Goal: Contribute content: Add original content to the website for others to see

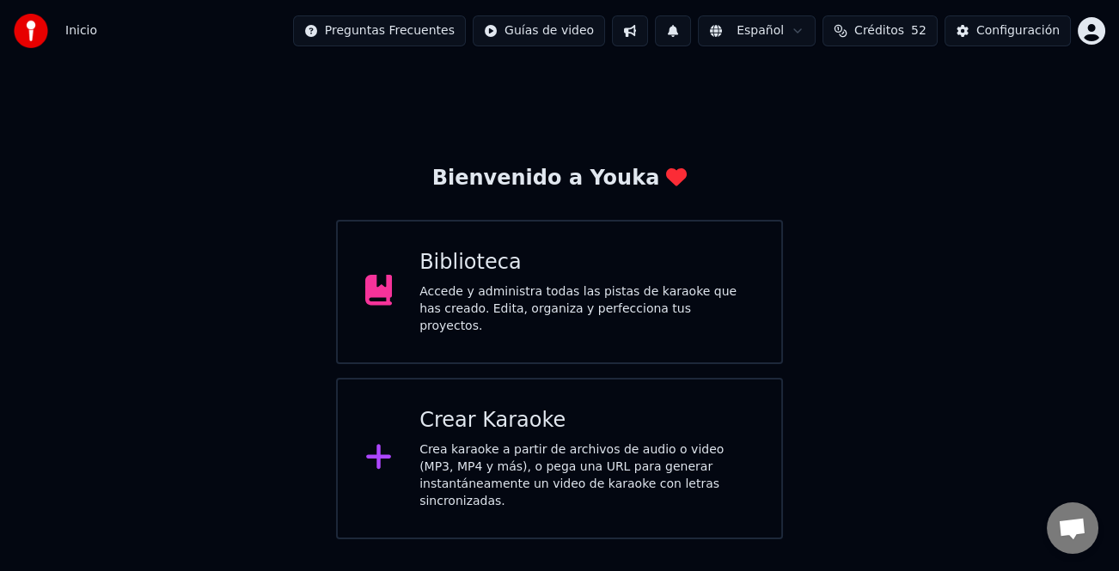
click at [603, 430] on div "Crear Karaoke Crea karaoke a partir de archivos de audio o video (MP3, MP4 y má…" at bounding box center [586, 458] width 334 height 103
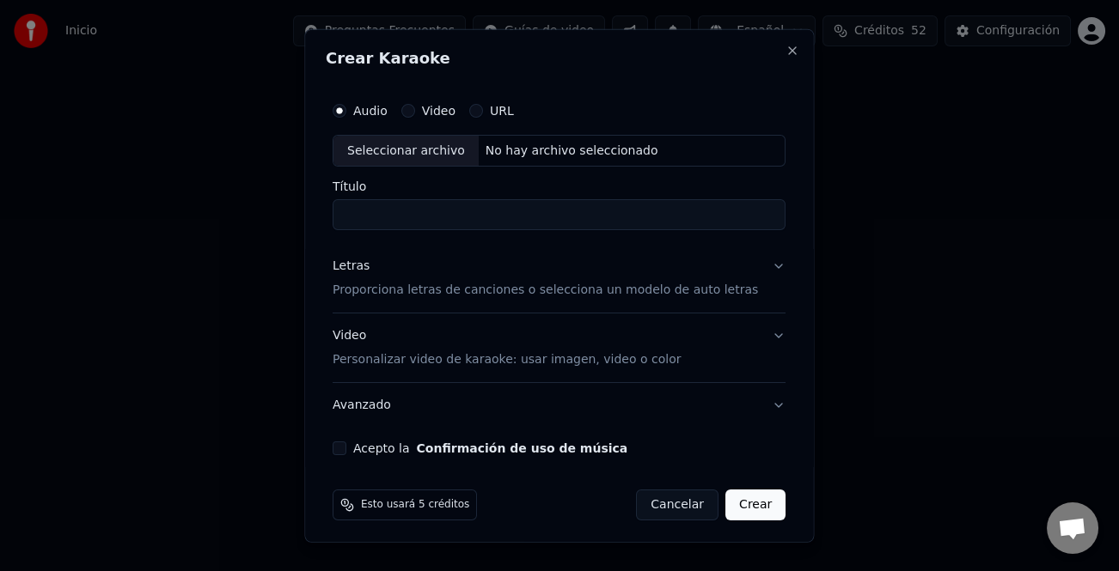
click at [404, 148] on div "Seleccionar archivo" at bounding box center [405, 150] width 145 height 31
type input "**********"
click at [344, 268] on div "Letras" at bounding box center [351, 266] width 37 height 17
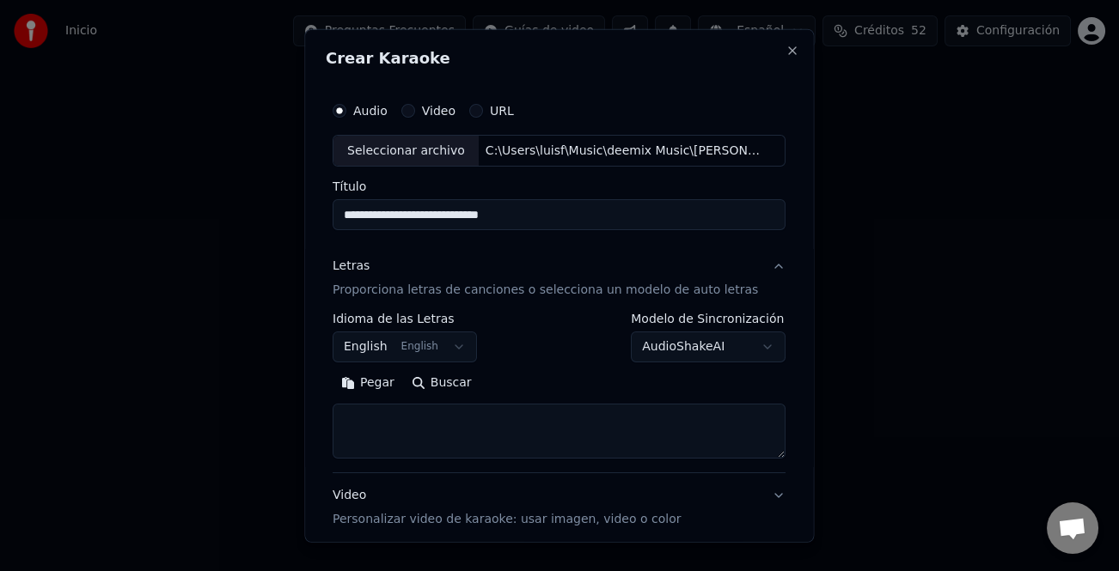
click at [373, 393] on button "Pegar" at bounding box center [368, 384] width 70 height 28
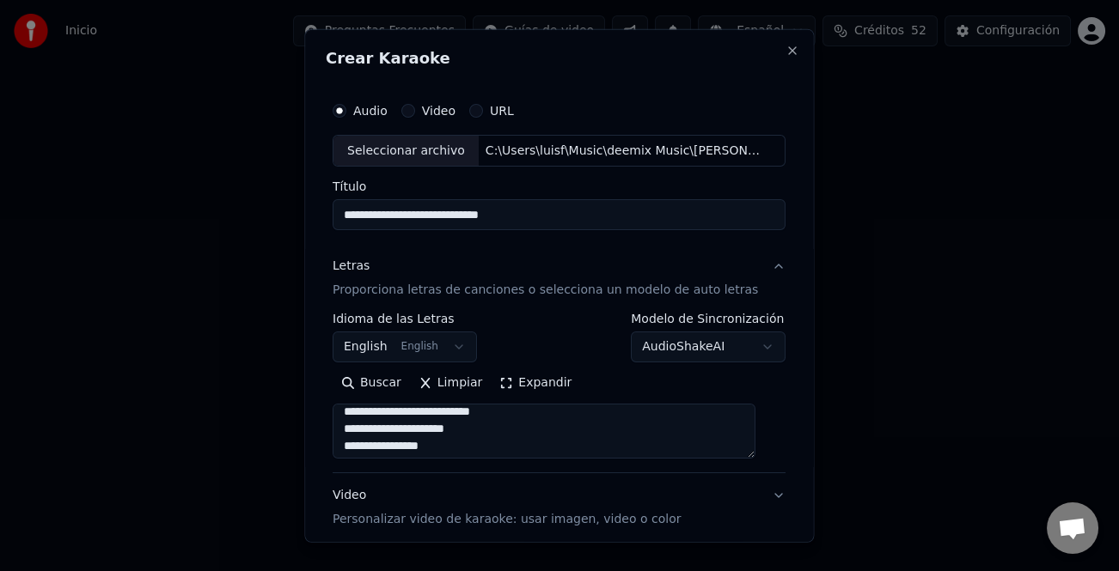
scroll to position [516, 0]
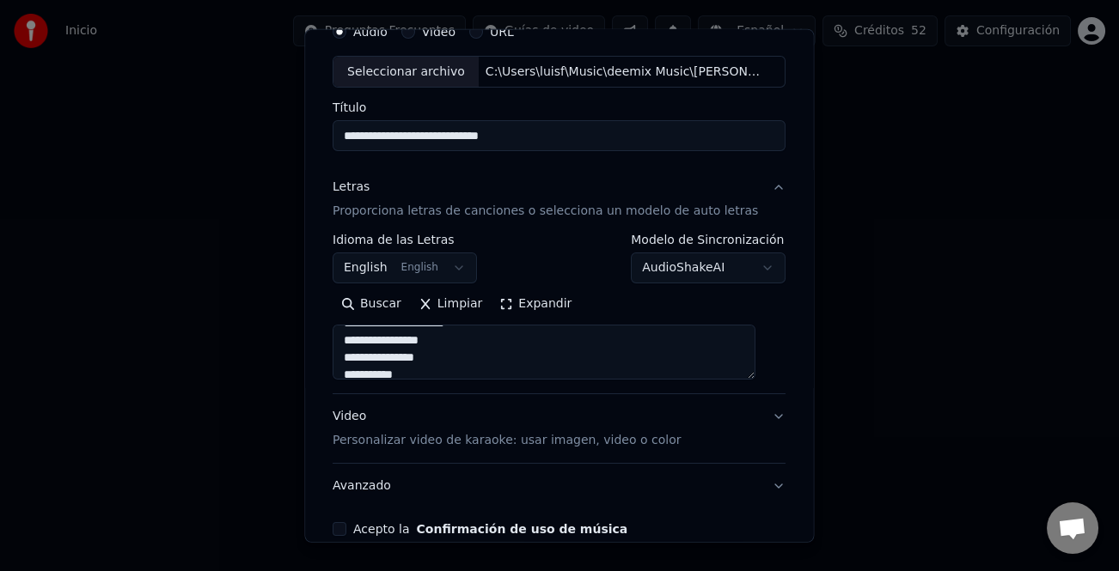
type textarea "**********"
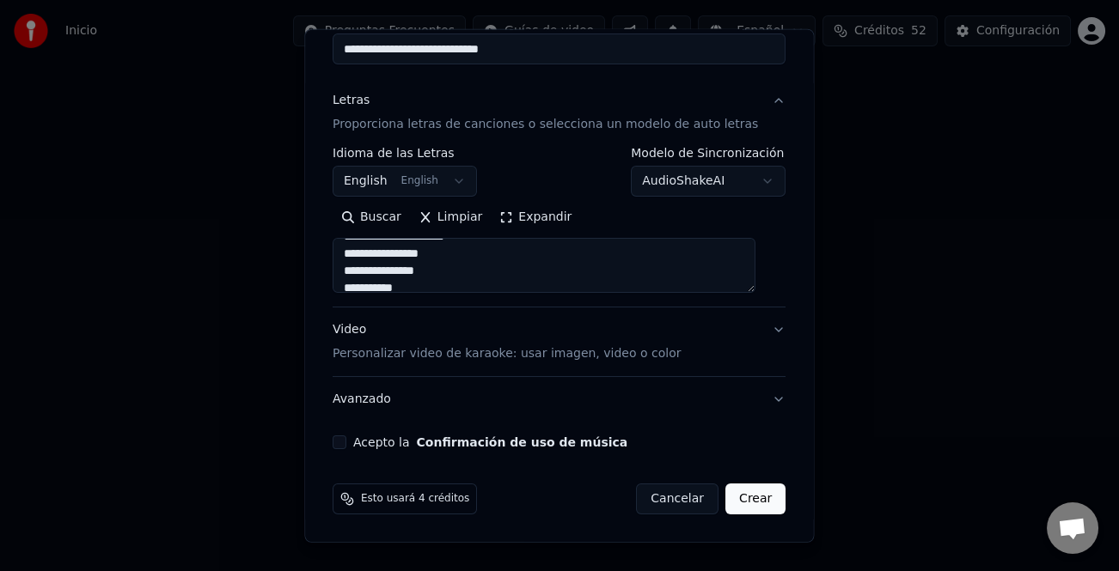
click at [345, 442] on button "Acepto la Confirmación de uso de música" at bounding box center [340, 443] width 14 height 14
click at [725, 501] on button "Crear" at bounding box center [755, 499] width 60 height 31
select select "**"
type textarea "**********"
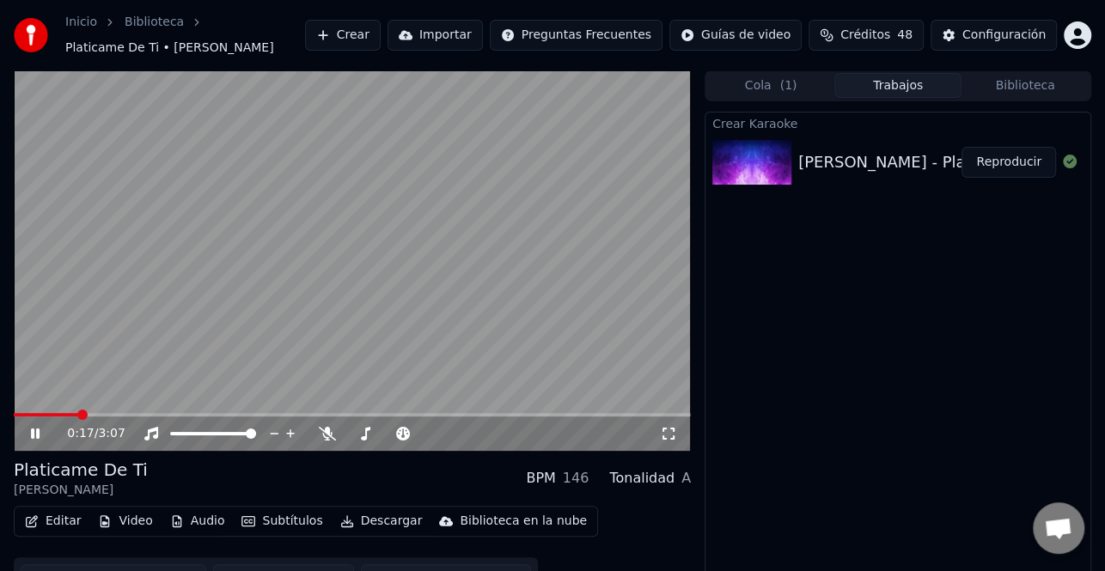
click at [40, 428] on icon at bounding box center [48, 434] width 40 height 14
click at [381, 34] on button "Crear" at bounding box center [343, 35] width 76 height 31
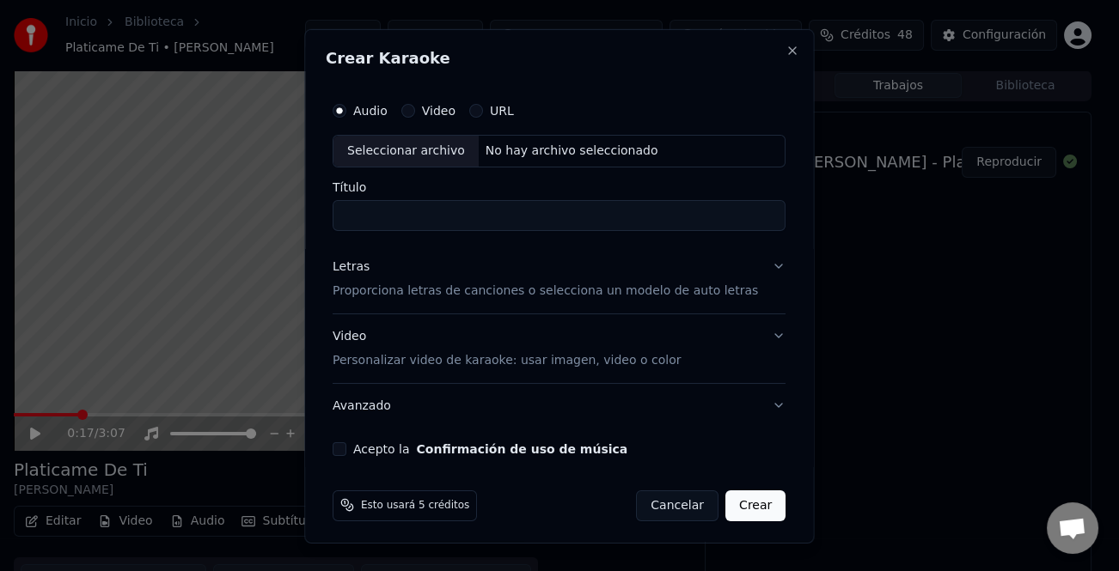
click at [396, 162] on div "Seleccionar archivo" at bounding box center [405, 150] width 145 height 31
type input "**********"
click at [362, 265] on div "Letras" at bounding box center [351, 266] width 37 height 17
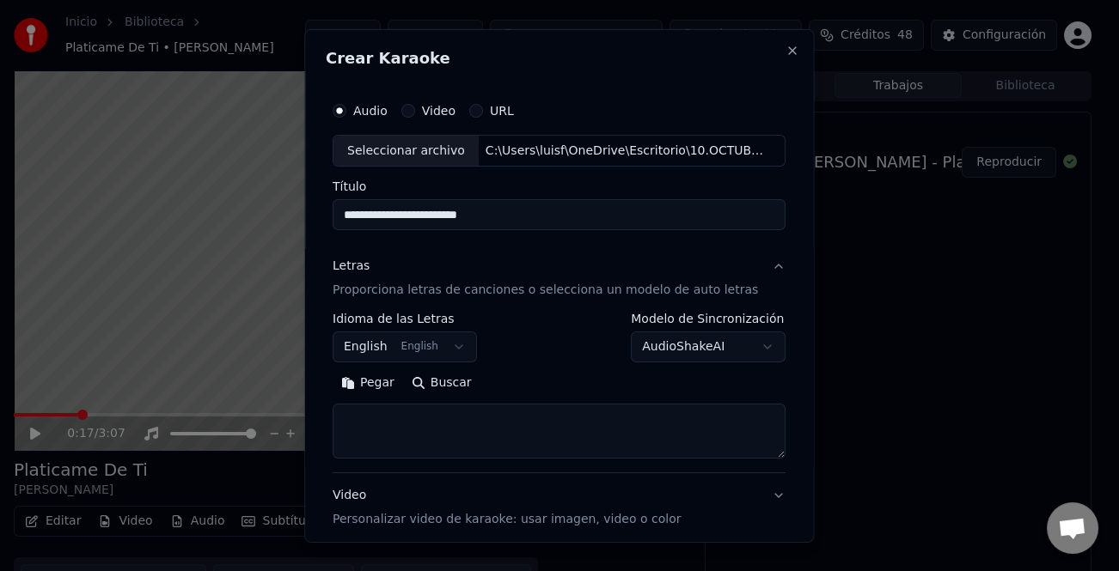
click at [372, 391] on button "Pegar" at bounding box center [368, 384] width 70 height 28
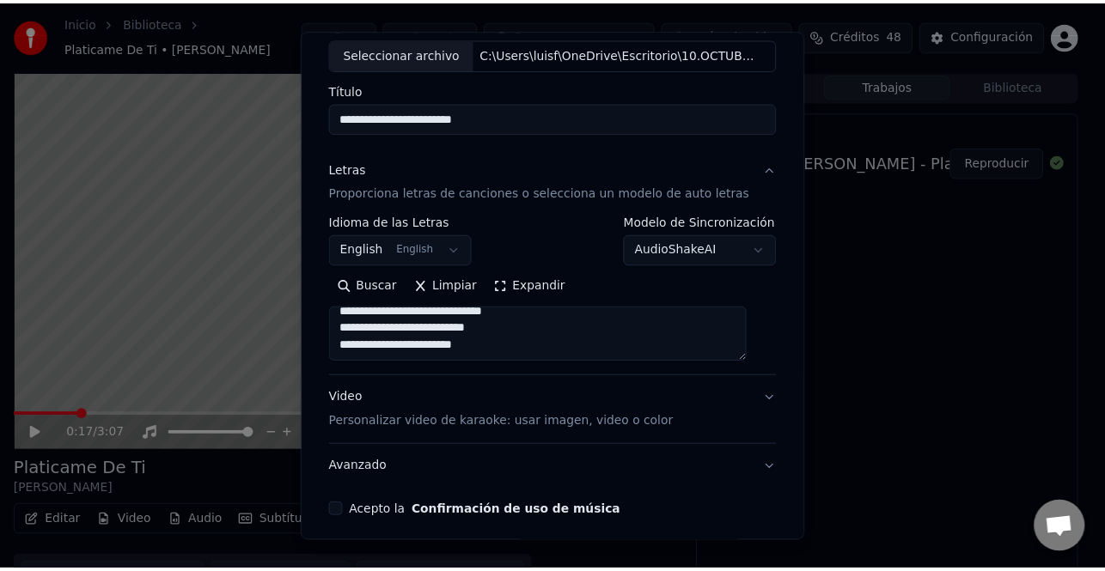
scroll to position [166, 0]
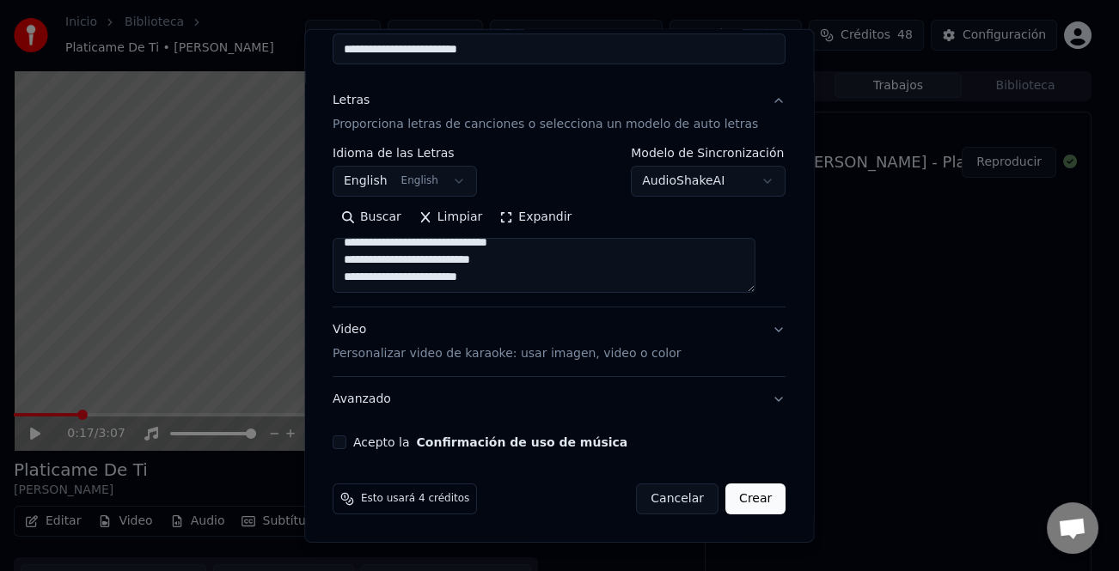
type textarea "**********"
click at [346, 447] on button "Acepto la Confirmación de uso de música" at bounding box center [340, 443] width 14 height 14
click at [767, 504] on div "Esto usará 4 créditos Cancelar Crear" at bounding box center [559, 499] width 467 height 45
click at [739, 503] on button "Crear" at bounding box center [755, 499] width 60 height 31
select select "**"
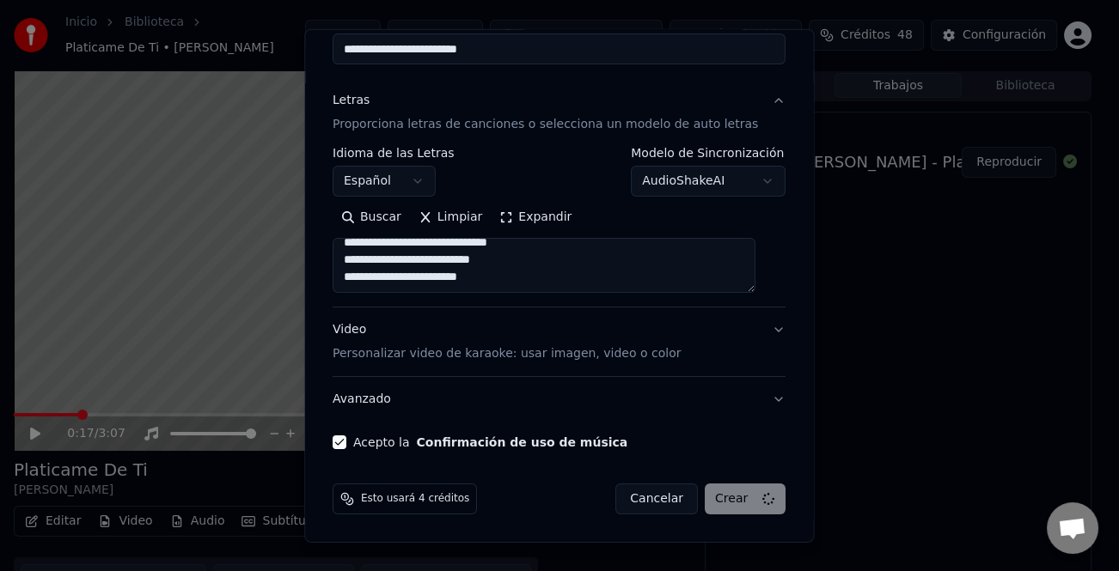
type textarea "**********"
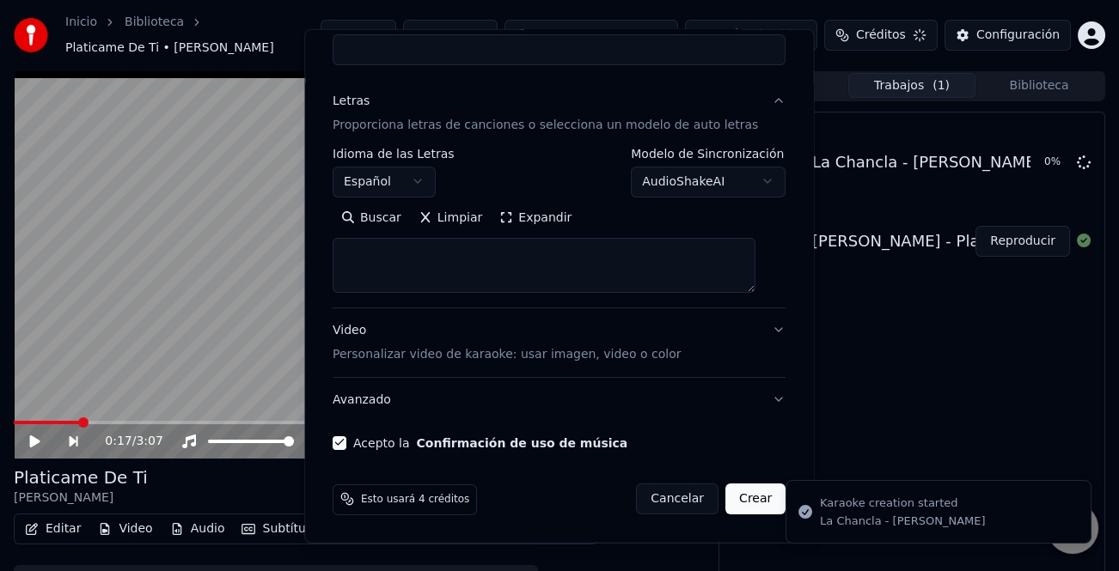
scroll to position [0, 0]
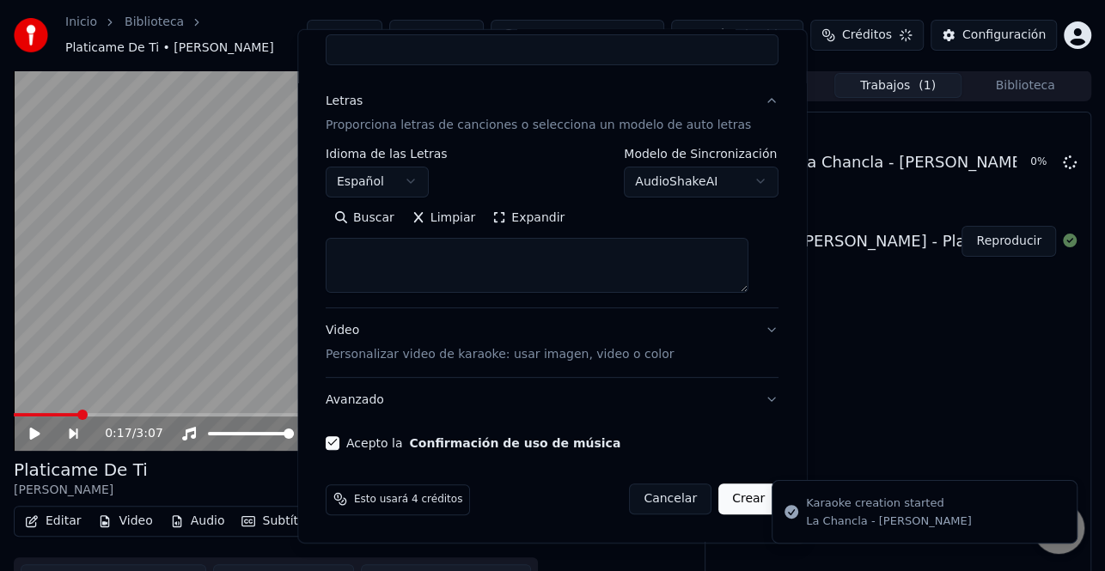
select select
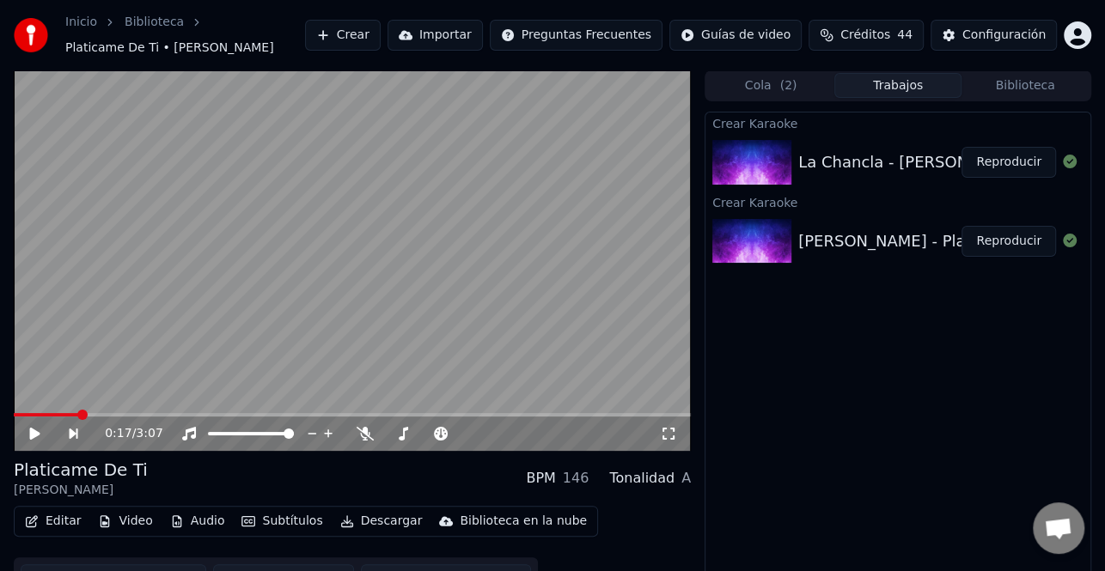
click at [1010, 248] on button "Reproducir" at bounding box center [1009, 241] width 95 height 31
click at [48, 523] on button "Editar" at bounding box center [53, 522] width 70 height 24
click at [382, 317] on video at bounding box center [352, 260] width 677 height 381
click at [49, 526] on button "Editar" at bounding box center [53, 522] width 70 height 24
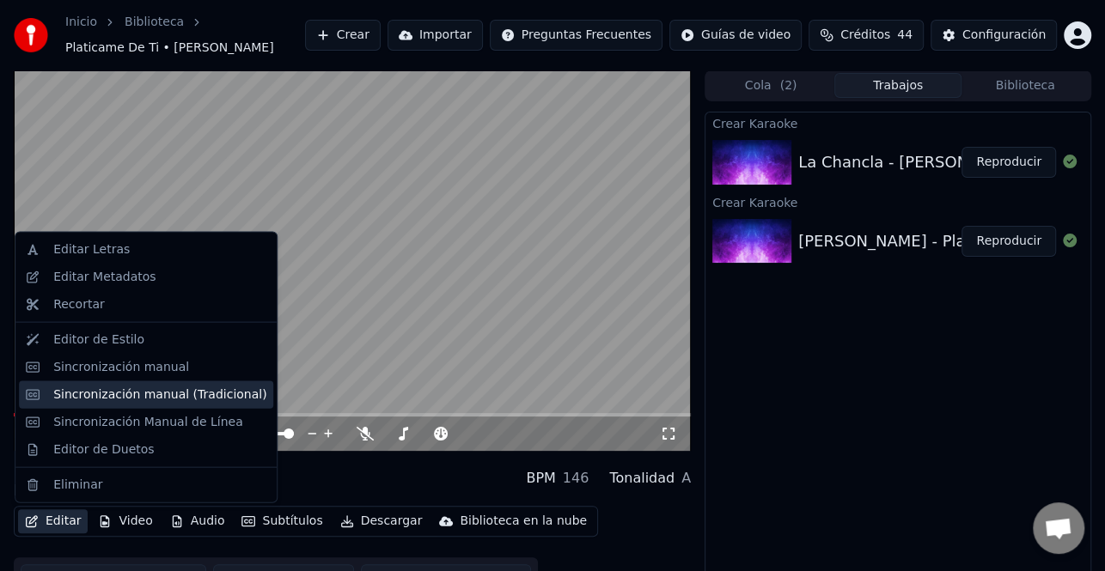
click at [165, 397] on div "Sincronización manual (Tradicional)" at bounding box center [159, 394] width 213 height 17
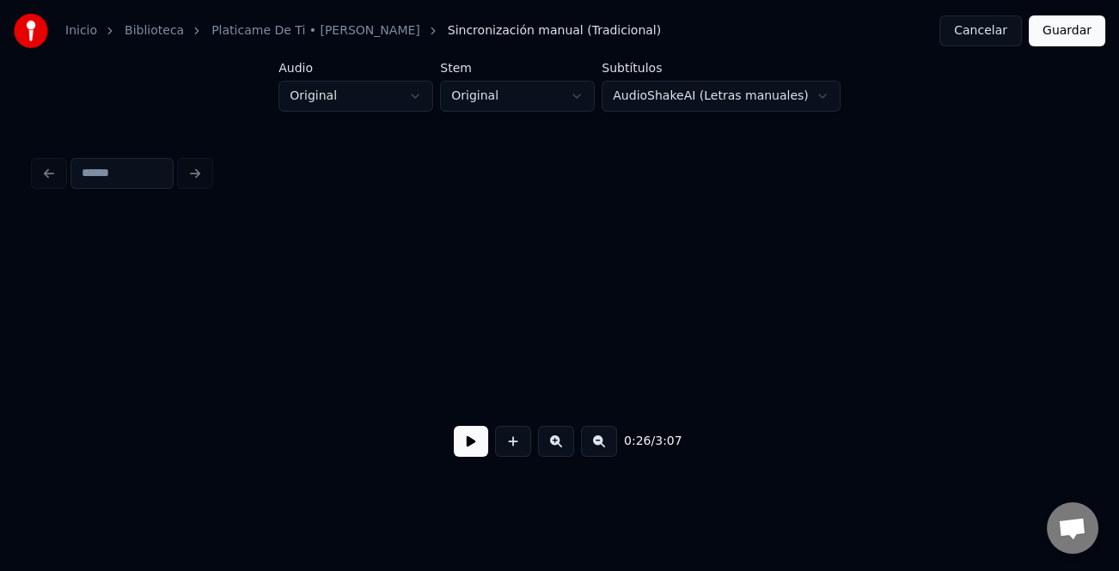
scroll to position [0, 4520]
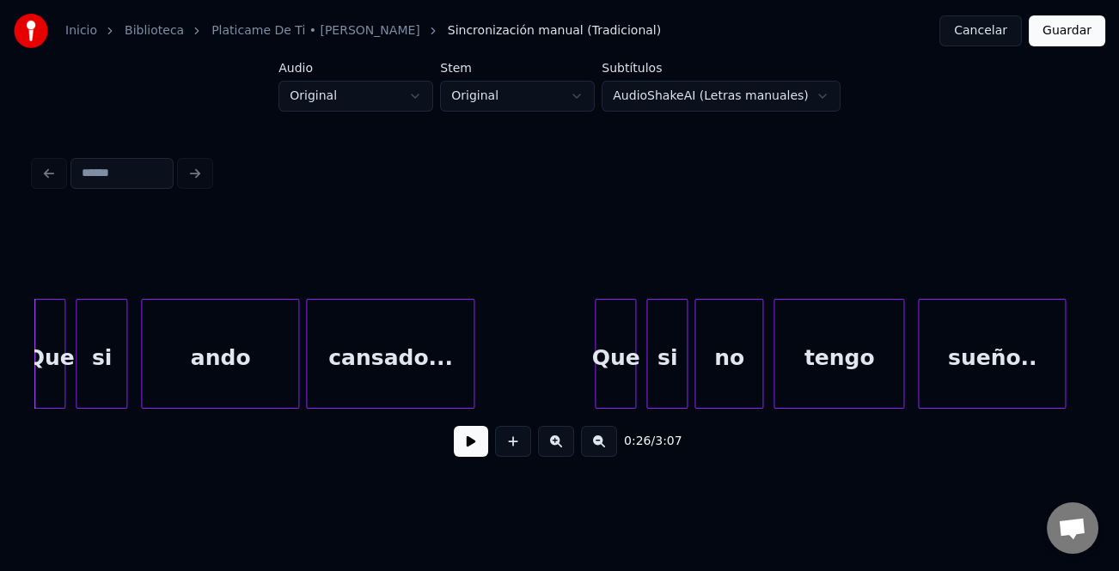
click at [473, 431] on button at bounding box center [471, 441] width 34 height 31
click at [473, 442] on button at bounding box center [471, 441] width 34 height 31
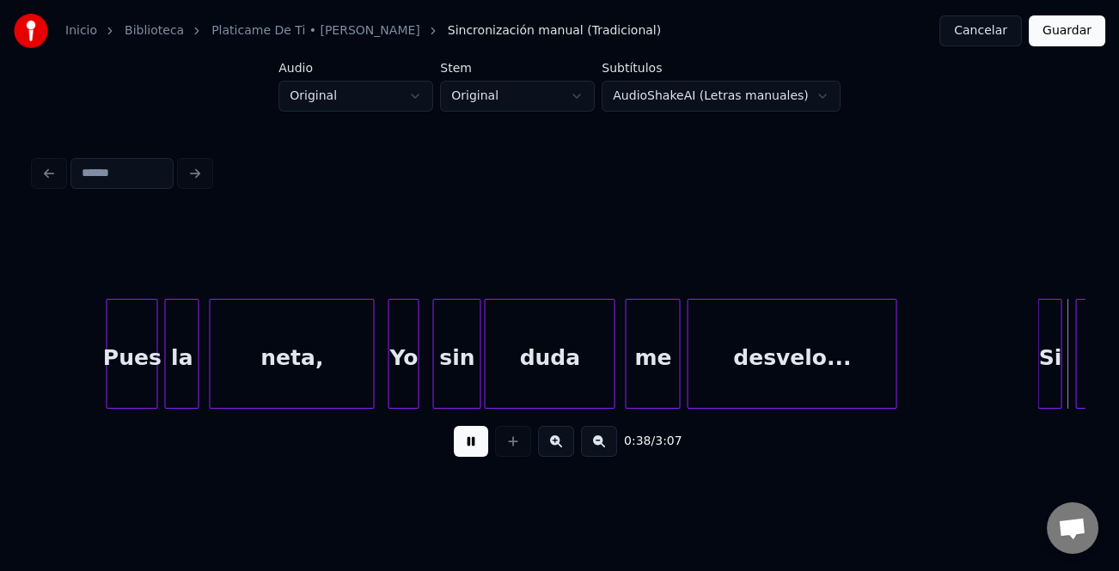
scroll to position [0, 6620]
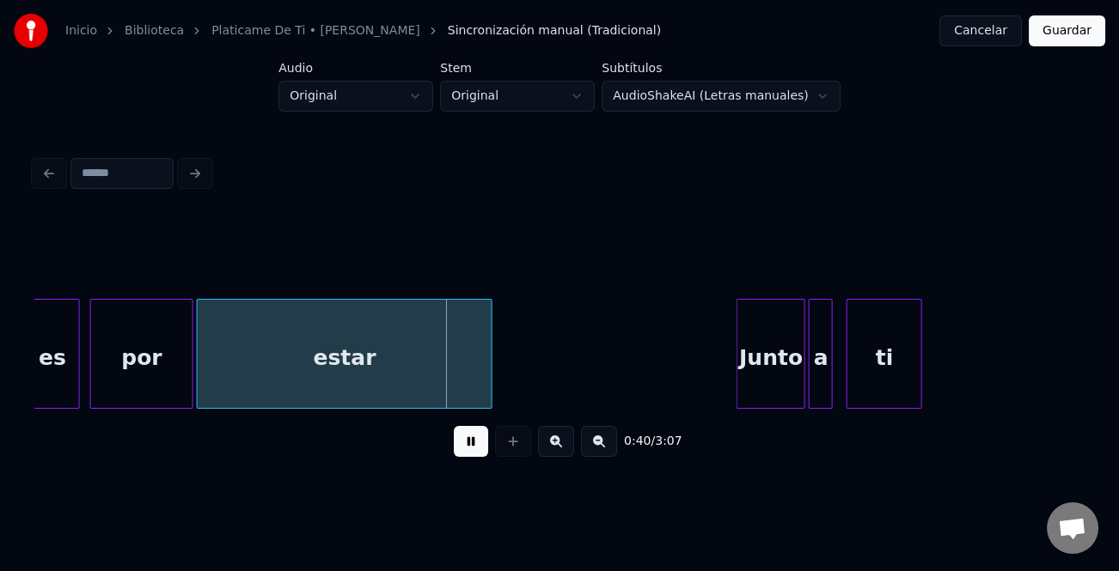
click at [480, 457] on button at bounding box center [471, 441] width 34 height 31
click at [440, 347] on div "estar" at bounding box center [345, 358] width 294 height 117
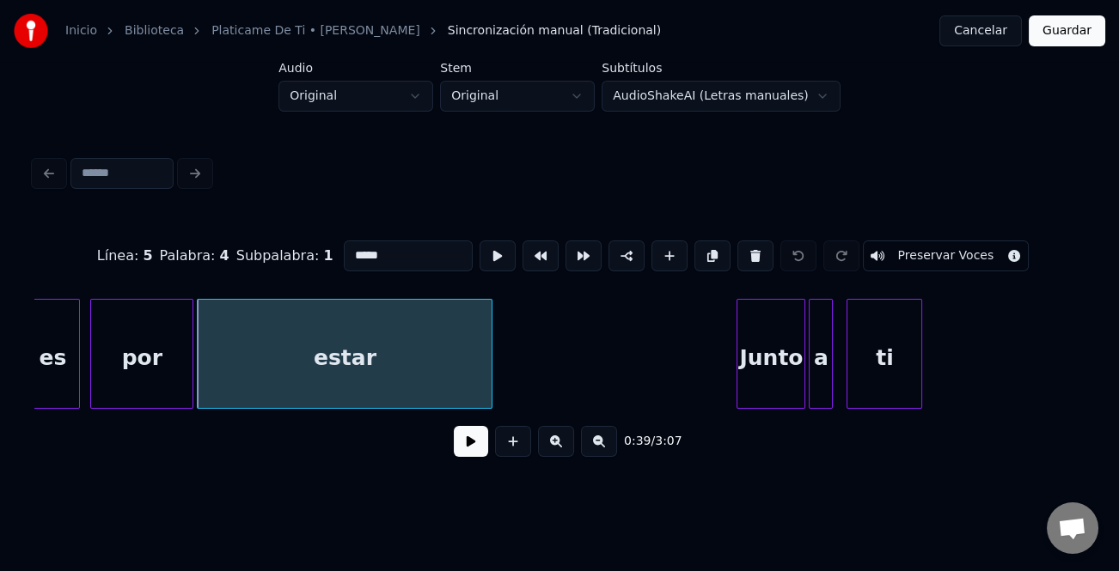
click at [393, 249] on input "*****" at bounding box center [408, 256] width 129 height 31
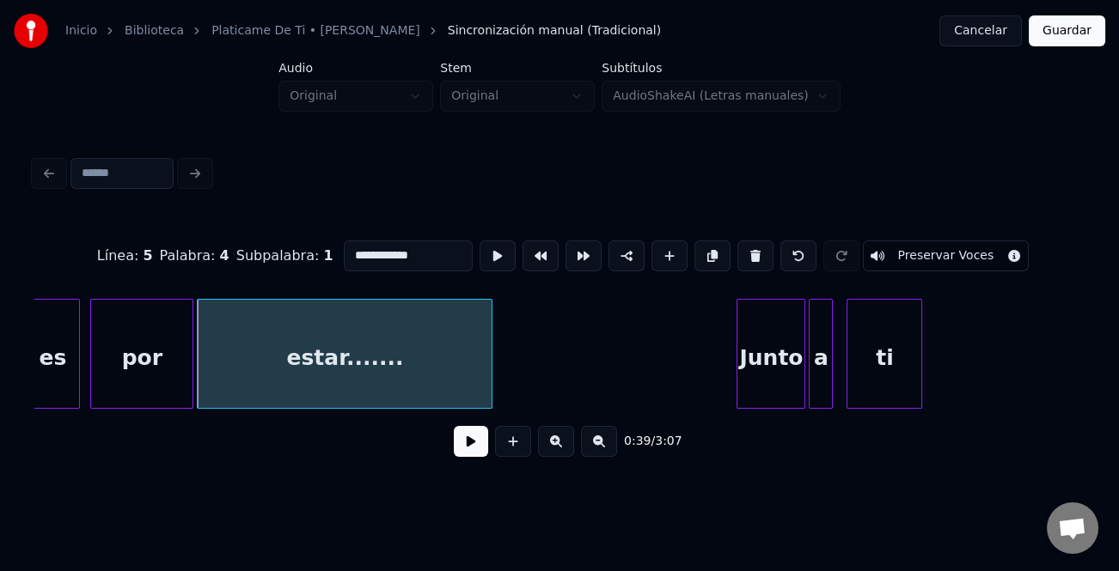
type input "**********"
click at [474, 441] on button at bounding box center [471, 441] width 34 height 31
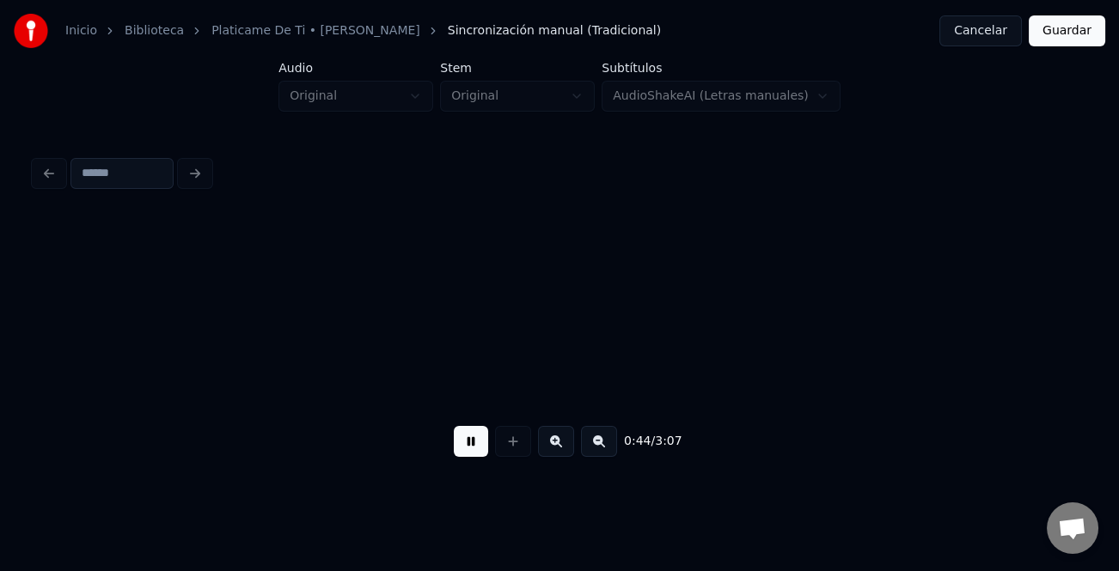
scroll to position [0, 7672]
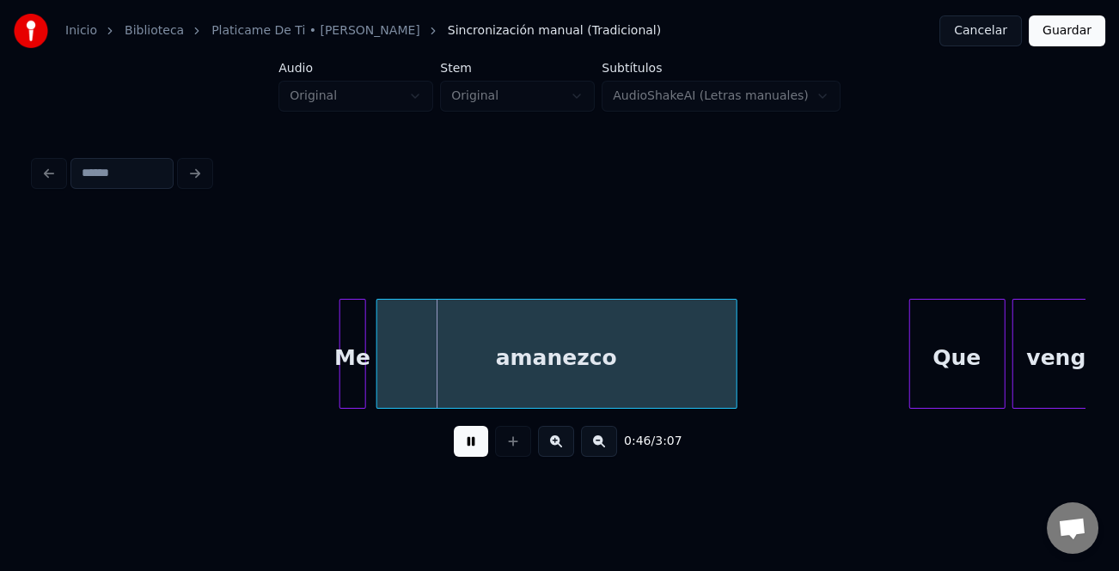
click at [341, 366] on div at bounding box center [342, 354] width 5 height 108
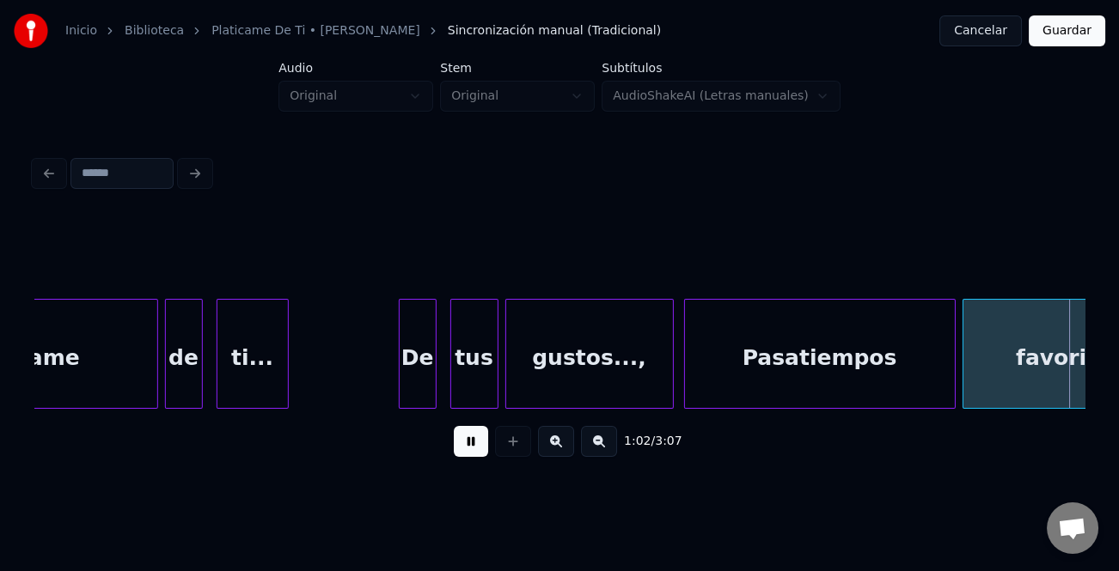
scroll to position [0, 10826]
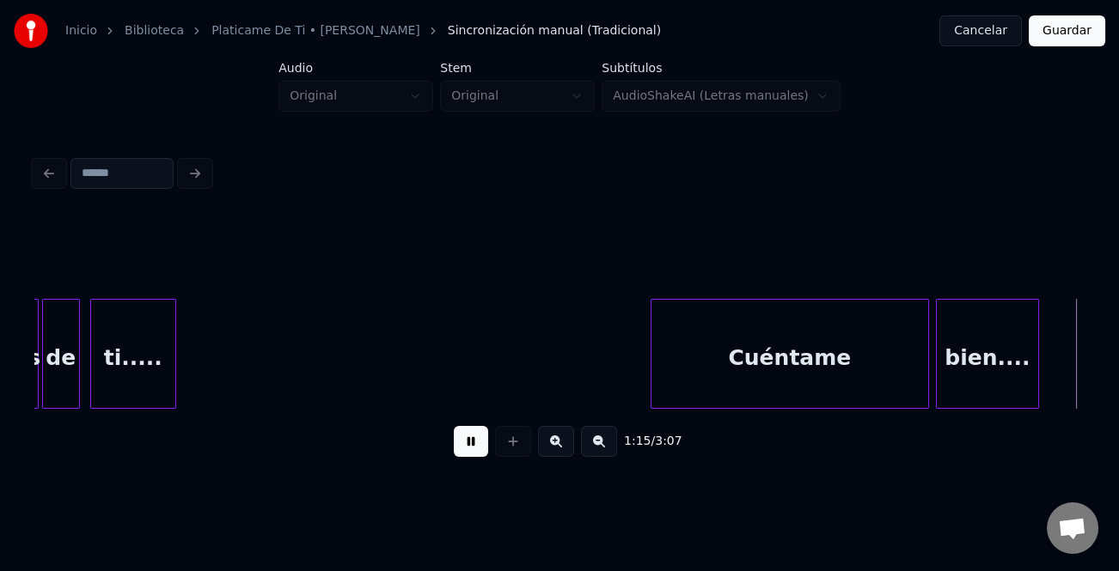
scroll to position [0, 12928]
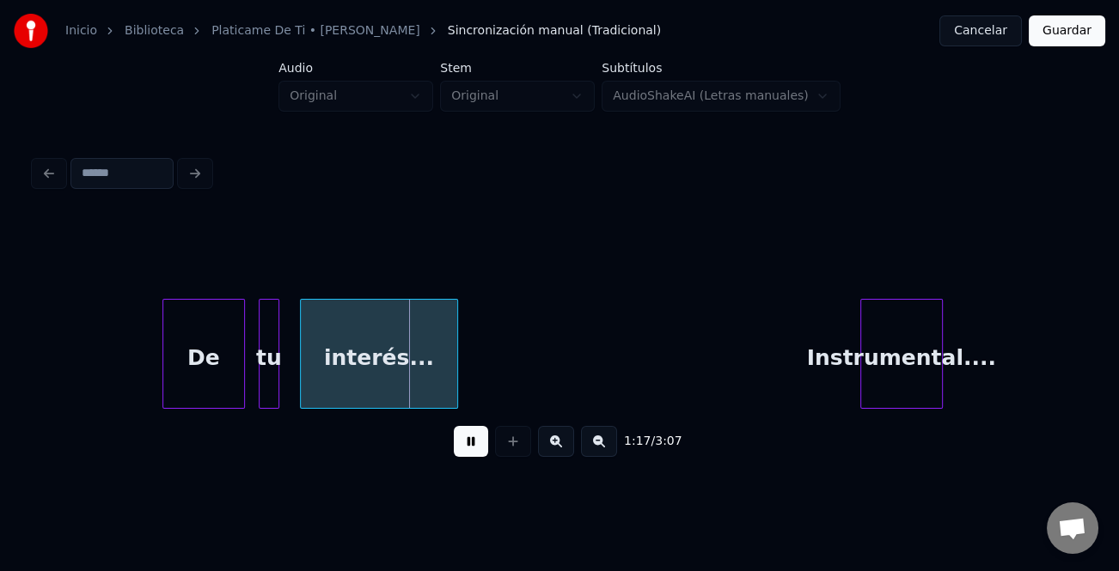
click at [891, 385] on div "Instrumental...." at bounding box center [901, 358] width 81 height 117
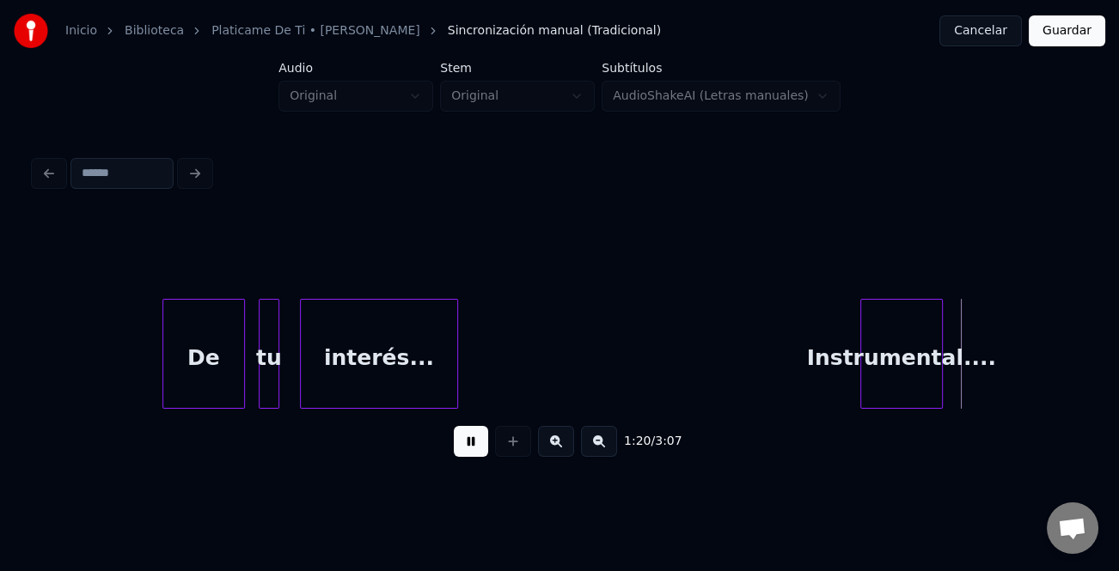
click at [437, 347] on div "interés..." at bounding box center [379, 358] width 156 height 117
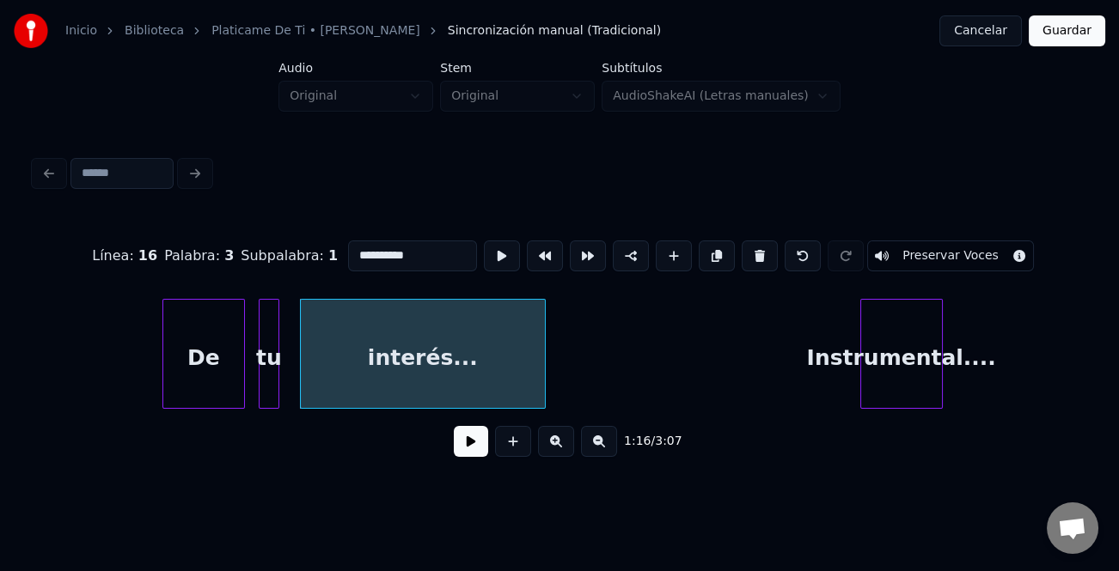
click at [540, 376] on div at bounding box center [542, 354] width 5 height 108
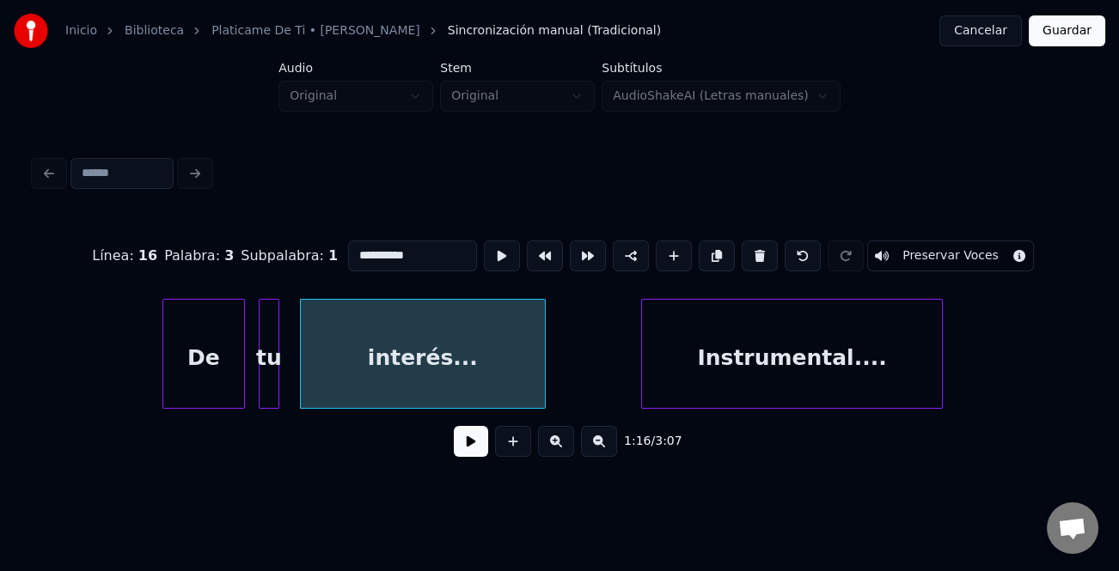
click at [644, 373] on div at bounding box center [644, 354] width 5 height 108
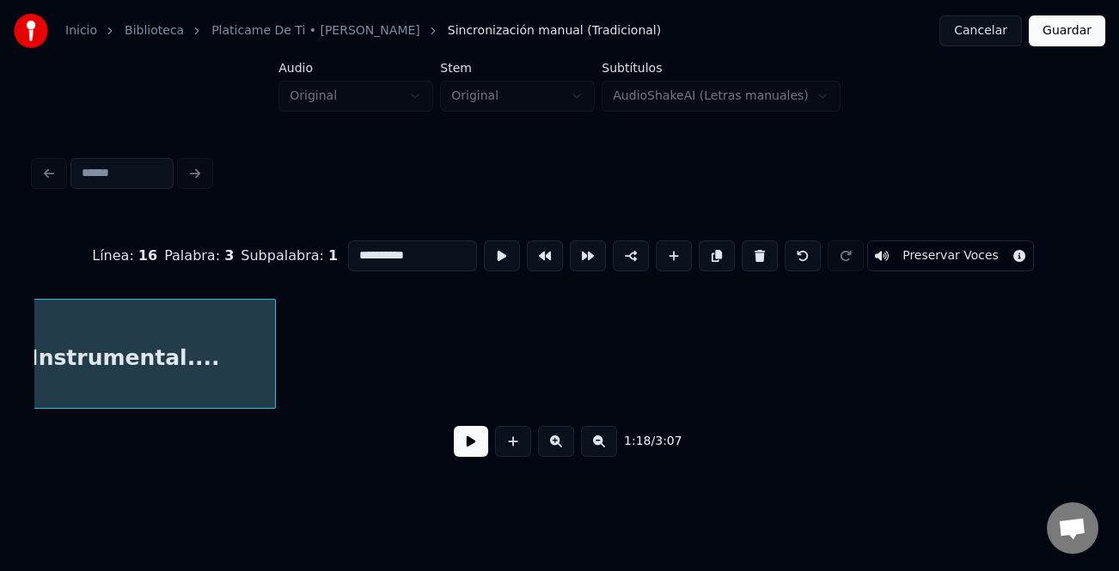
scroll to position [0, 13621]
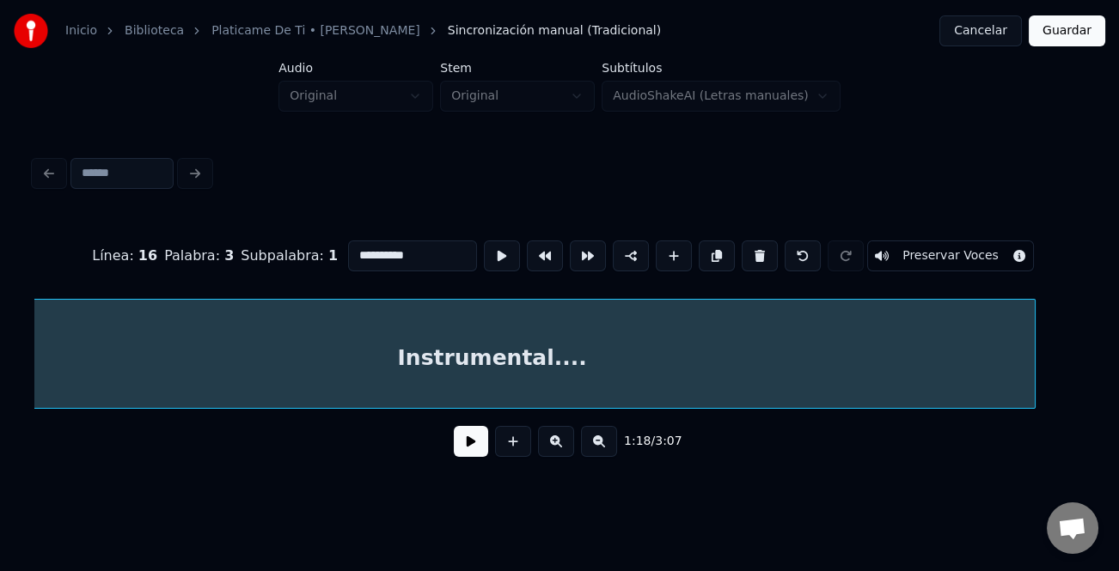
click at [1048, 405] on div "Instrumental...." at bounding box center [559, 354] width 1050 height 110
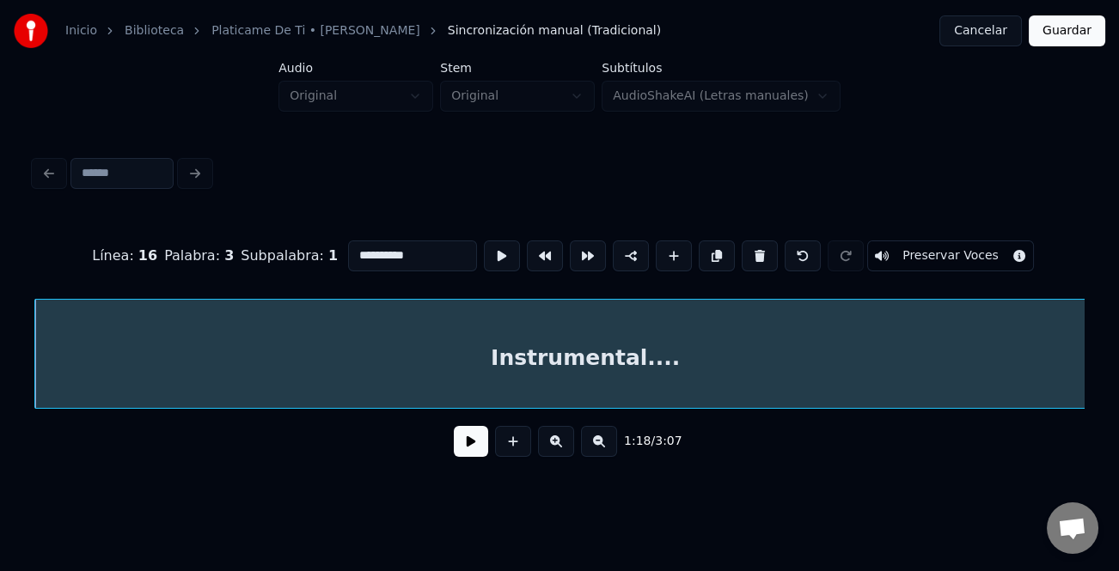
scroll to position [0, 14525]
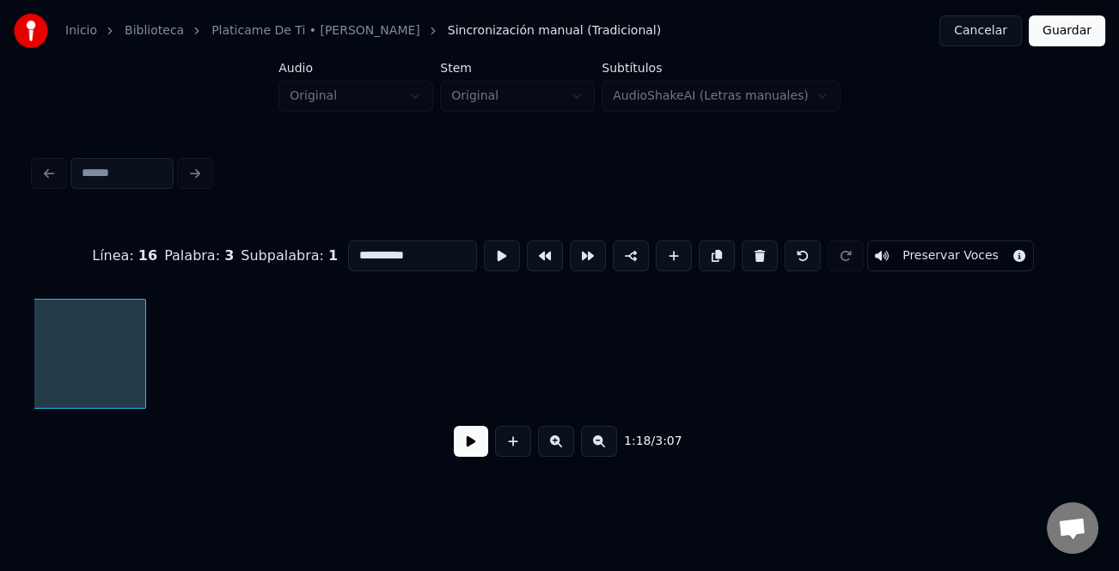
click at [596, 444] on button at bounding box center [599, 441] width 36 height 31
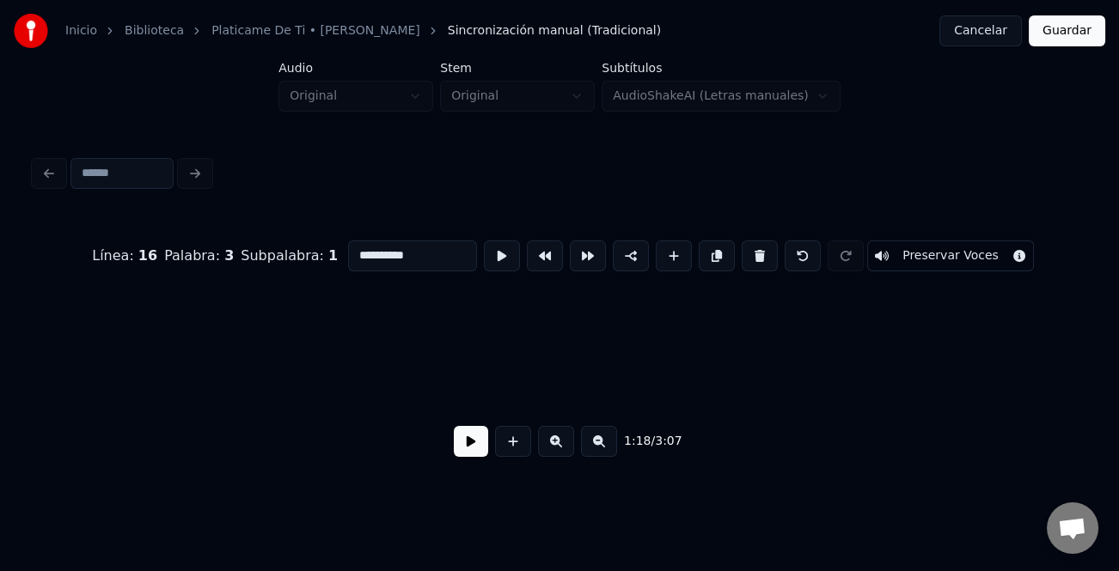
scroll to position [0, 10618]
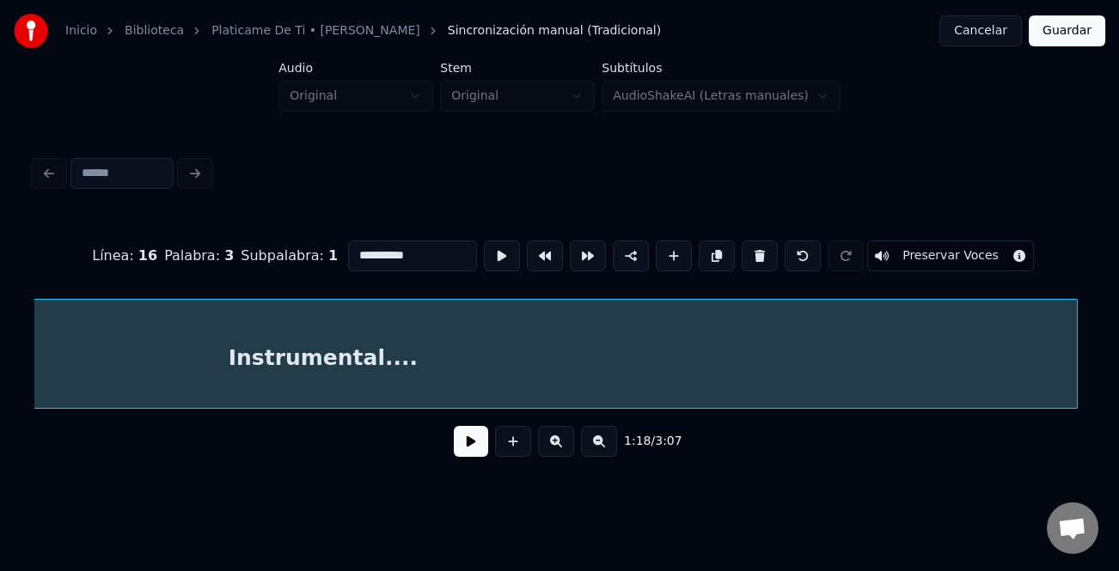
click at [1075, 390] on div at bounding box center [1074, 354] width 5 height 108
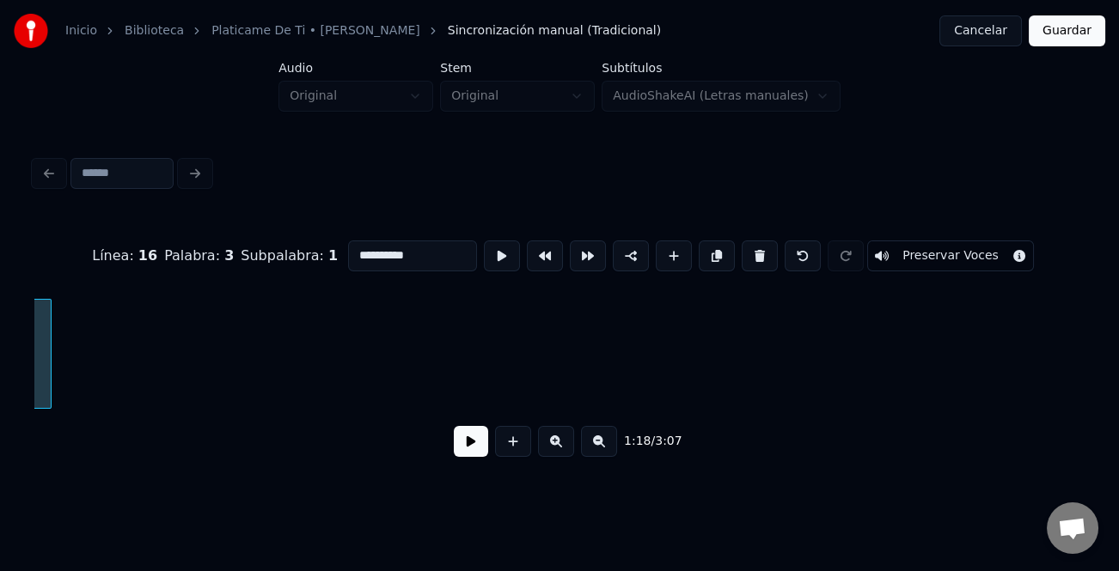
scroll to position [0, 11741]
click at [607, 437] on button at bounding box center [599, 441] width 36 height 31
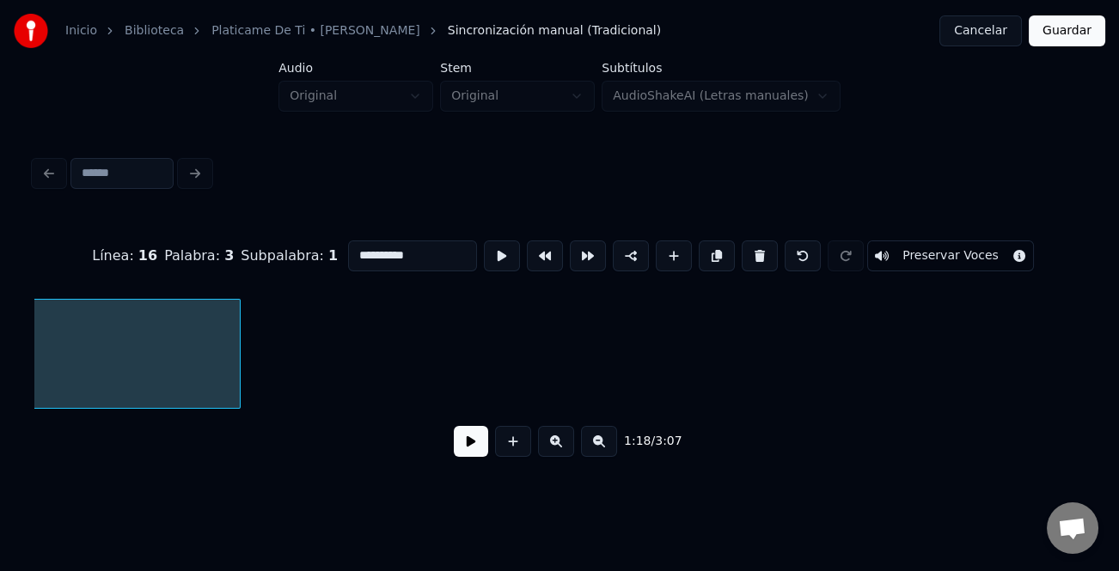
scroll to position [0, 7530]
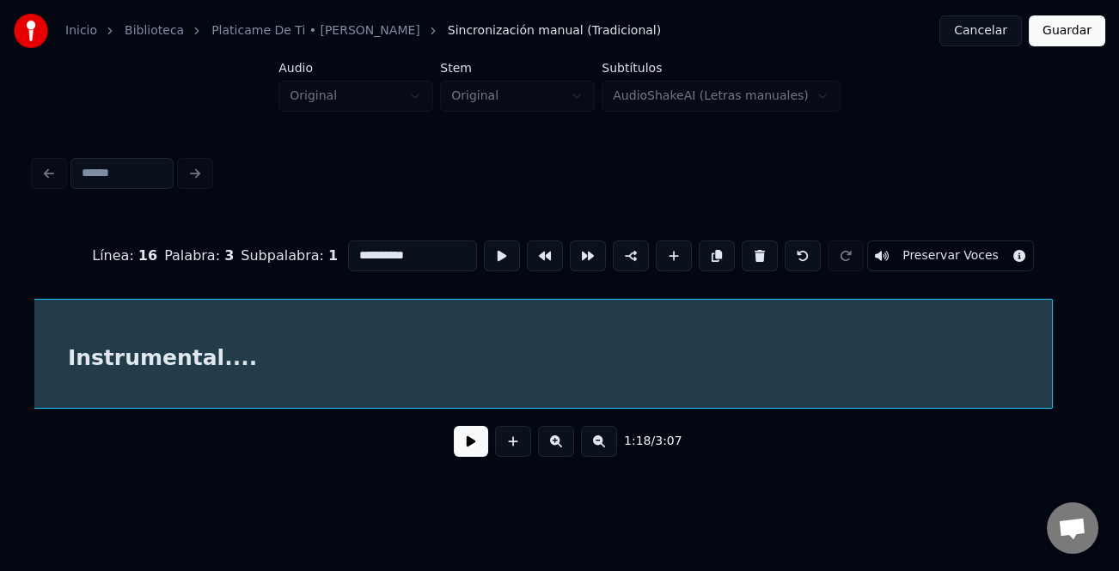
click at [1052, 409] on div "Instrumental...." at bounding box center [559, 354] width 1050 height 110
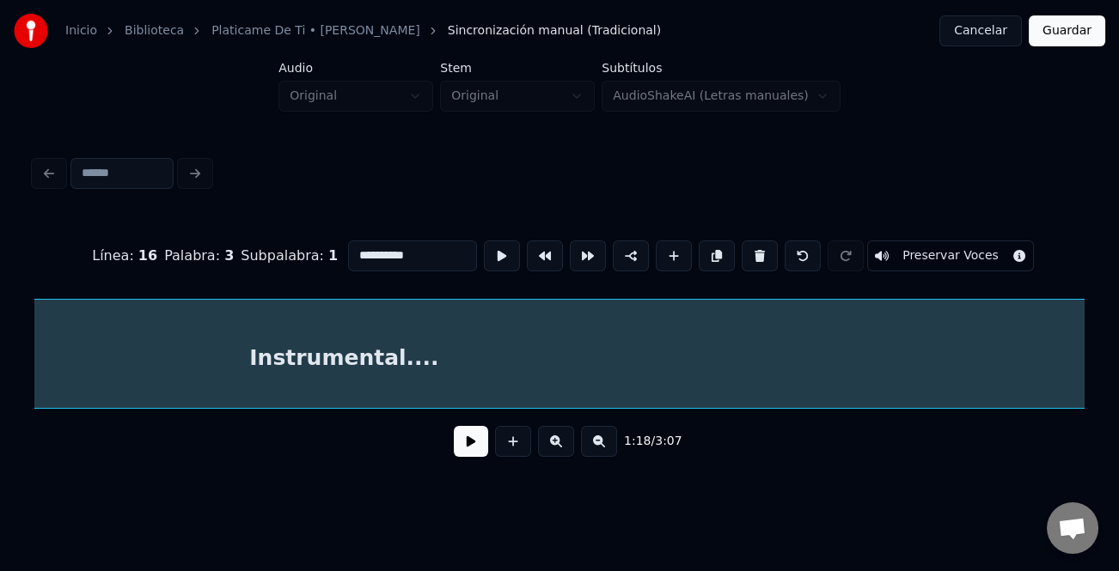
scroll to position [0, 8021]
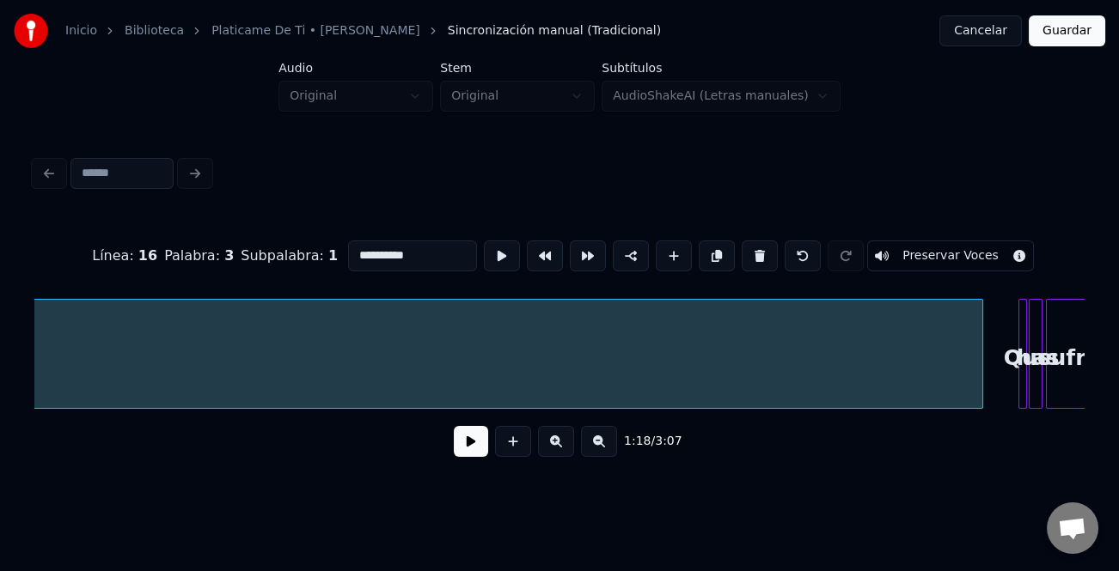
click at [979, 389] on div at bounding box center [979, 354] width 5 height 108
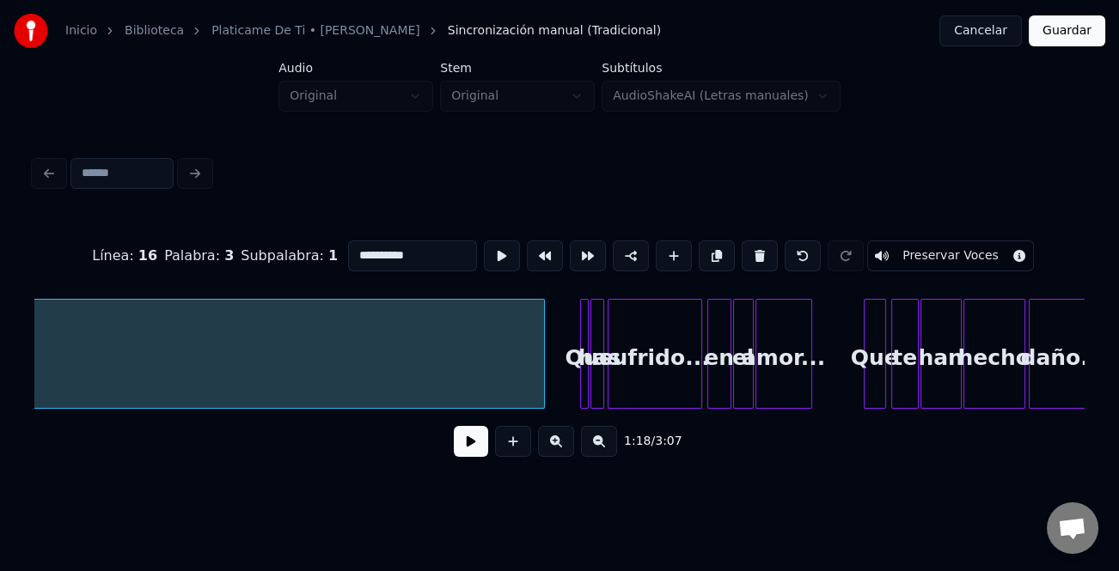
scroll to position [0, 8473]
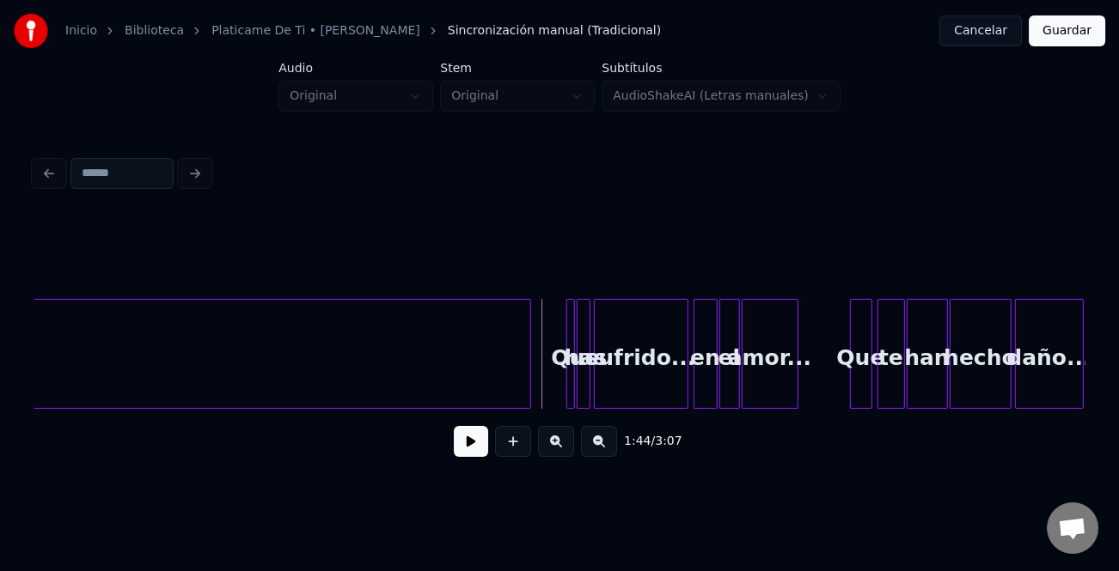
click at [486, 432] on button at bounding box center [471, 441] width 34 height 31
drag, startPoint x: 571, startPoint y: 452, endPoint x: 552, endPoint y: 447, distance: 19.6
click at [569, 449] on button at bounding box center [556, 441] width 36 height 31
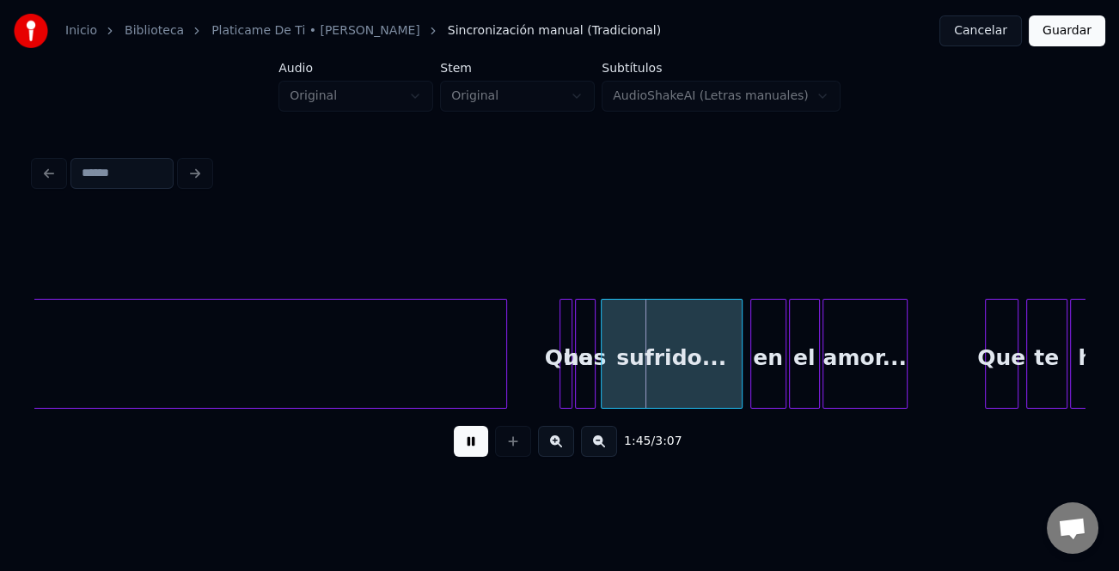
click at [552, 446] on button at bounding box center [556, 441] width 36 height 31
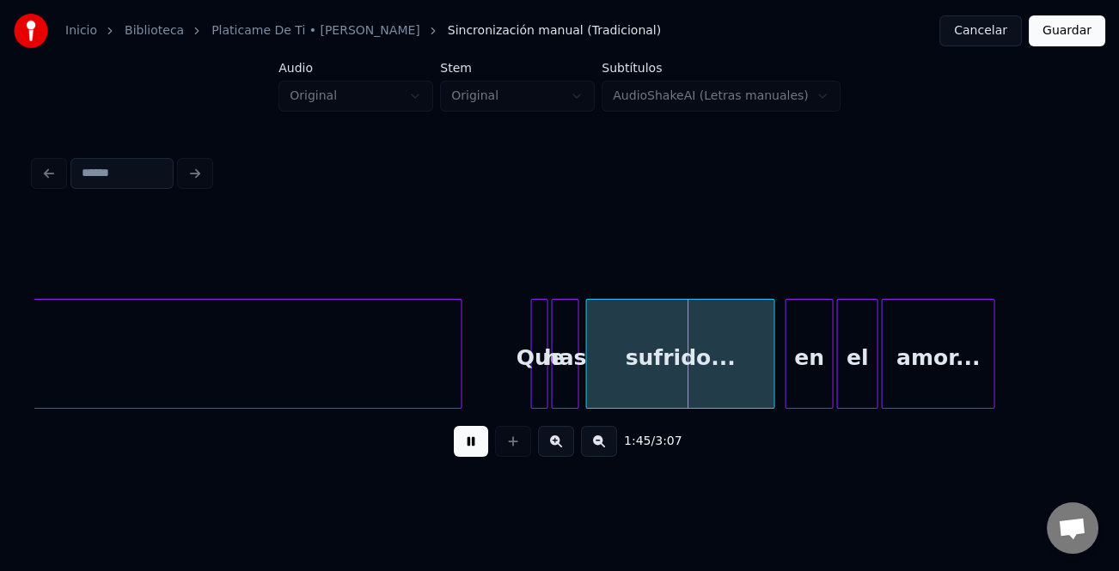
click at [552, 446] on button at bounding box center [556, 441] width 36 height 31
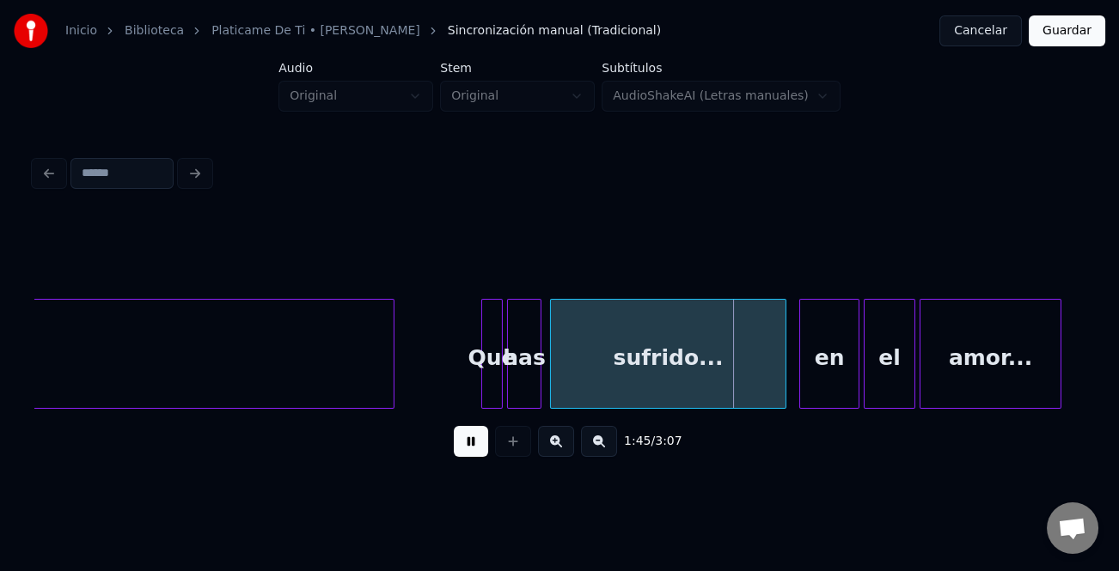
click at [552, 446] on button at bounding box center [556, 441] width 36 height 31
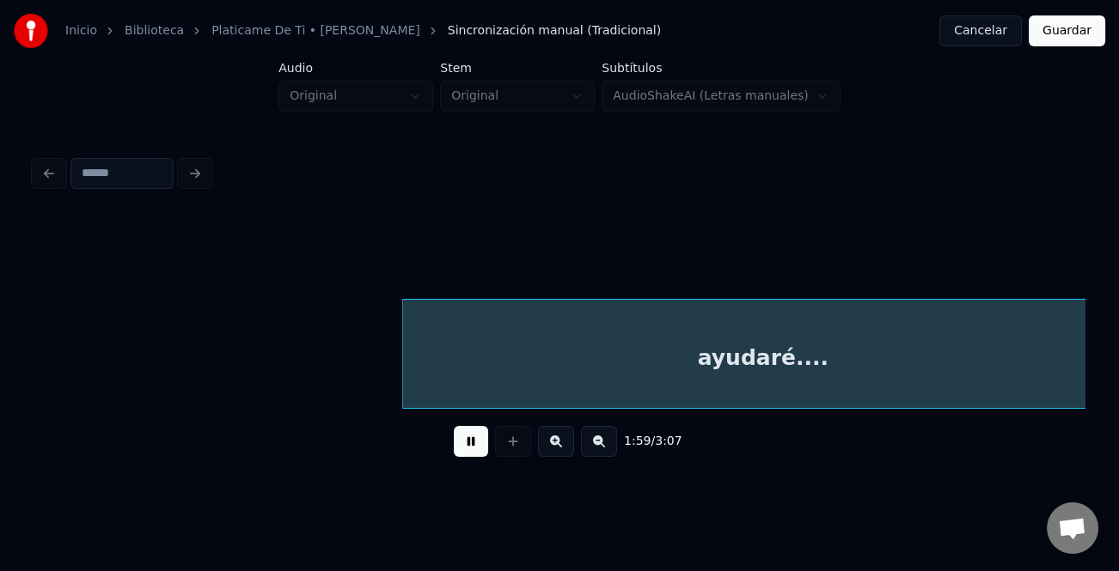
scroll to position [0, 30828]
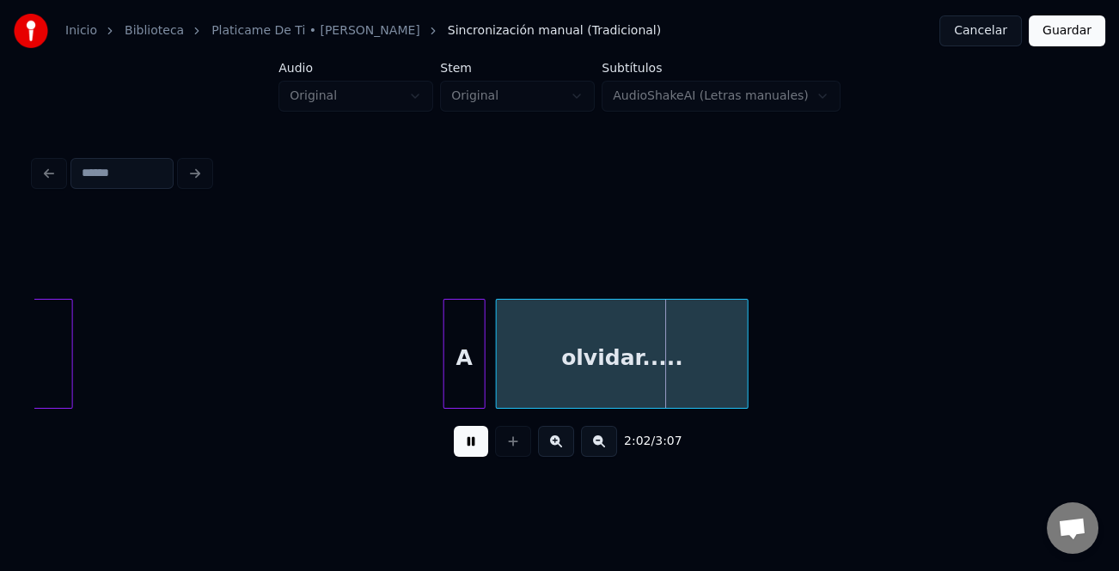
click at [448, 355] on div at bounding box center [446, 354] width 5 height 108
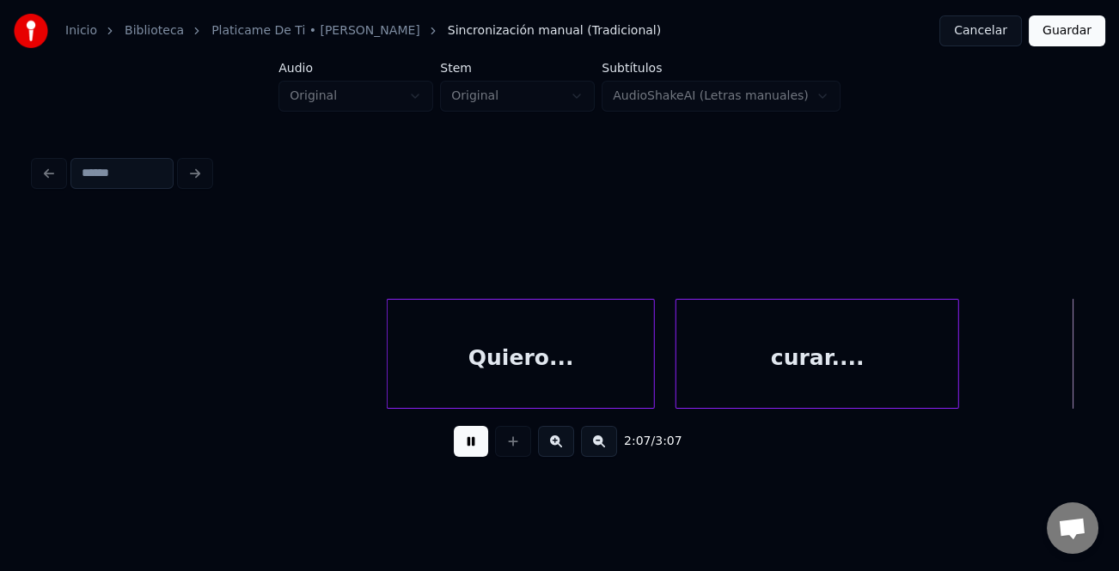
scroll to position [0, 32935]
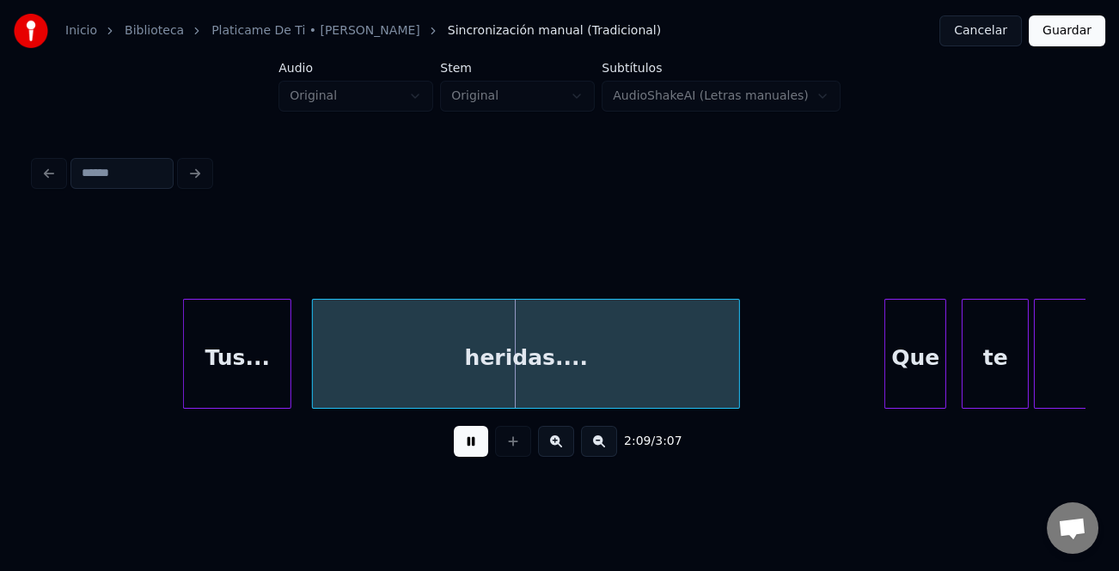
click at [884, 351] on div "Que" at bounding box center [915, 354] width 62 height 110
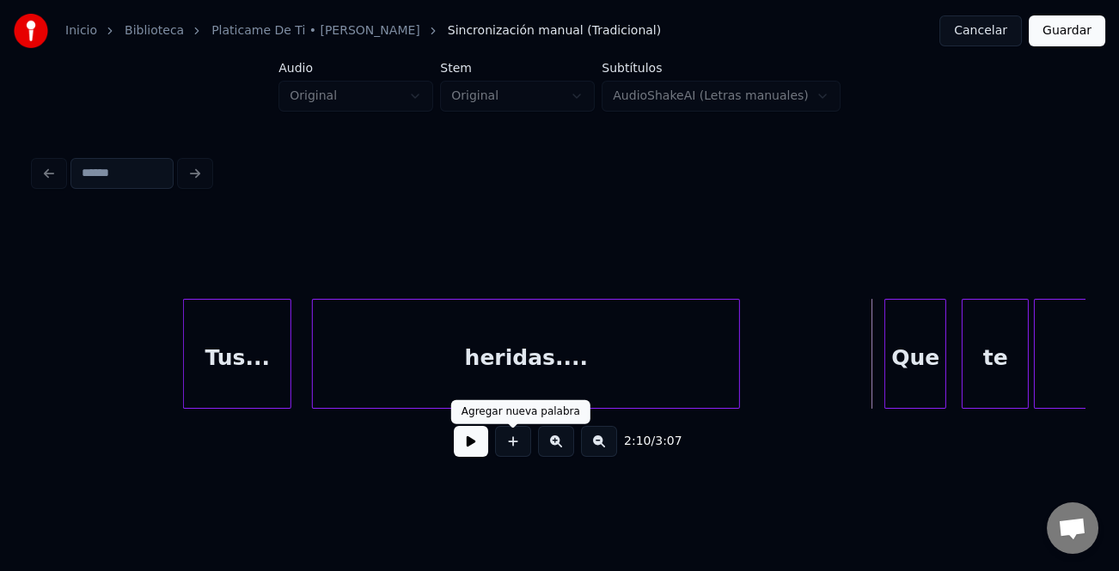
click at [473, 444] on button at bounding box center [471, 441] width 34 height 31
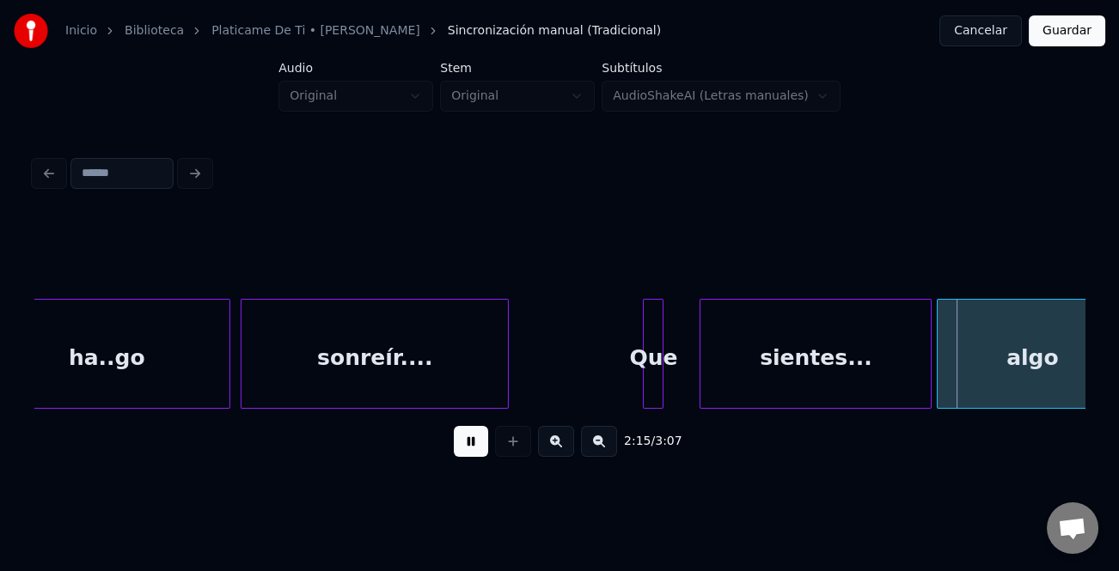
click at [663, 353] on div "Que" at bounding box center [653, 358] width 19 height 117
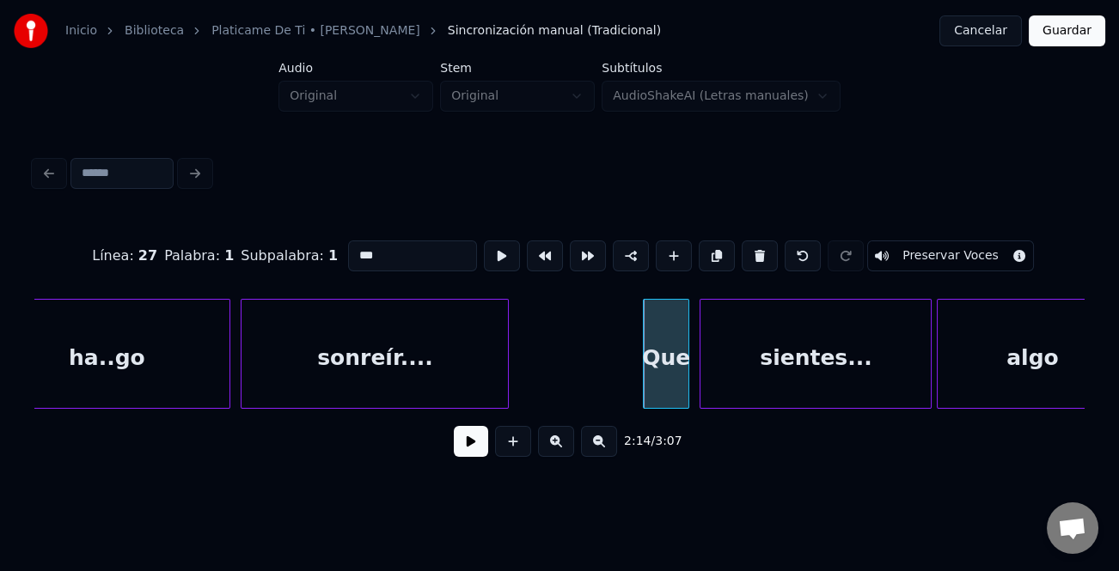
click at [683, 371] on div at bounding box center [685, 354] width 5 height 108
click at [477, 443] on button at bounding box center [471, 441] width 34 height 31
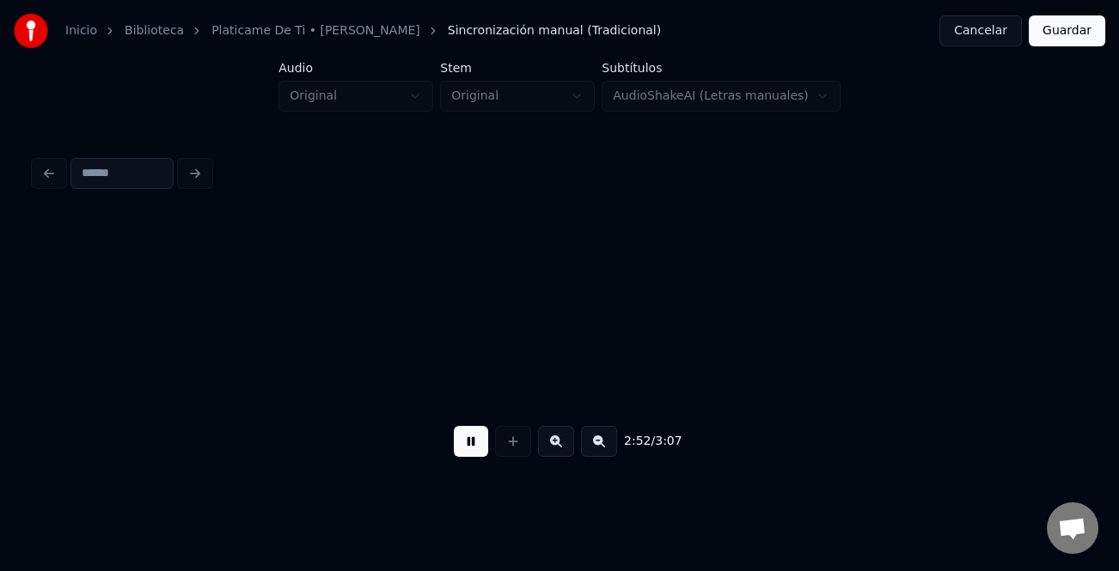
scroll to position [0, 44497]
click at [1063, 28] on button "Guardar" at bounding box center [1067, 30] width 76 height 31
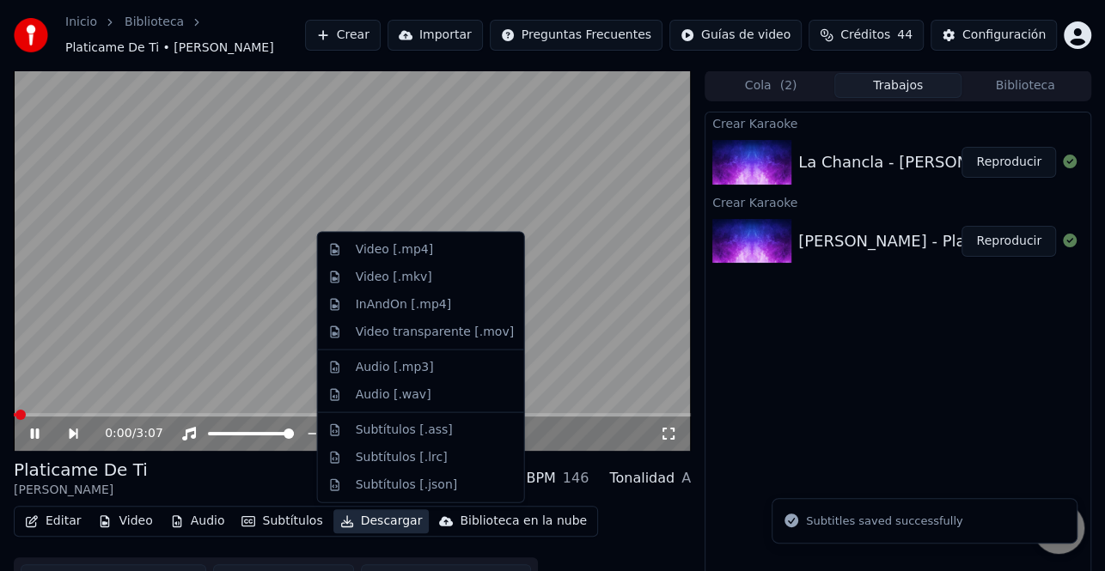
click at [381, 524] on button "Descargar" at bounding box center [381, 522] width 96 height 24
click at [429, 245] on div "Video [.mp4]" at bounding box center [435, 249] width 158 height 17
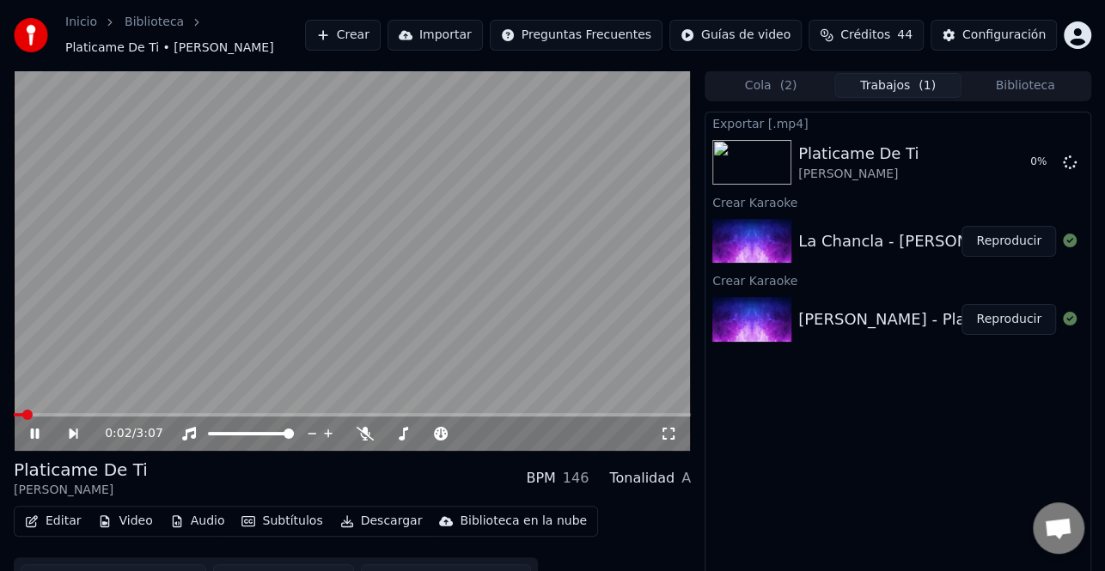
click at [34, 429] on icon at bounding box center [47, 434] width 39 height 14
click at [999, 237] on button "Reproducir" at bounding box center [1009, 241] width 95 height 31
click at [32, 429] on icon at bounding box center [35, 434] width 9 height 10
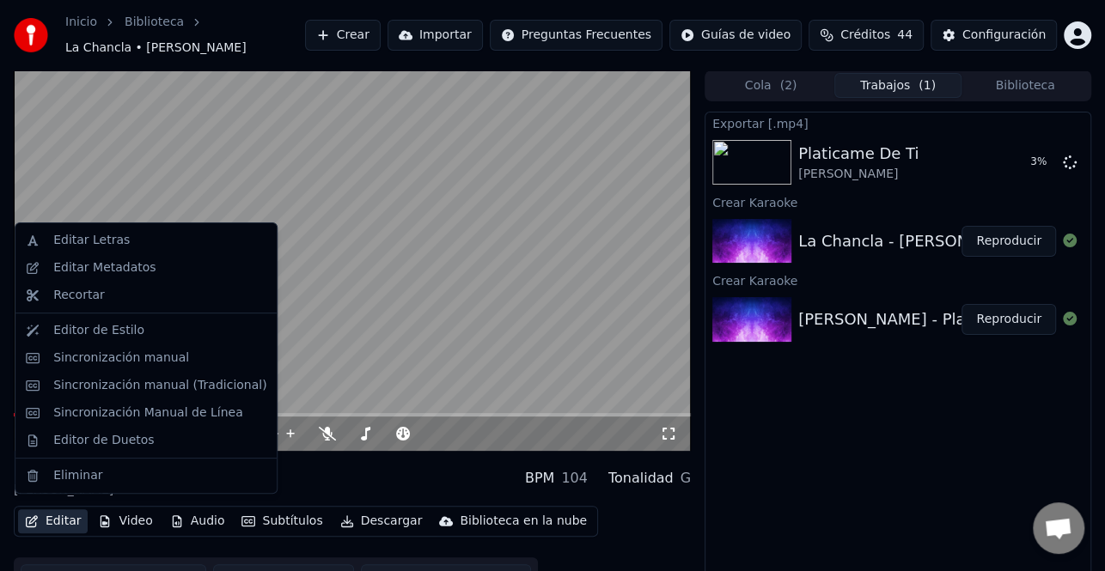
click at [74, 510] on button "Editar" at bounding box center [53, 522] width 70 height 24
click at [157, 387] on div "Sincronización manual (Tradicional)" at bounding box center [159, 385] width 213 height 17
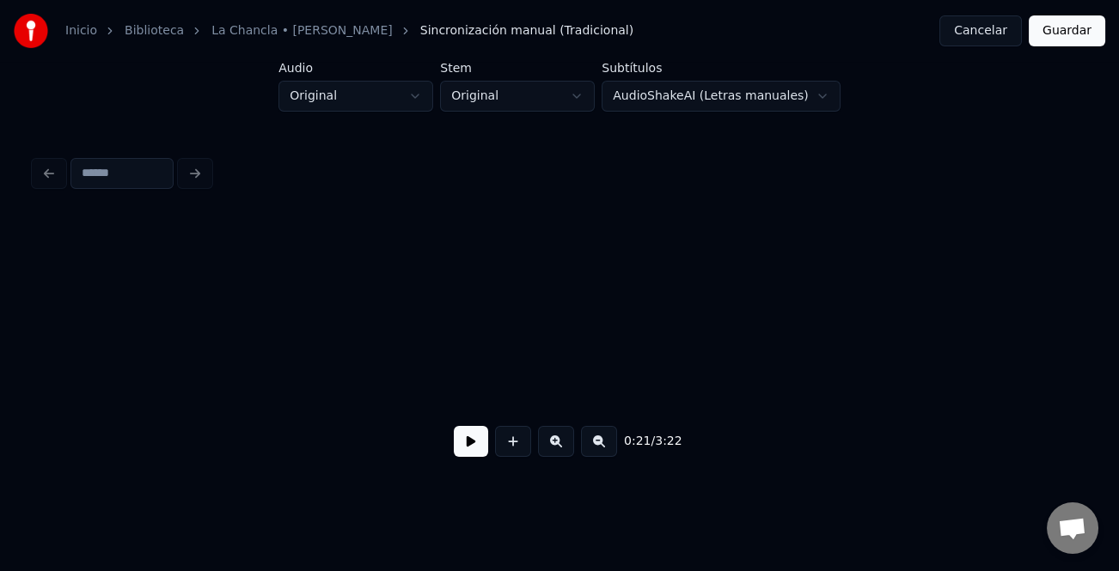
scroll to position [0, 5517]
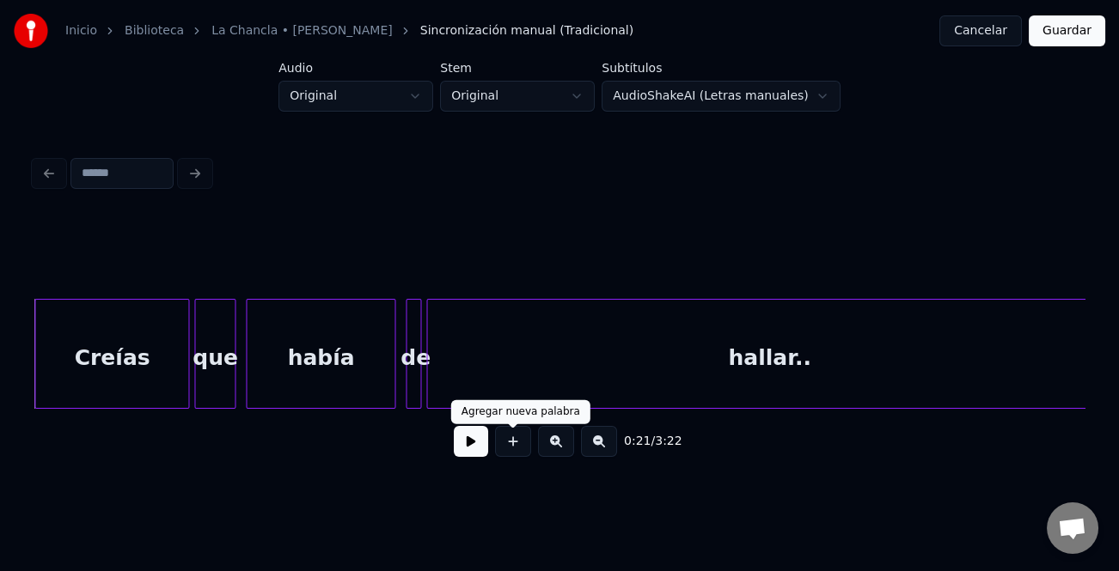
click at [464, 437] on button at bounding box center [471, 441] width 34 height 31
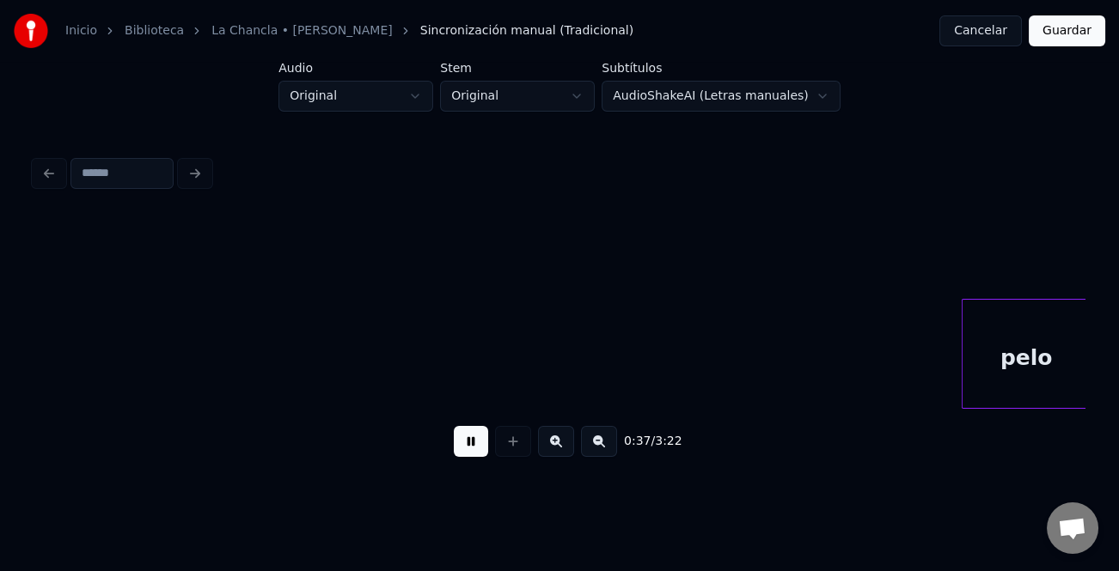
scroll to position [0, 9726]
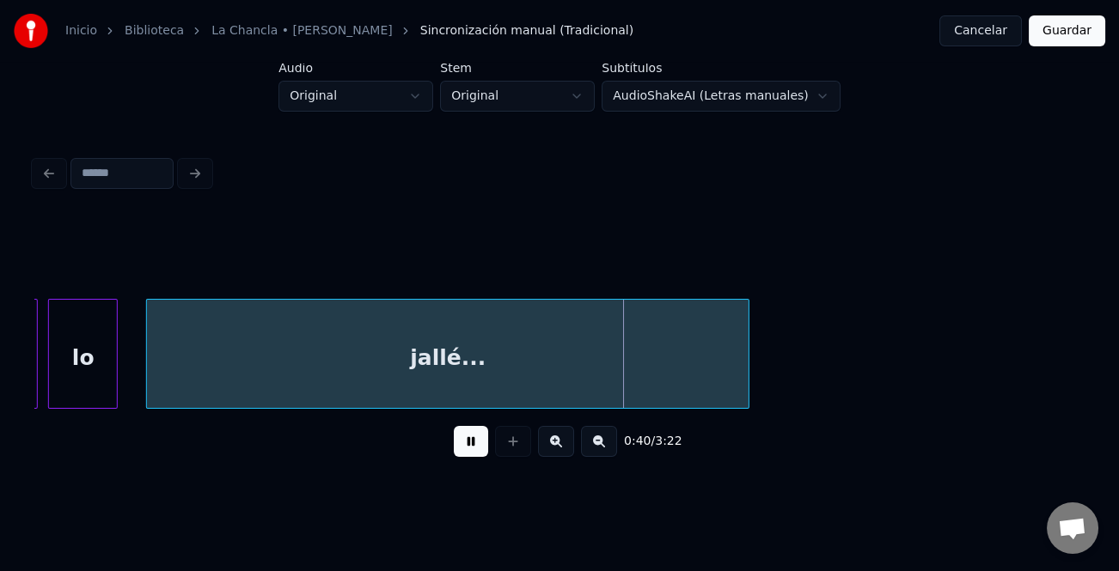
click at [117, 389] on div at bounding box center [114, 354] width 5 height 108
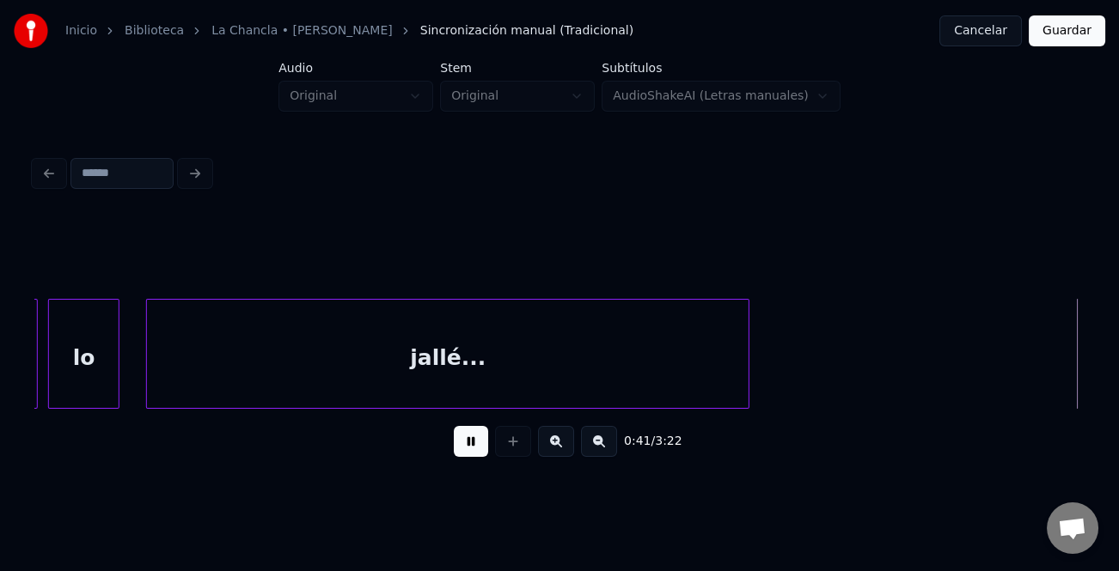
scroll to position [0, 10778]
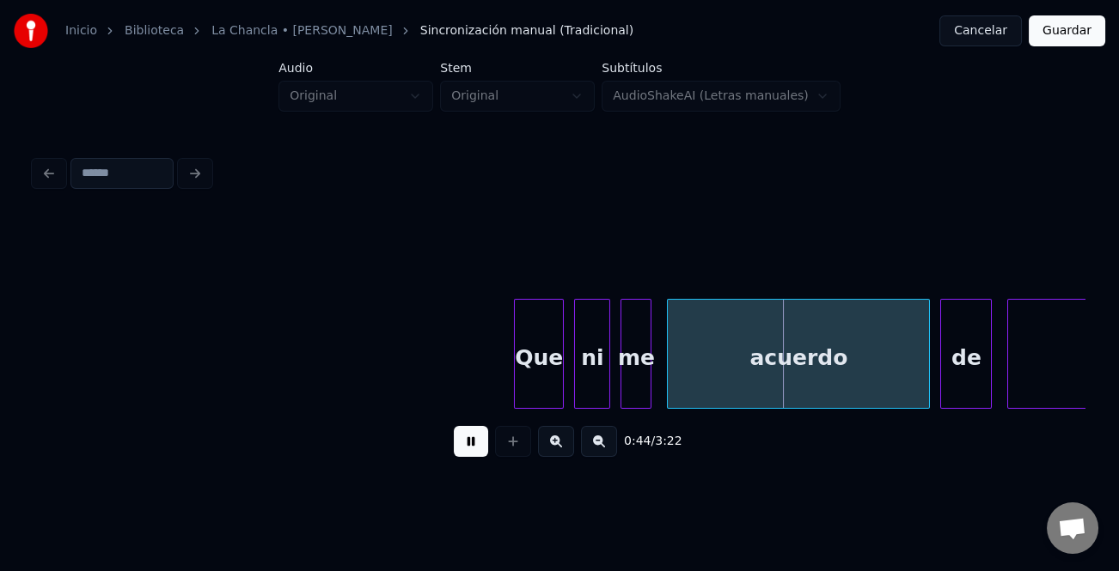
click at [515, 350] on div at bounding box center [517, 354] width 5 height 108
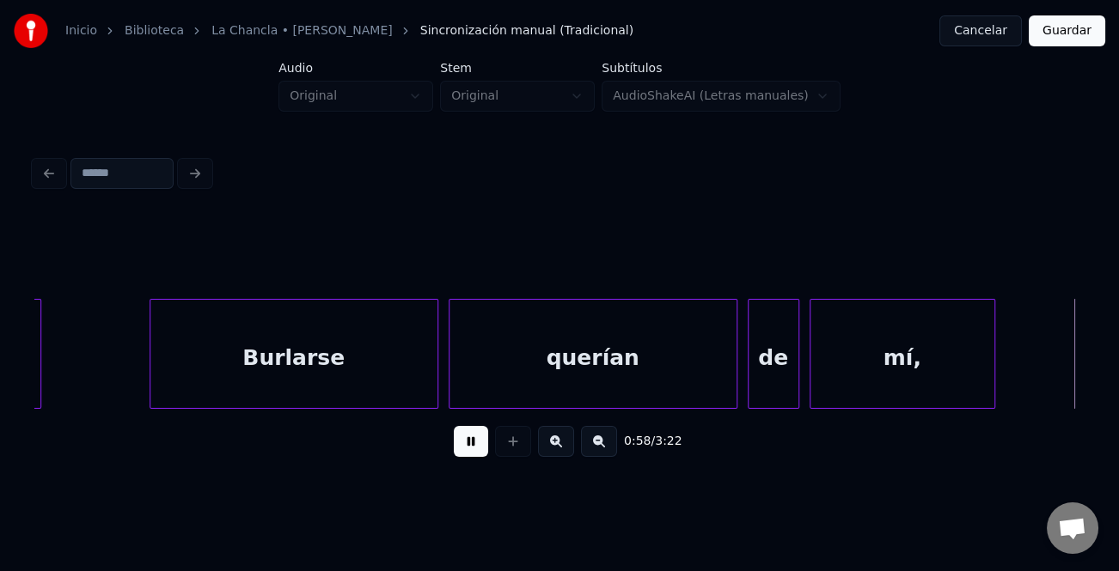
scroll to position [0, 14988]
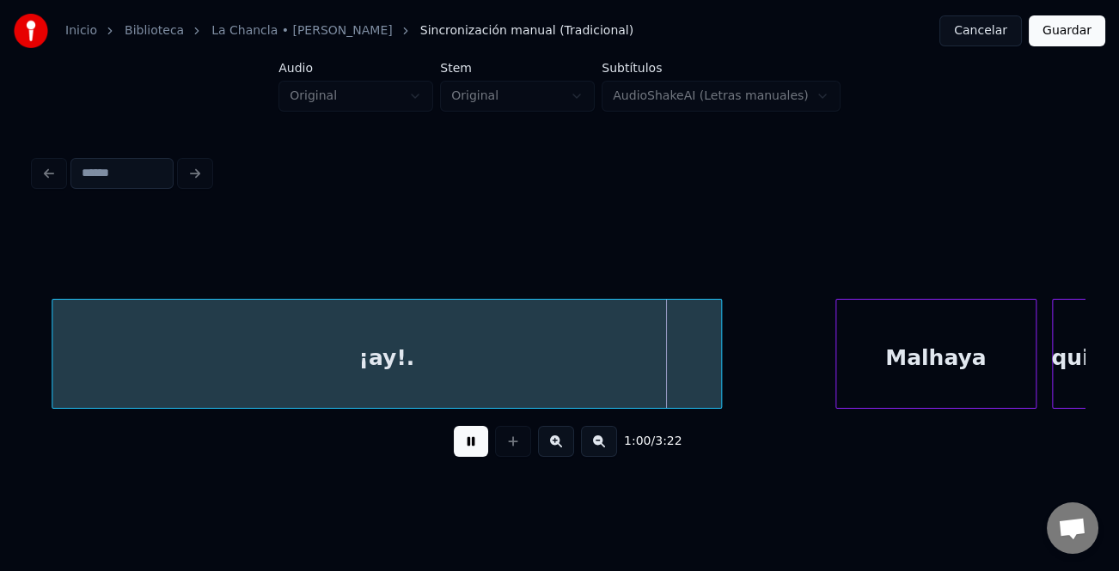
click at [52, 366] on div at bounding box center [54, 354] width 5 height 108
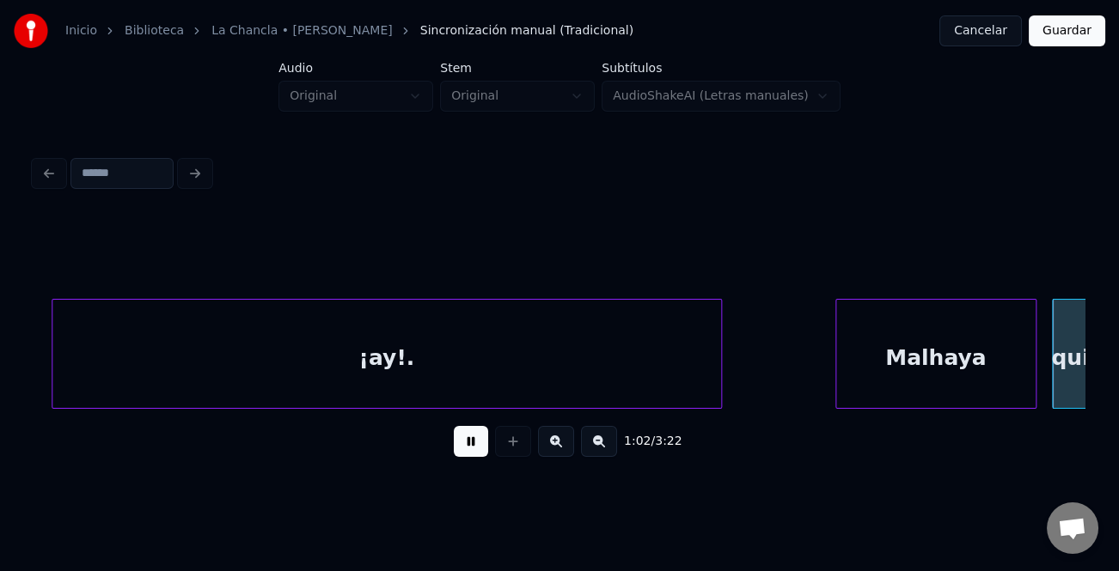
scroll to position [0, 16040]
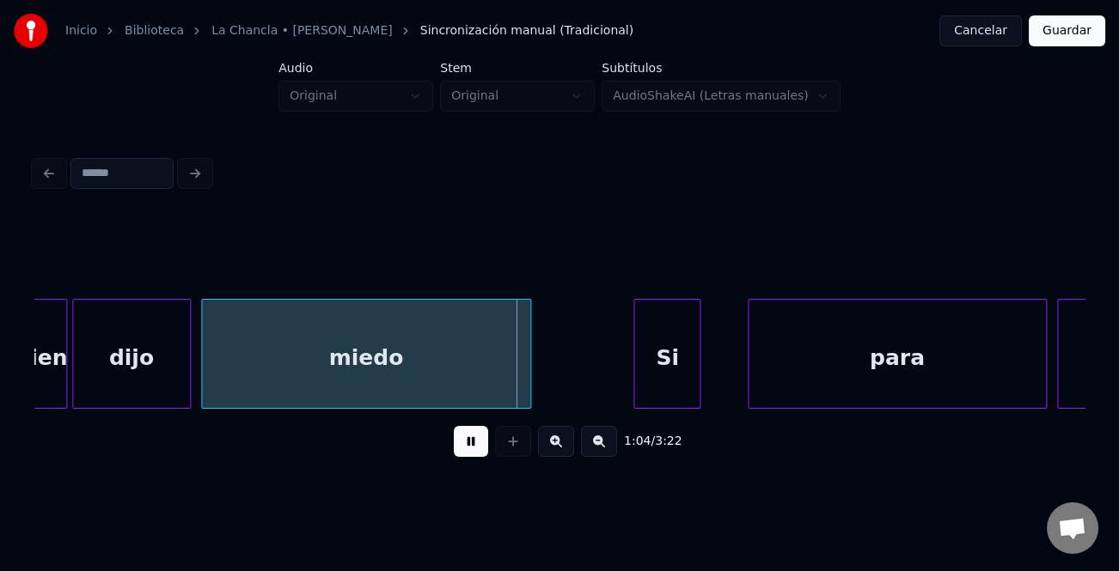
click at [659, 361] on div "Si" at bounding box center [666, 358] width 65 height 117
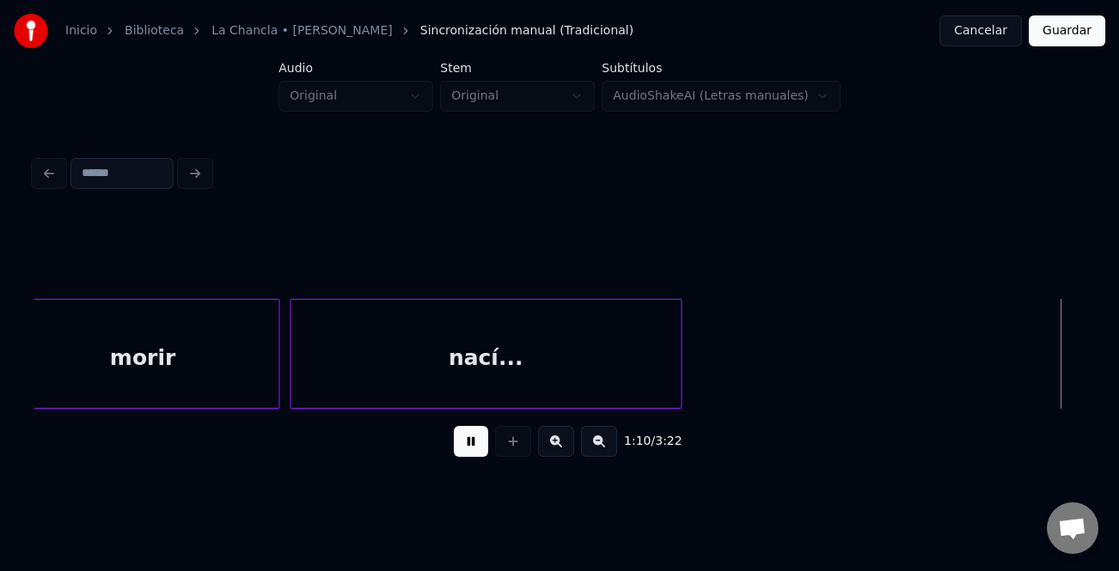
scroll to position [0, 18142]
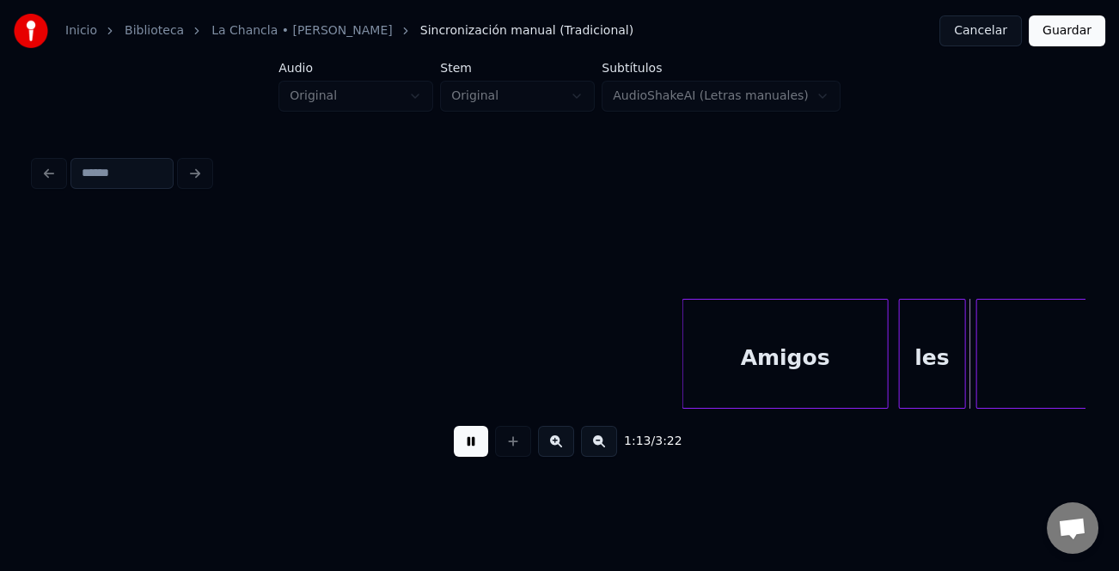
click at [685, 351] on div at bounding box center [685, 354] width 5 height 108
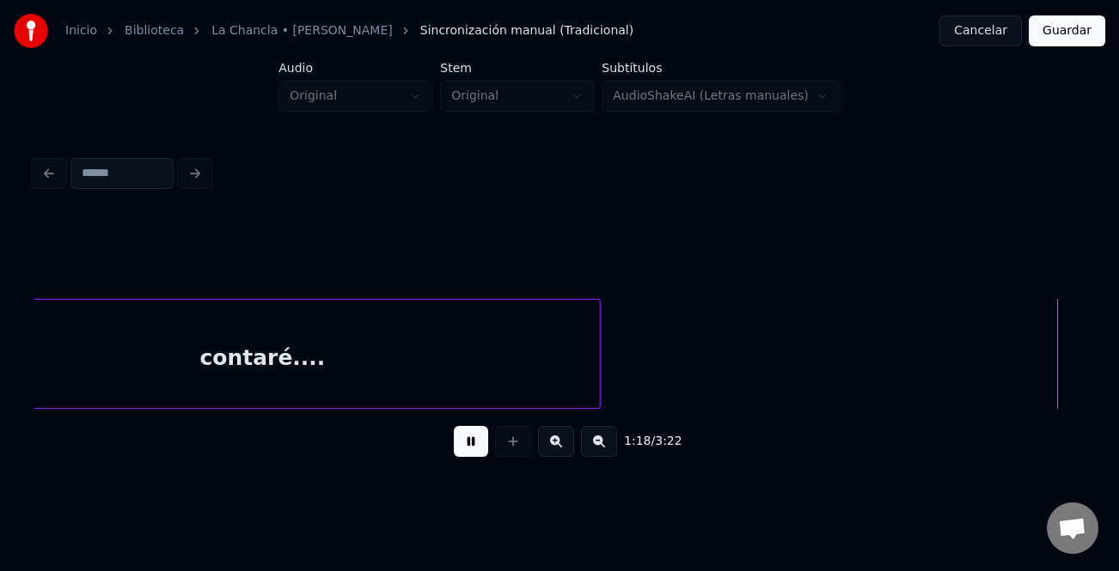
scroll to position [0, 20245]
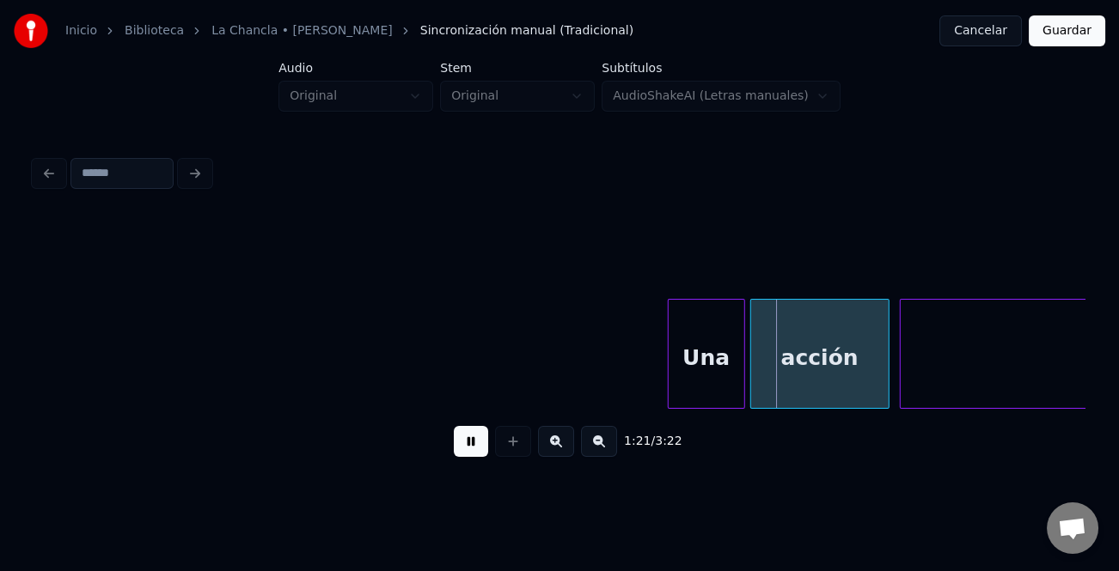
click at [674, 335] on div "Una" at bounding box center [707, 358] width 76 height 117
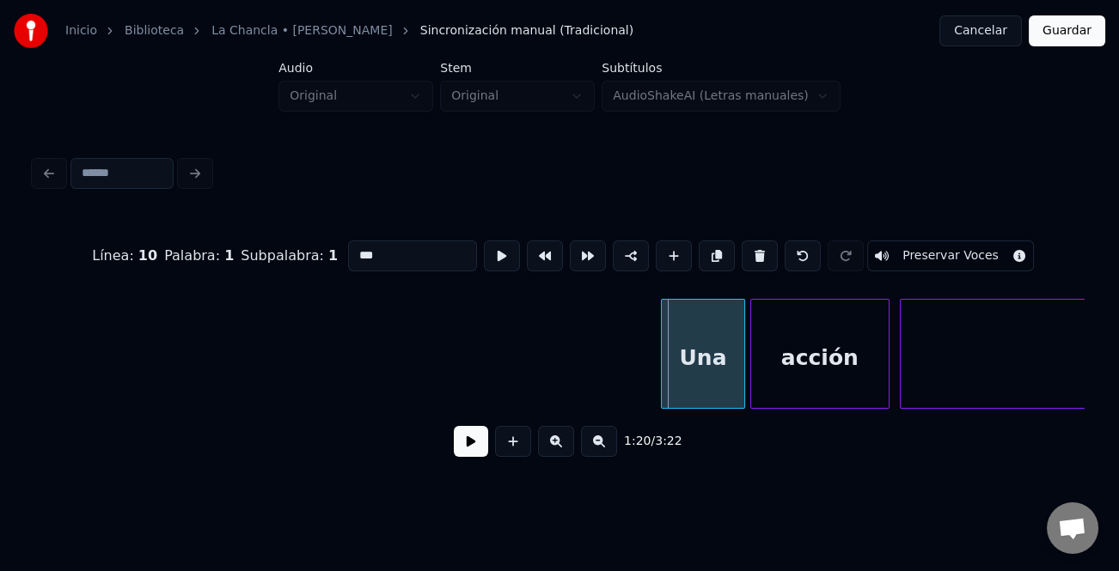
click at [663, 344] on div at bounding box center [664, 354] width 5 height 108
click at [468, 448] on button at bounding box center [471, 441] width 34 height 31
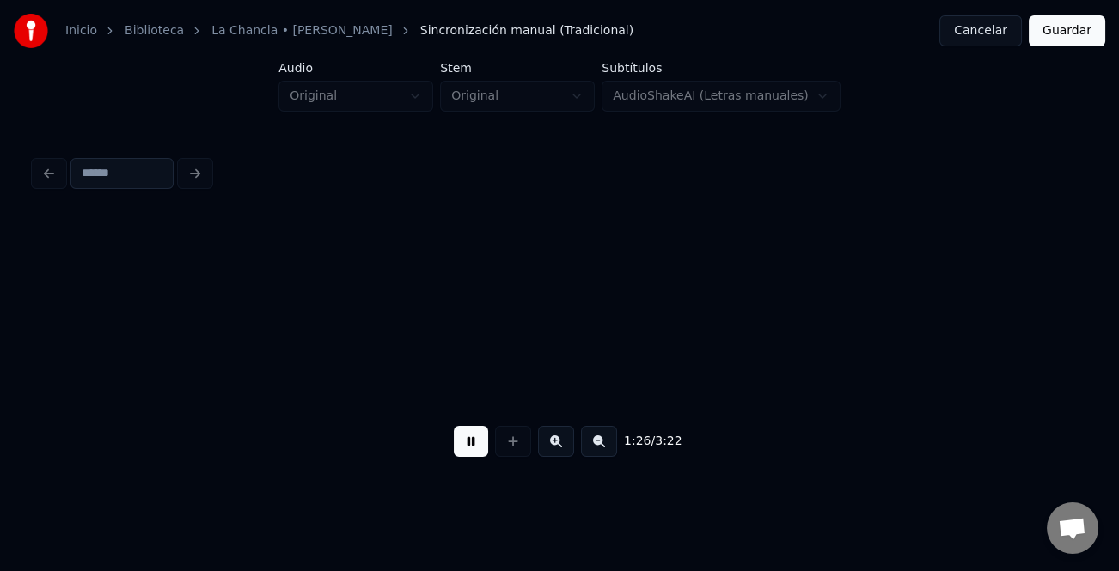
scroll to position [0, 22347]
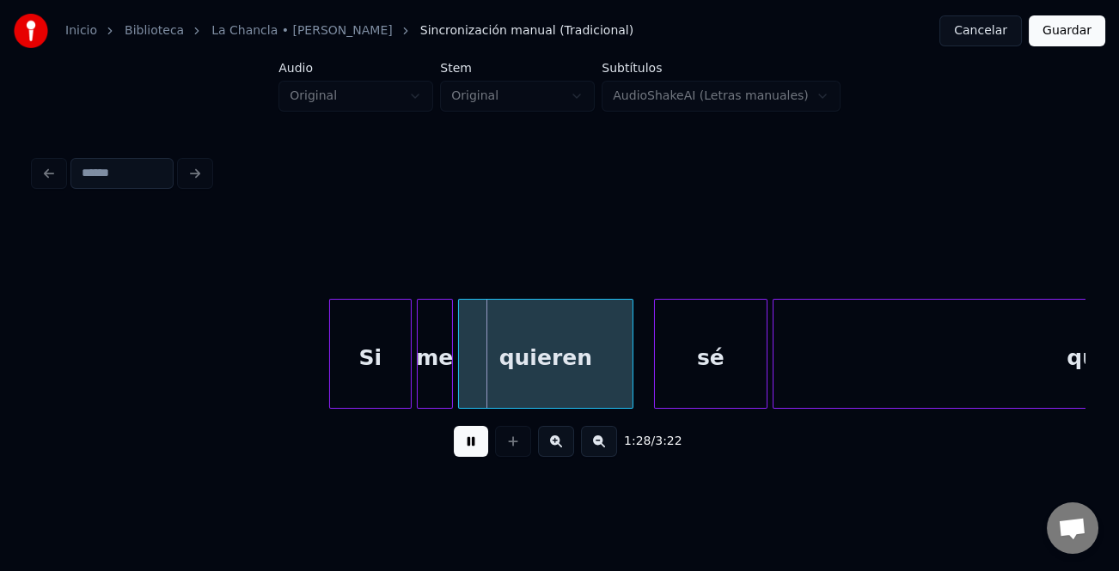
click at [330, 362] on div at bounding box center [332, 354] width 5 height 108
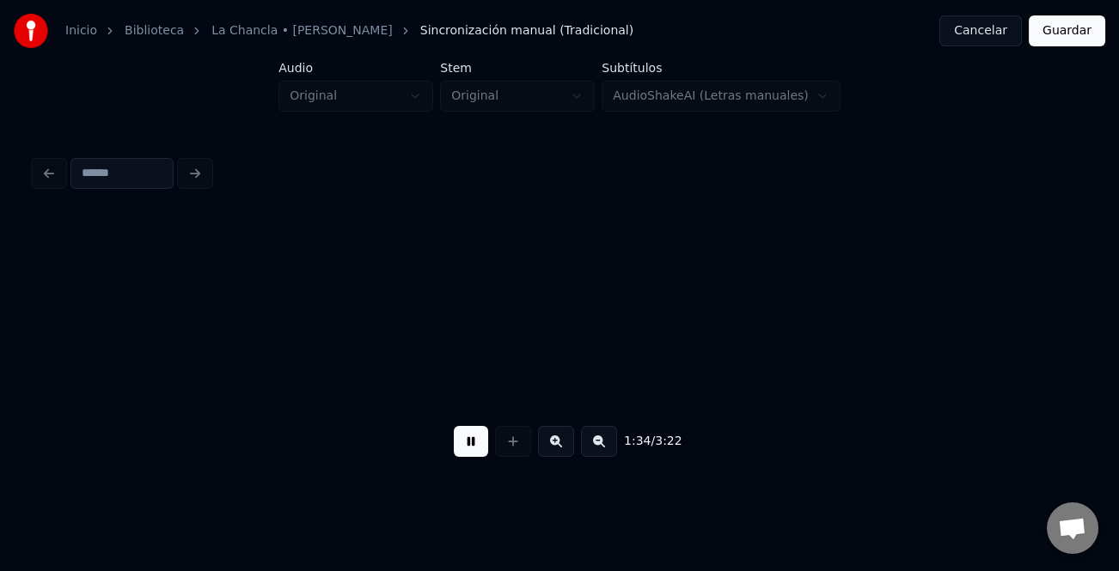
scroll to position [0, 24453]
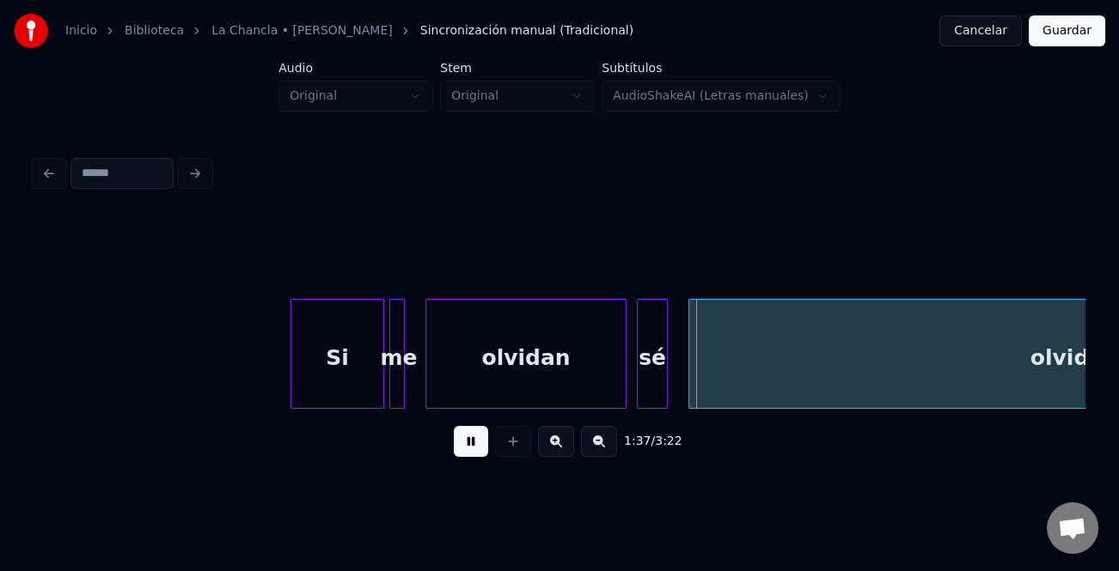
click at [295, 358] on div at bounding box center [293, 354] width 5 height 108
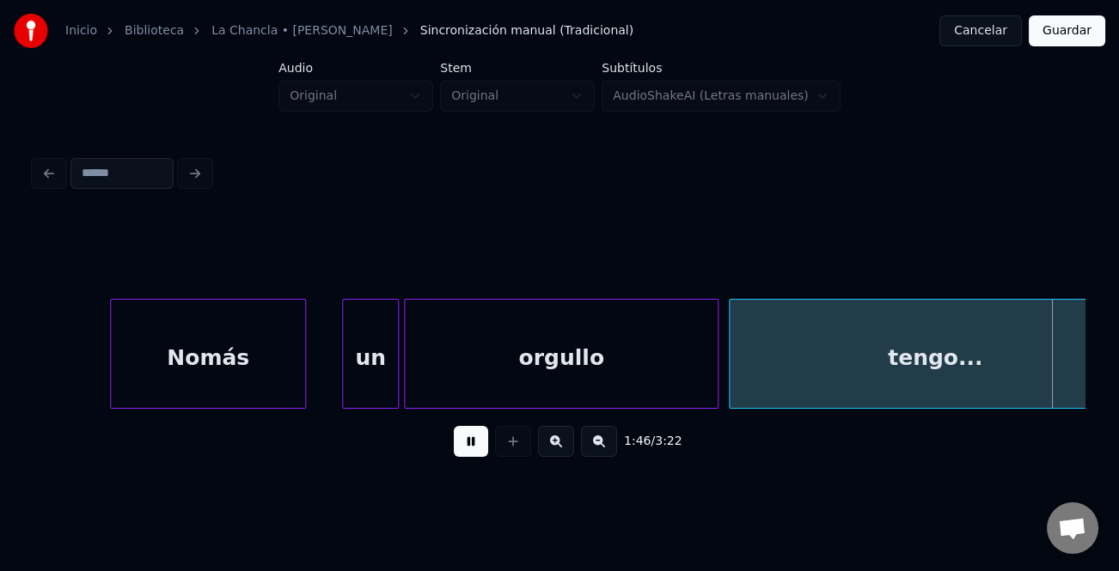
scroll to position [0, 27619]
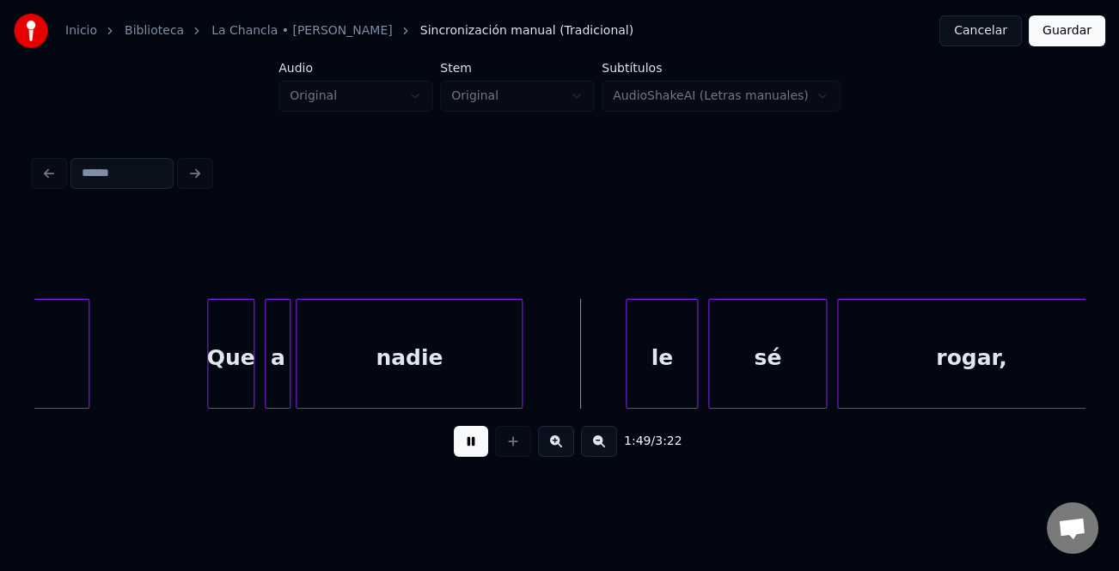
click at [209, 378] on div at bounding box center [210, 354] width 5 height 108
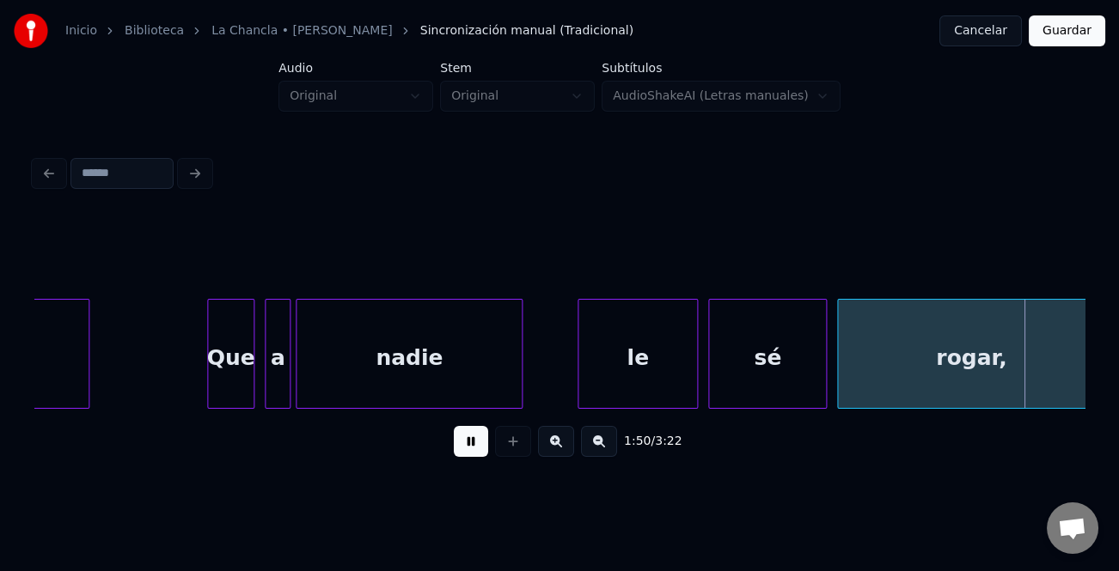
click at [581, 389] on div at bounding box center [580, 354] width 5 height 108
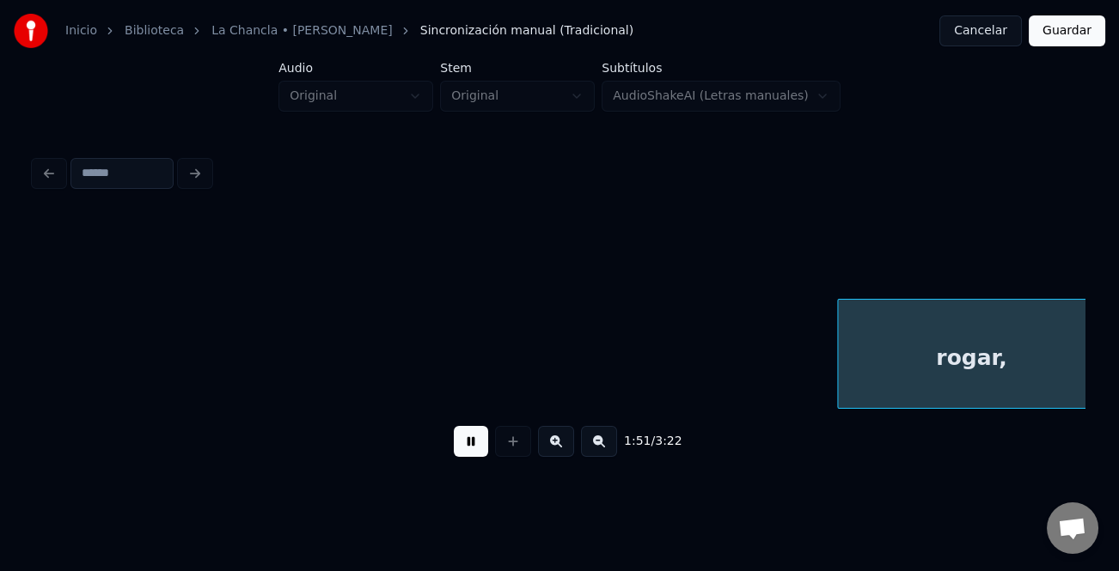
scroll to position [0, 28673]
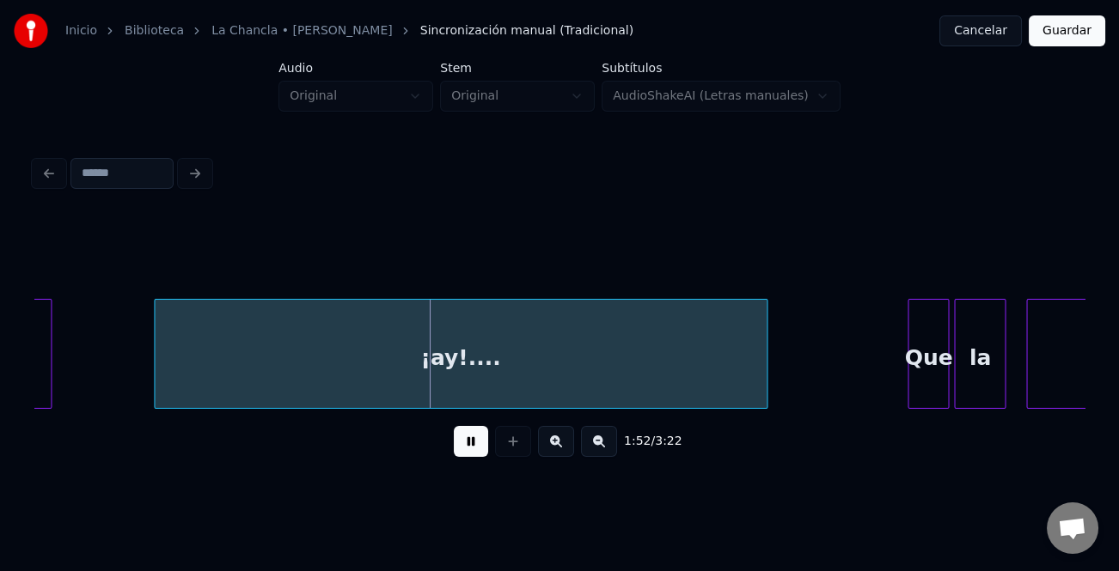
click at [455, 378] on div "¡ay!...." at bounding box center [461, 358] width 612 height 117
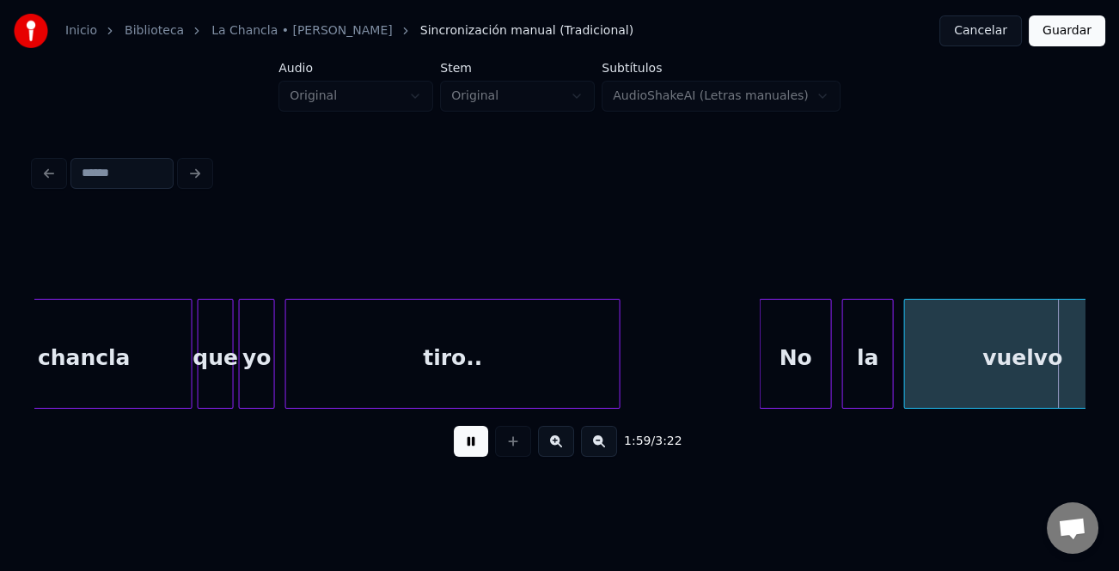
scroll to position [0, 30776]
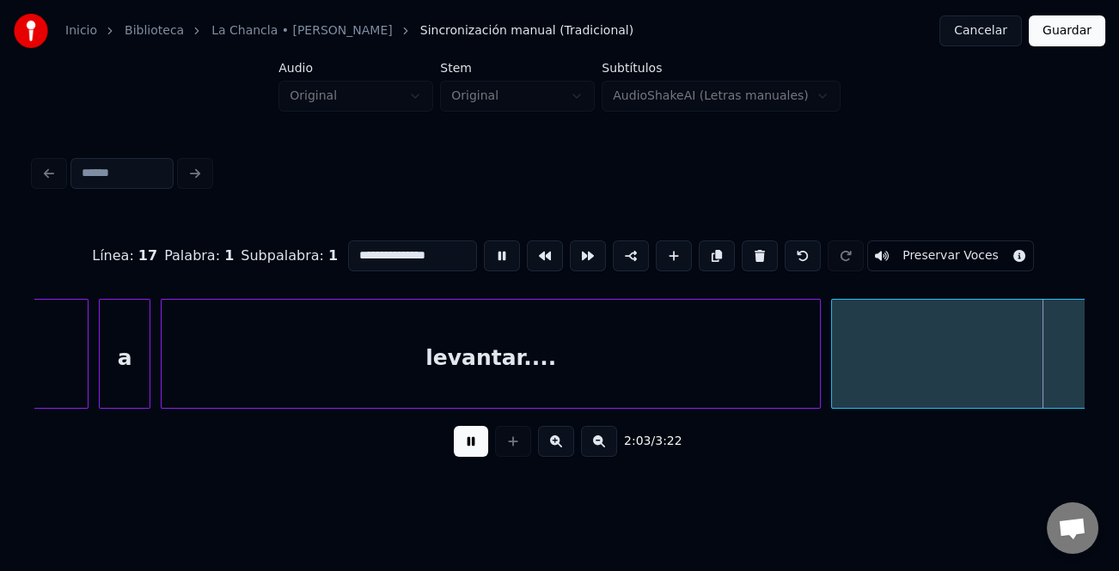
click at [599, 456] on button at bounding box center [599, 441] width 36 height 31
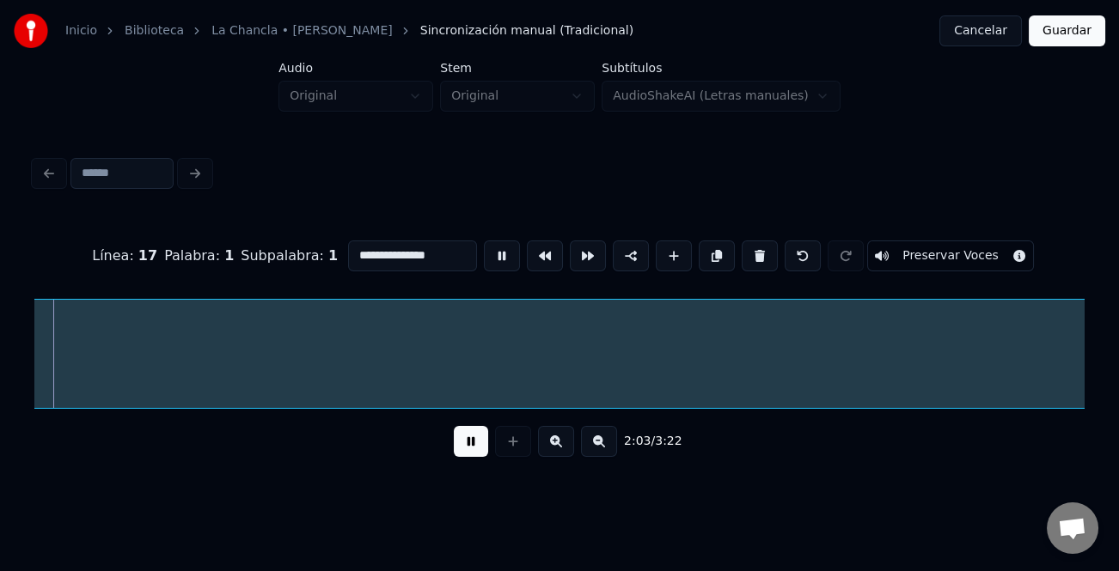
click at [599, 456] on button at bounding box center [599, 441] width 36 height 31
click at [571, 446] on button at bounding box center [556, 441] width 36 height 31
click at [596, 450] on button at bounding box center [599, 441] width 36 height 31
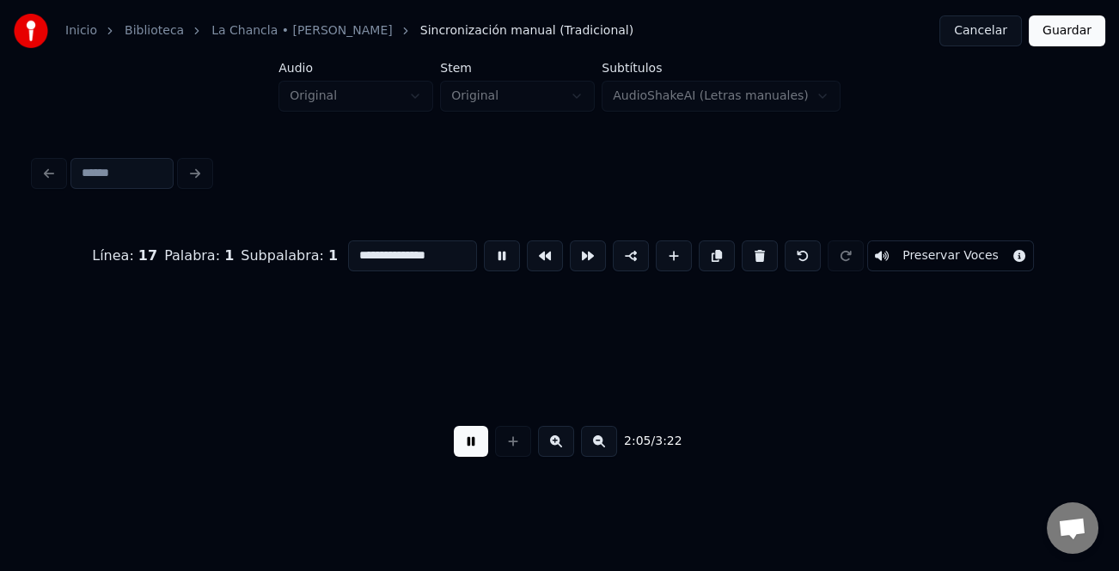
scroll to position [0, 15778]
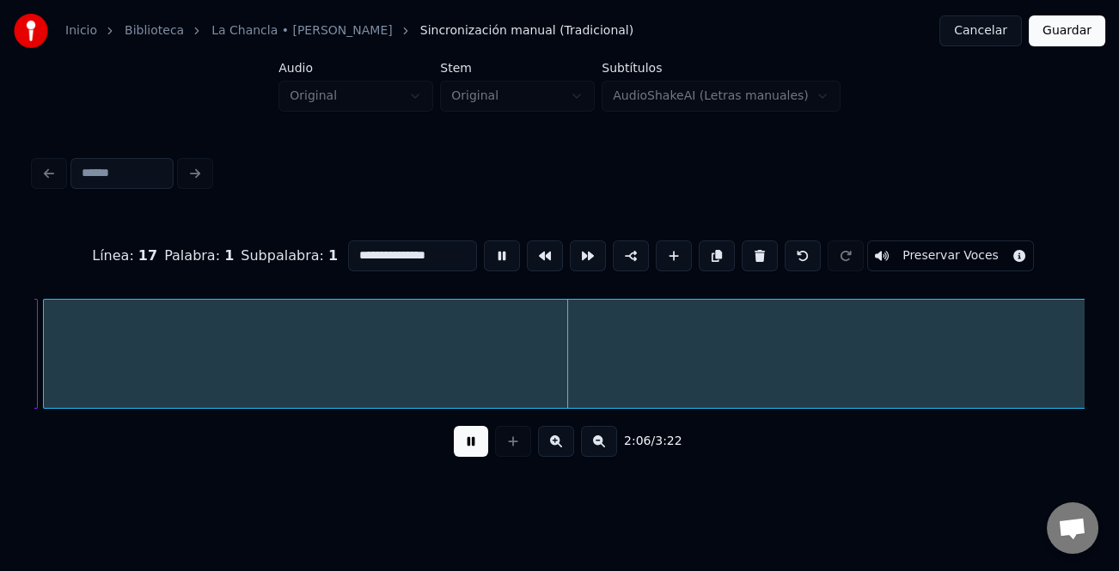
click at [481, 447] on button at bounding box center [471, 441] width 34 height 31
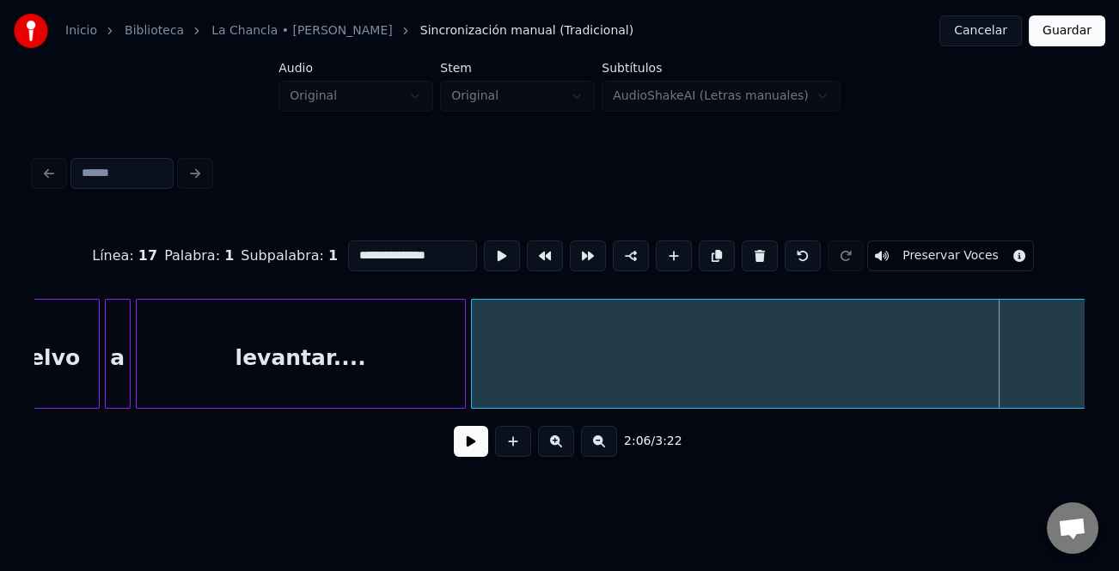
scroll to position [0, 15393]
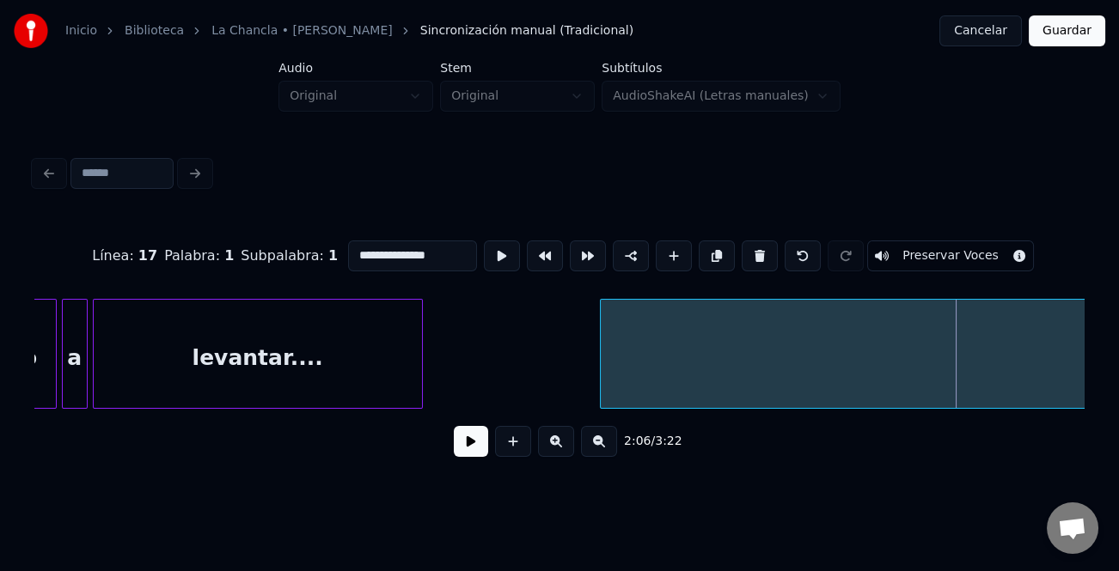
click at [602, 382] on div at bounding box center [603, 354] width 5 height 108
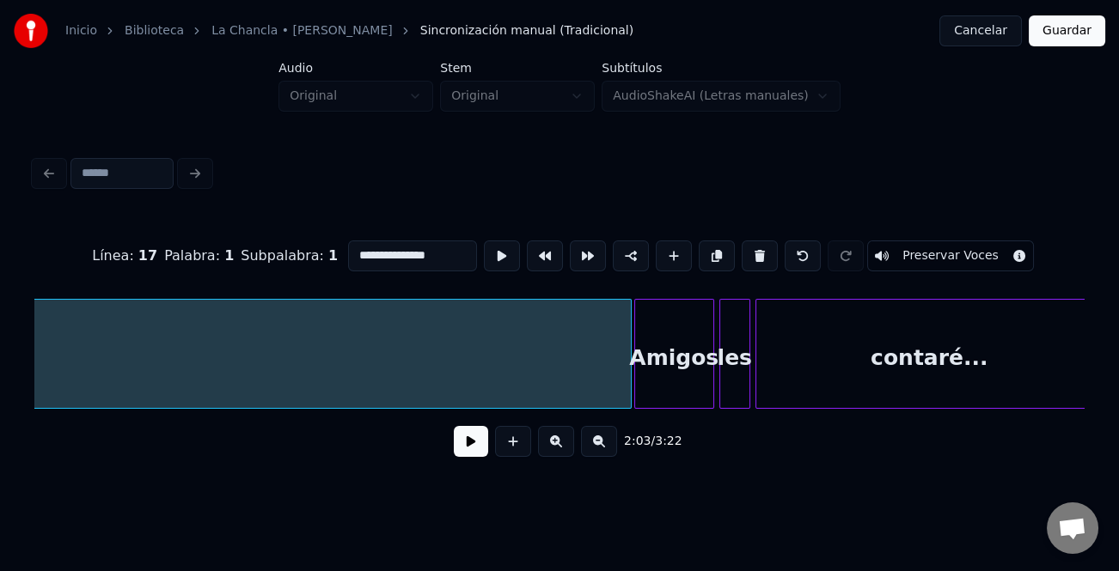
scroll to position [0, 17801]
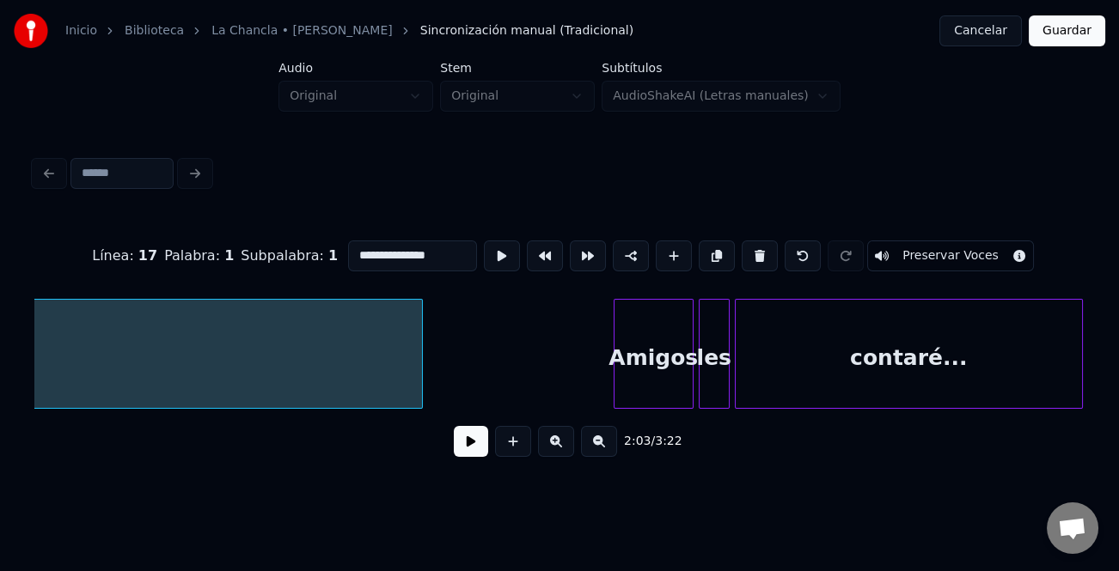
click at [417, 392] on div at bounding box center [419, 354] width 5 height 108
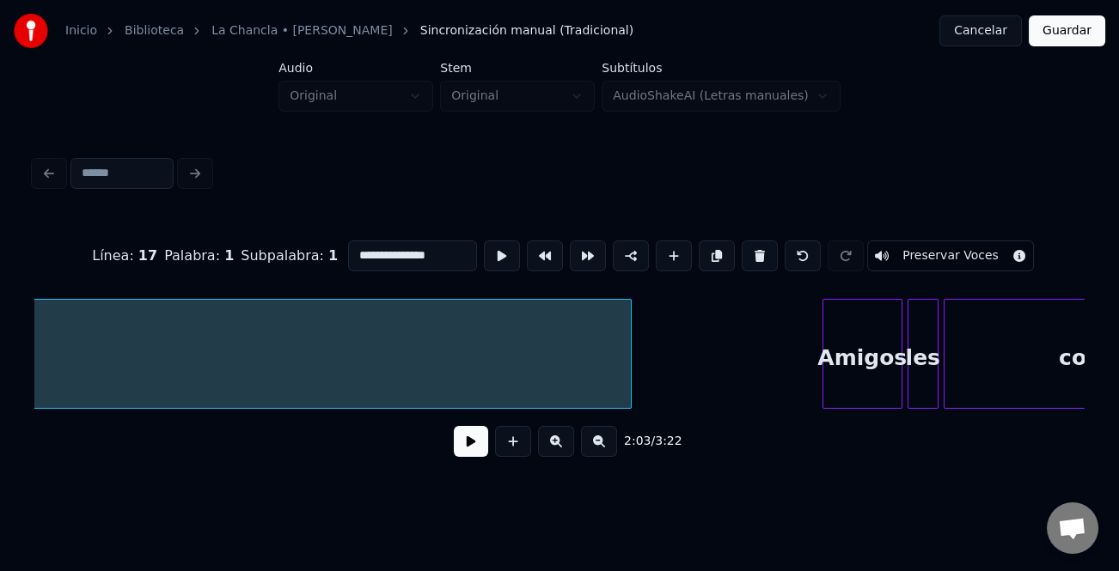
scroll to position [0, 17613]
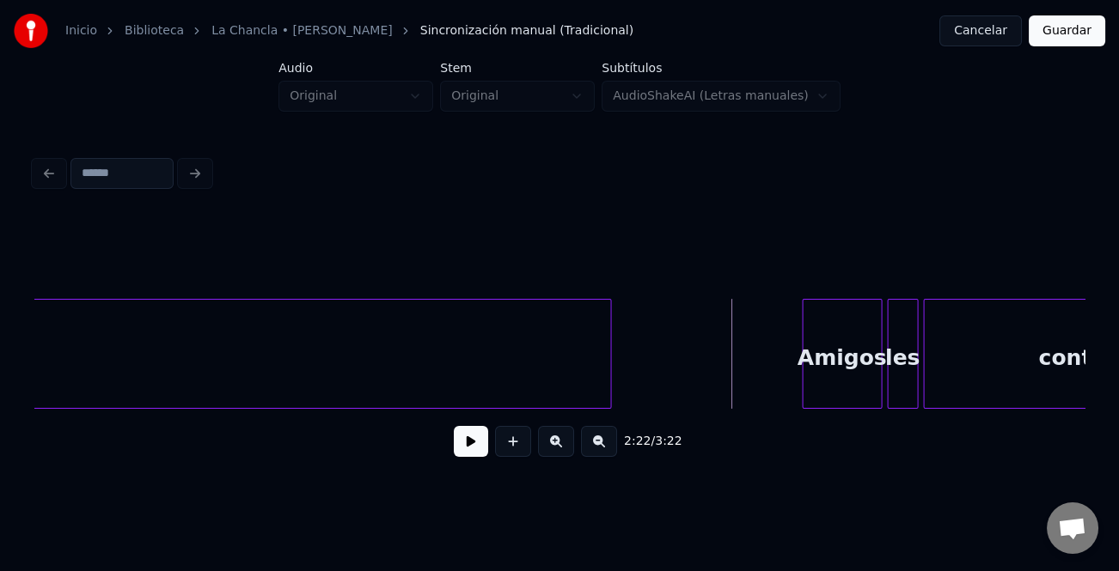
click at [469, 443] on button at bounding box center [471, 441] width 34 height 31
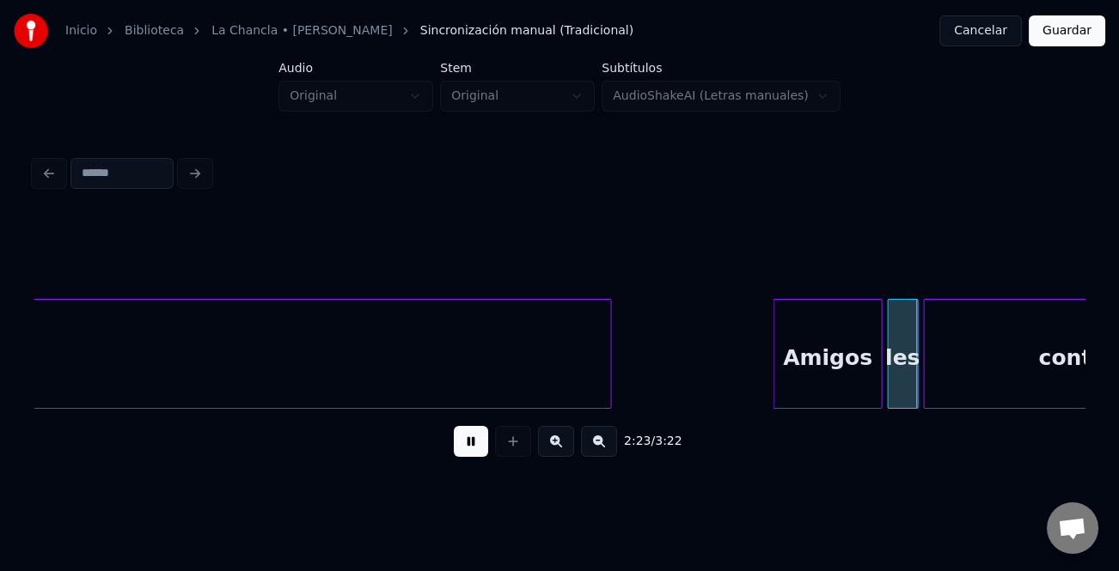
click at [773, 384] on div at bounding box center [775, 354] width 5 height 108
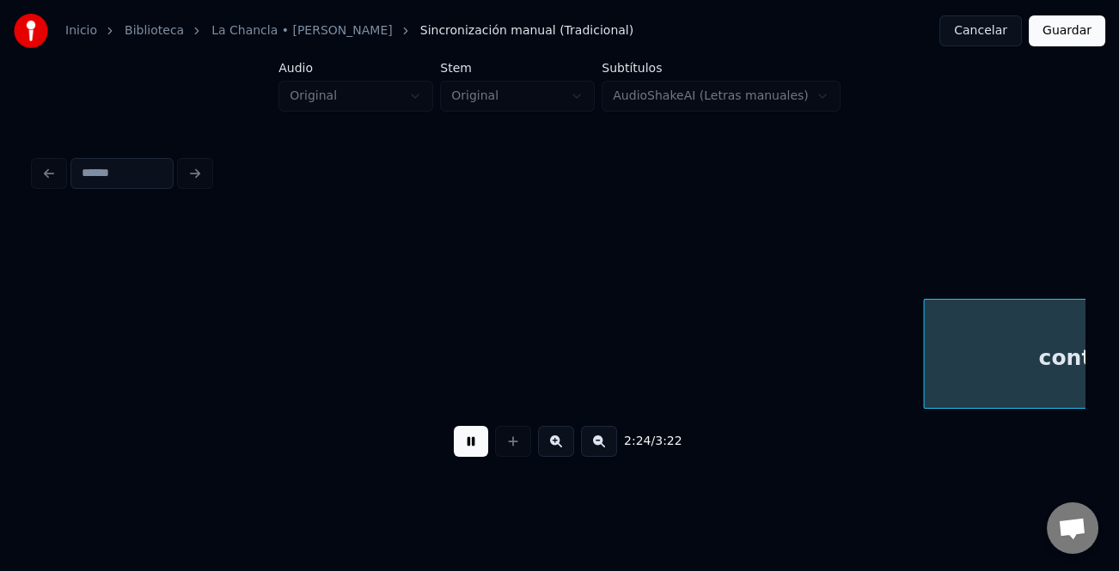
scroll to position [0, 18663]
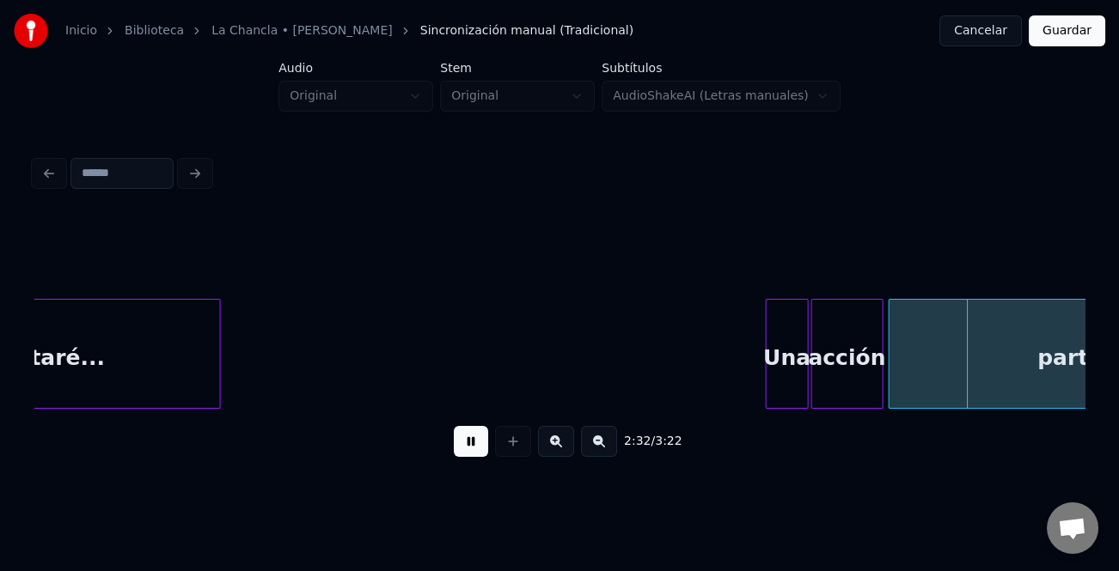
click at [768, 350] on div at bounding box center [769, 354] width 5 height 108
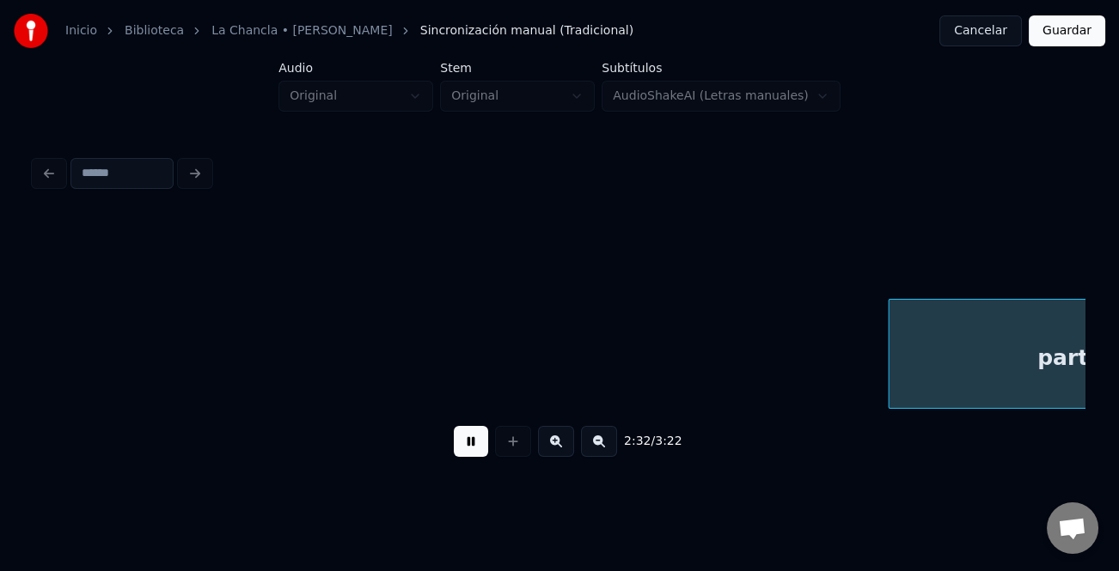
scroll to position [0, 19713]
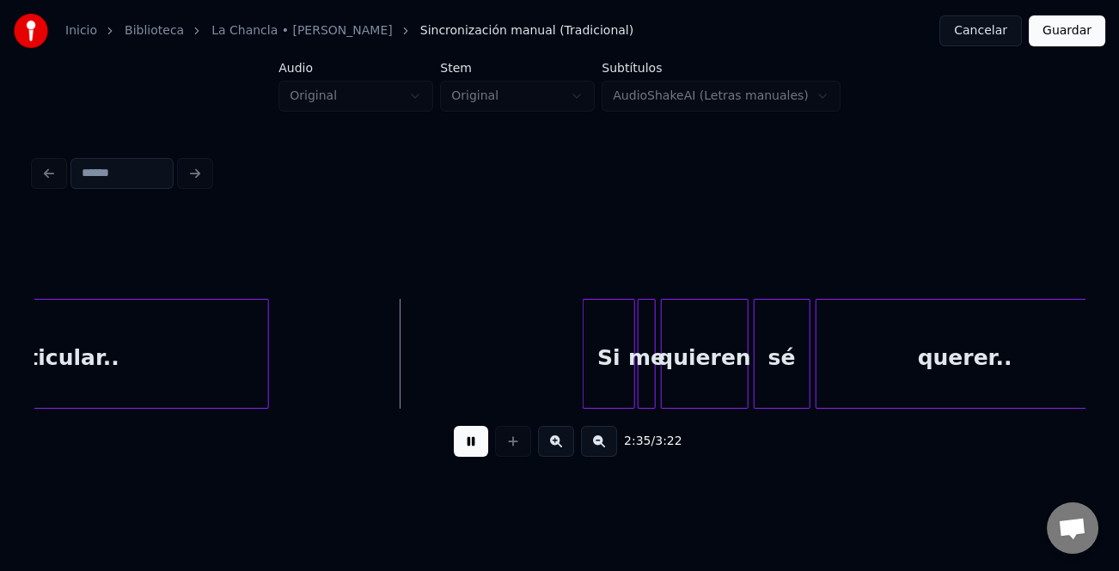
click at [584, 358] on div at bounding box center [586, 354] width 5 height 108
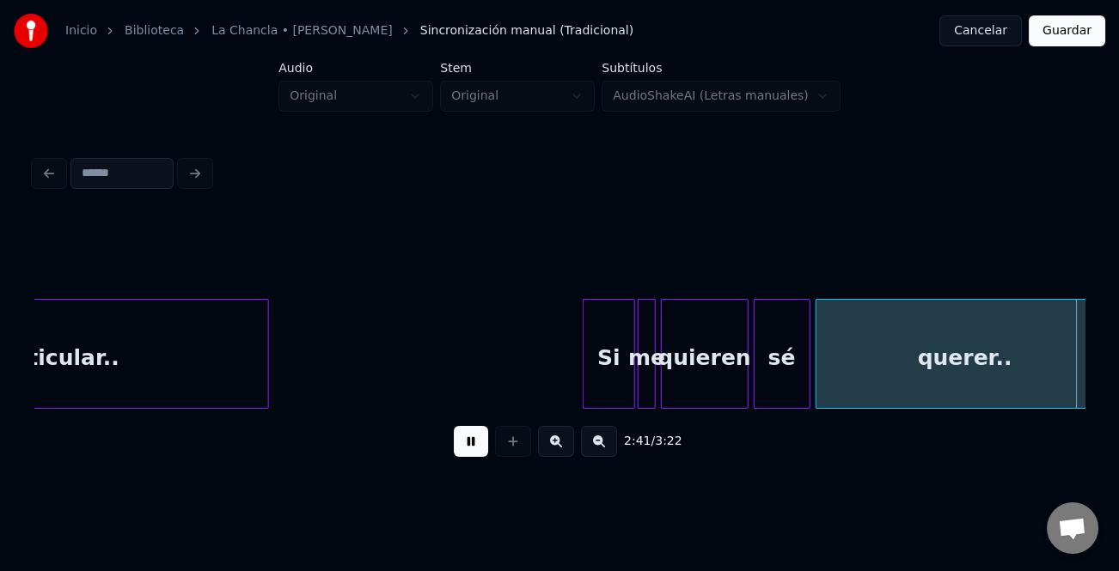
scroll to position [0, 20763]
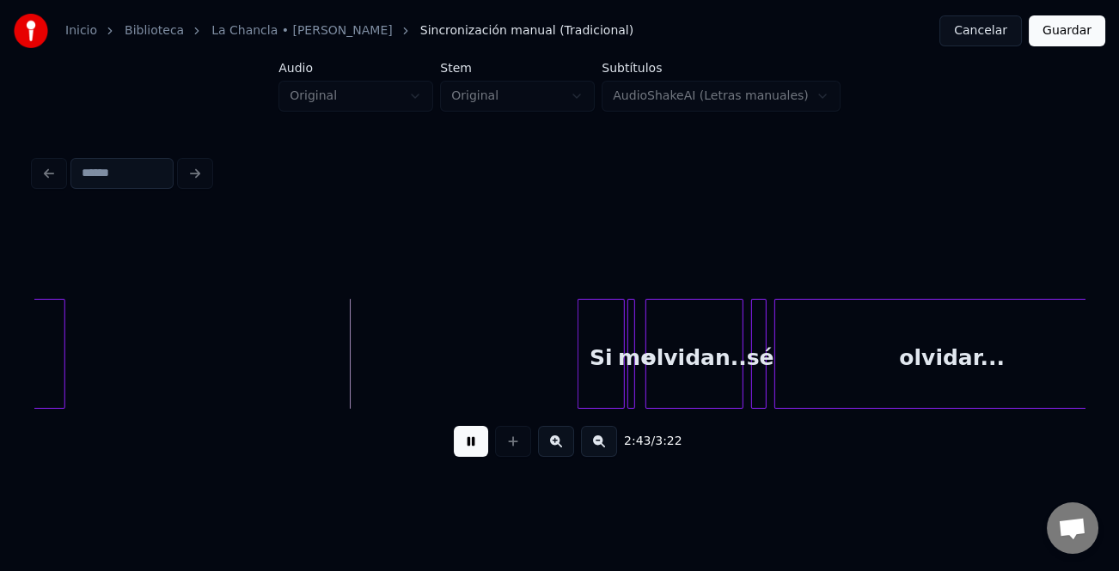
click at [580, 379] on div at bounding box center [580, 354] width 5 height 108
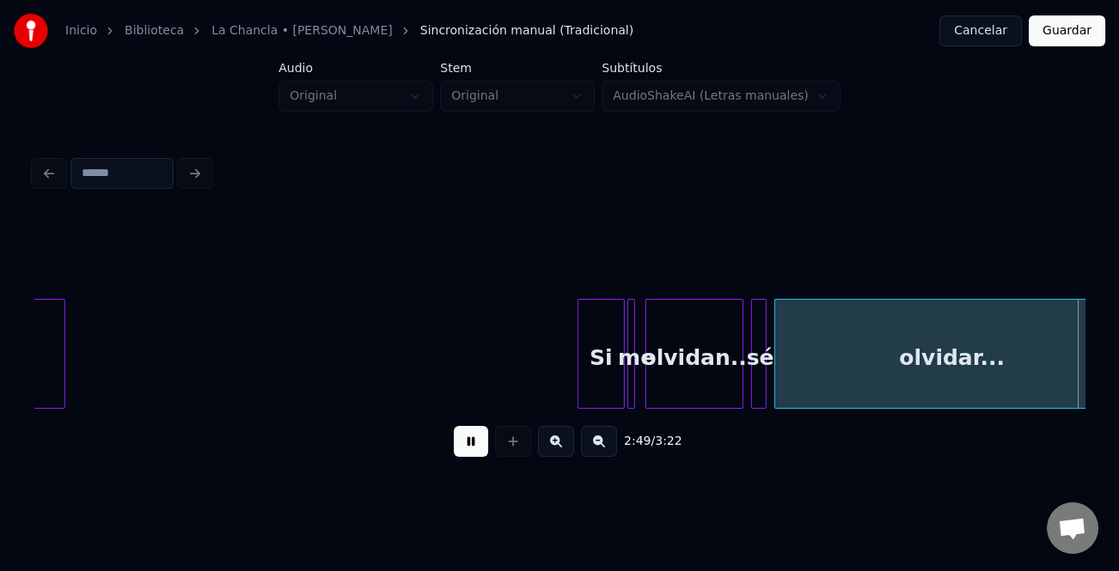
scroll to position [0, 21814]
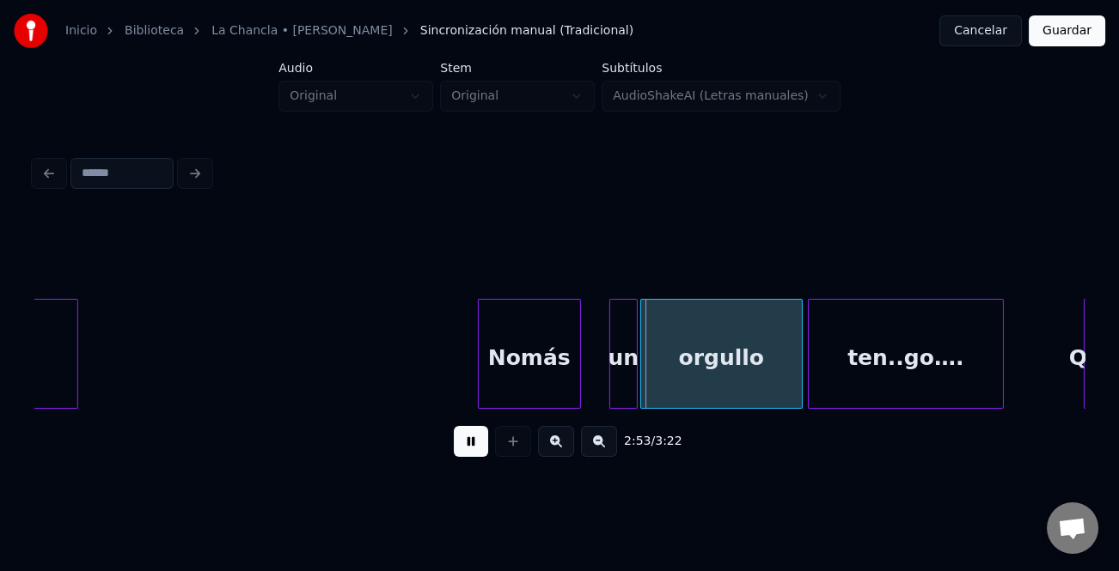
click at [479, 353] on div at bounding box center [481, 354] width 5 height 108
click at [596, 377] on div at bounding box center [598, 354] width 5 height 108
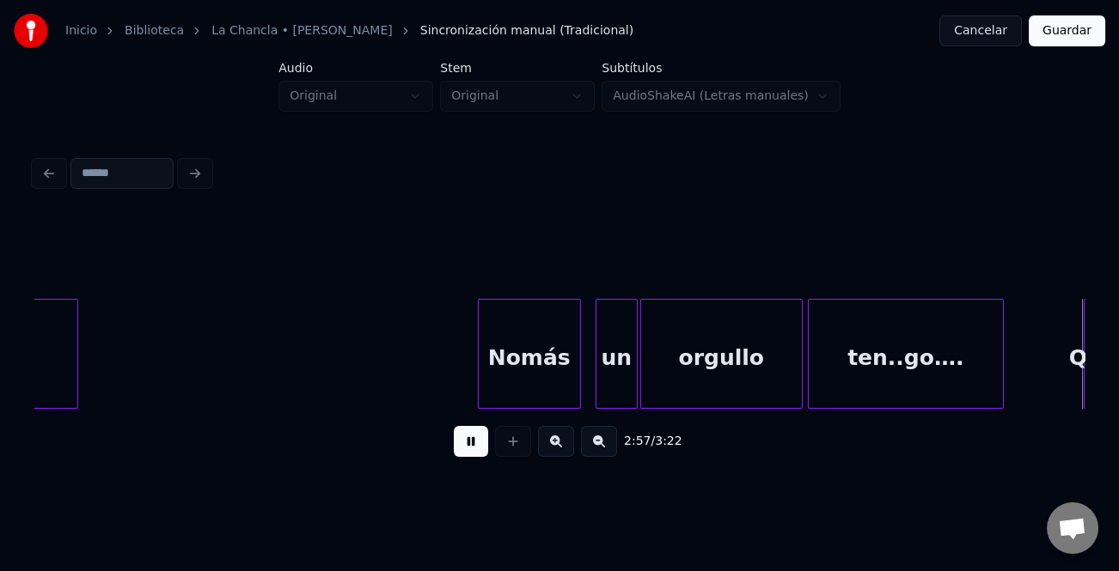
scroll to position [0, 22865]
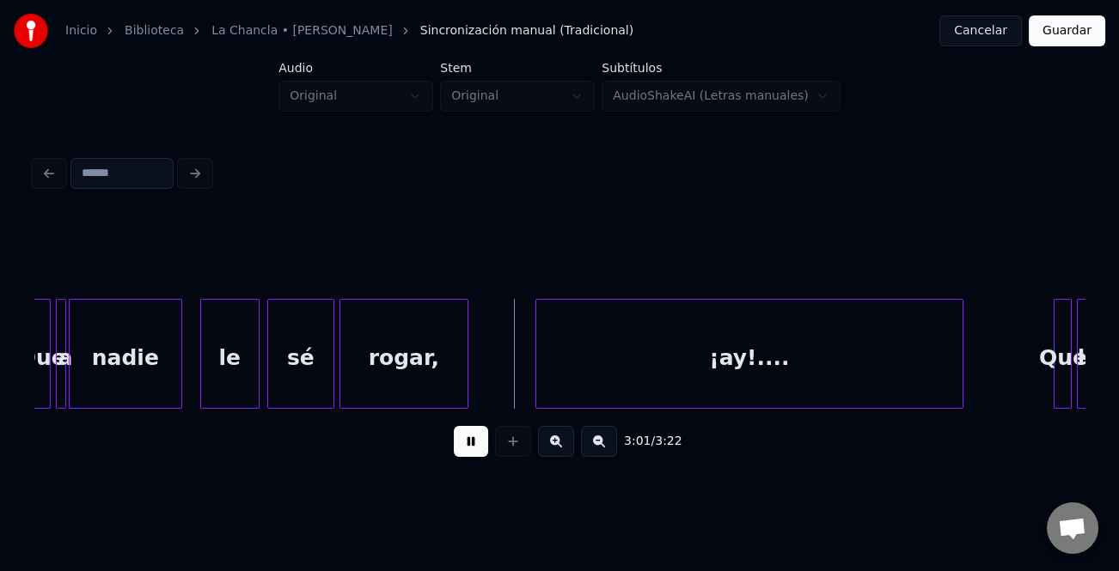
click at [203, 370] on div at bounding box center [203, 354] width 5 height 108
click at [603, 377] on div "¡ay!...." at bounding box center [729, 358] width 426 height 117
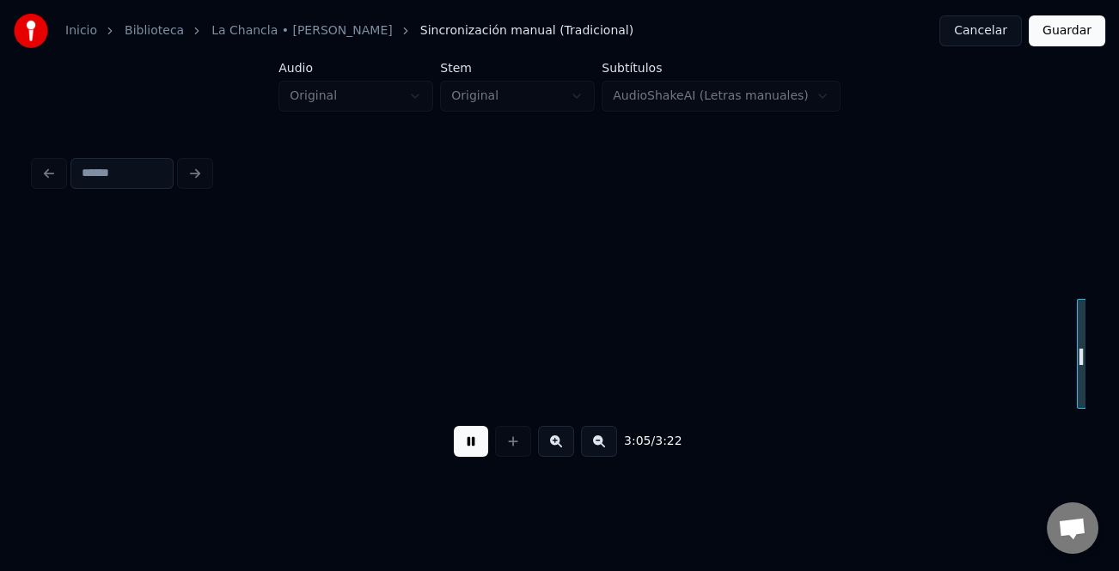
scroll to position [0, 23916]
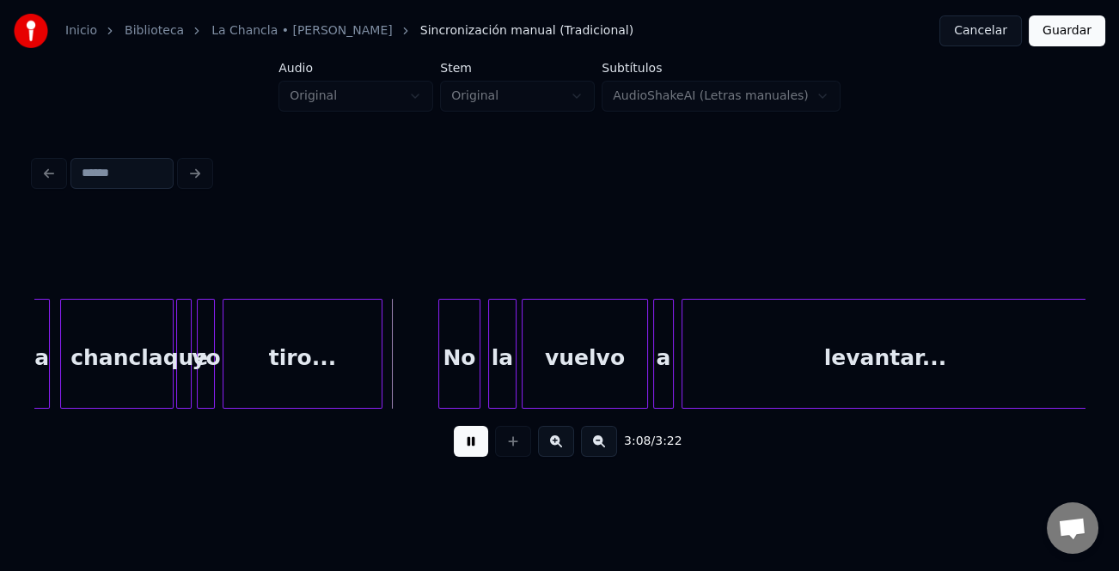
click at [439, 378] on div at bounding box center [441, 354] width 5 height 108
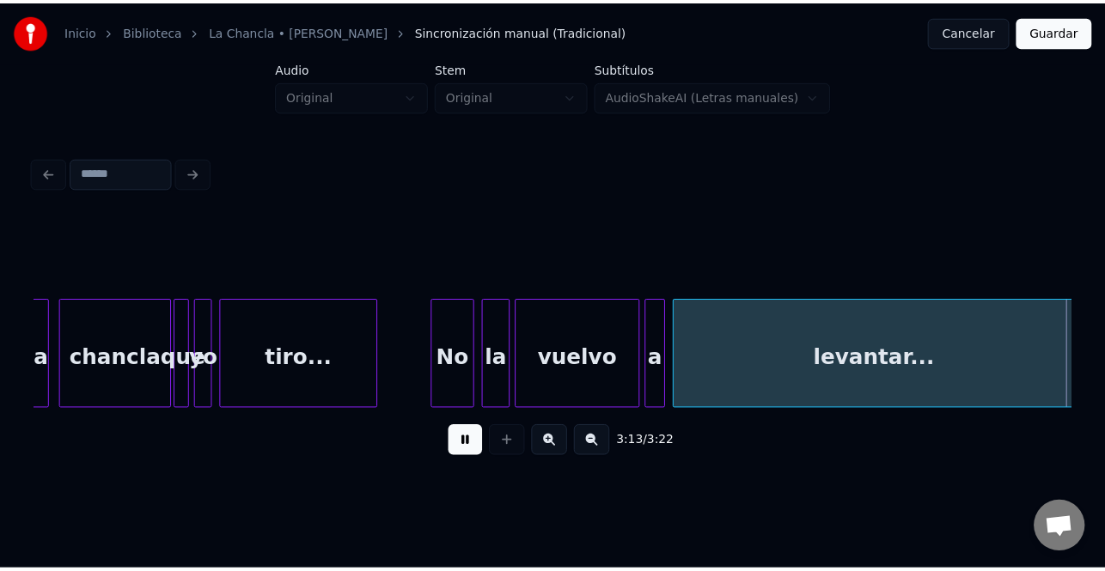
scroll to position [0, 24966]
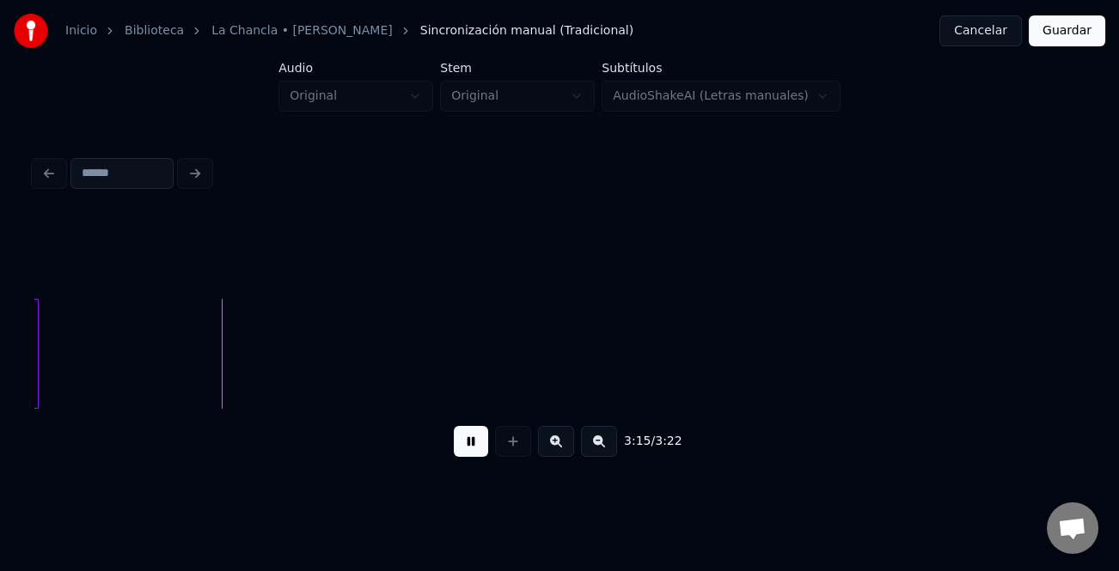
click at [1071, 30] on button "Guardar" at bounding box center [1067, 30] width 76 height 31
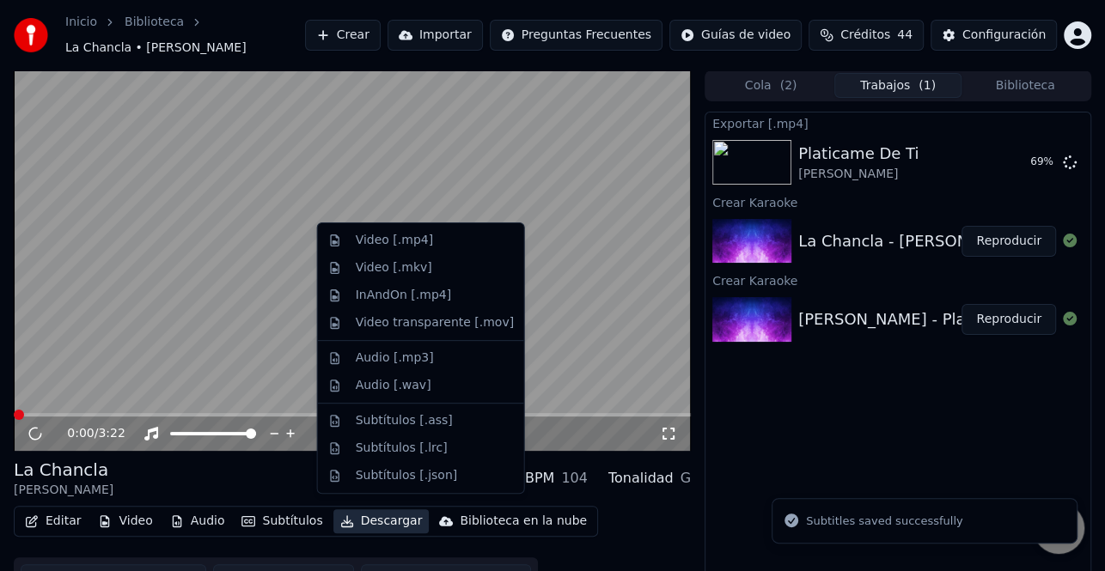
click at [377, 510] on button "Descargar" at bounding box center [381, 522] width 96 height 24
click at [415, 246] on div "Video [.mp4]" at bounding box center [394, 240] width 77 height 17
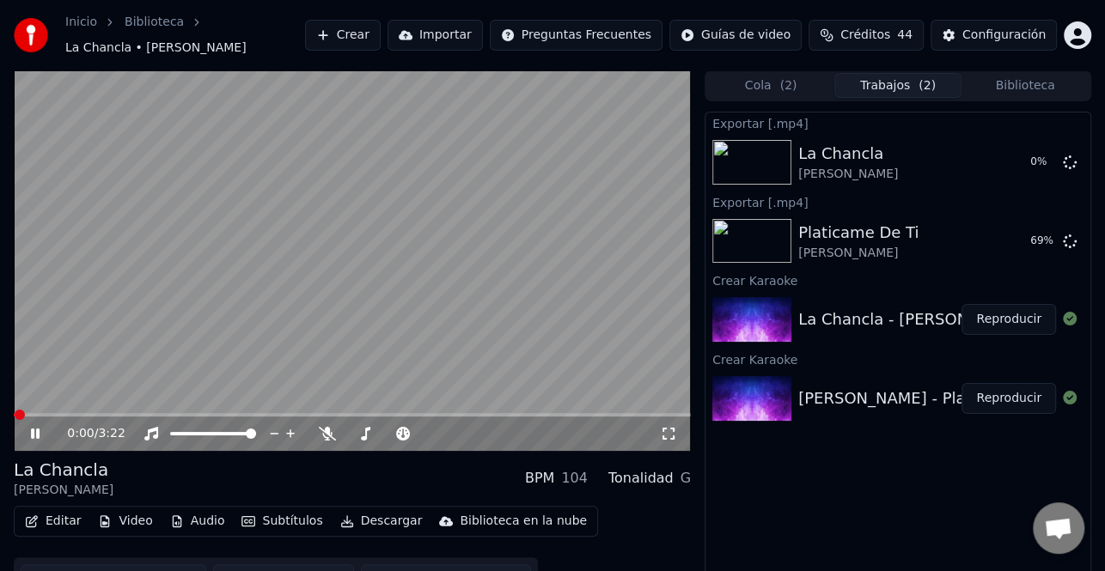
click at [31, 435] on div "0:00 / 3:22" at bounding box center [352, 434] width 677 height 34
click at [34, 429] on icon at bounding box center [35, 434] width 9 height 10
click at [1033, 155] on button "Mostrar" at bounding box center [1019, 162] width 76 height 31
